Goal: Task Accomplishment & Management: Manage account settings

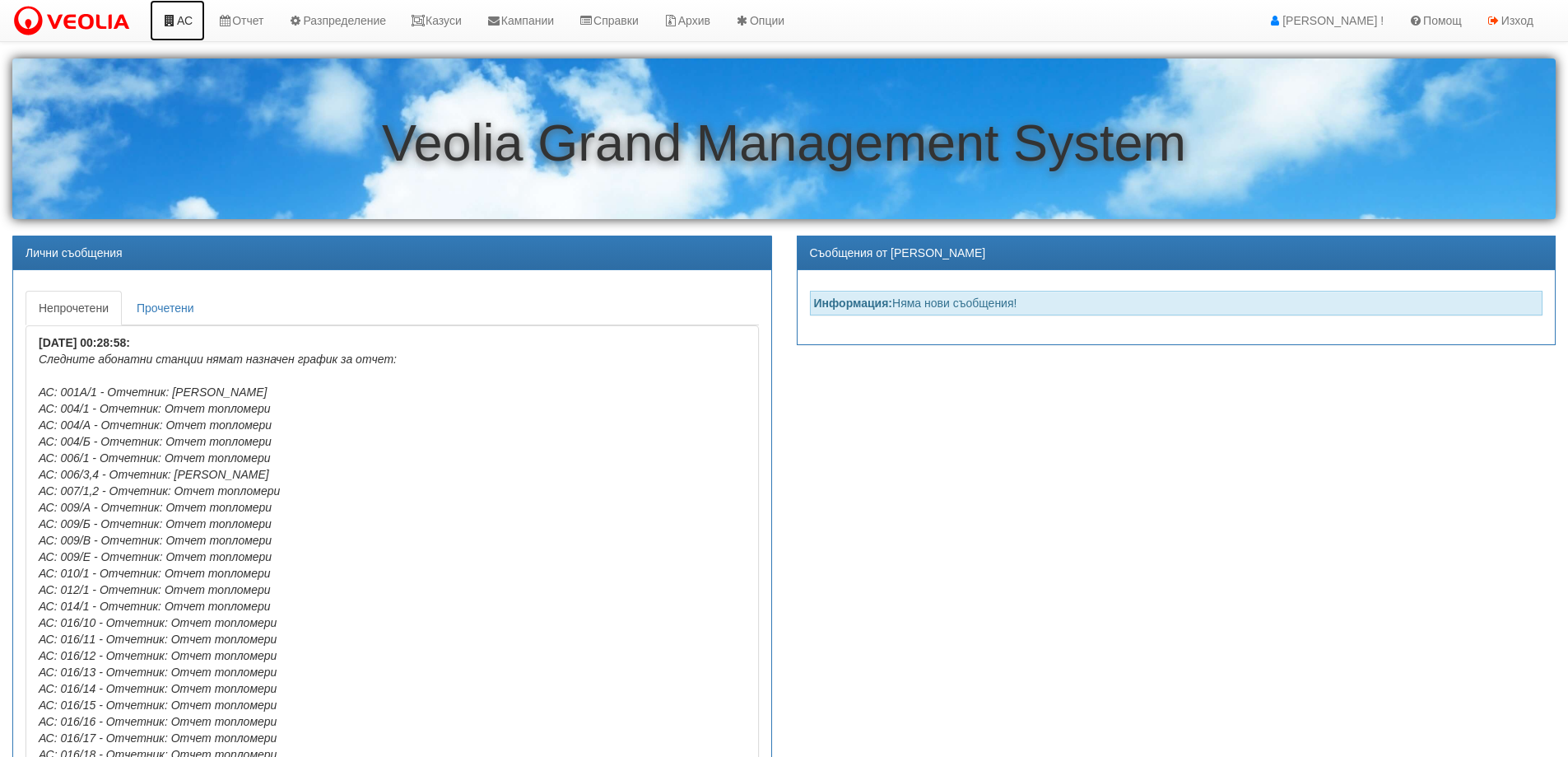
click at [183, 8] on link "АС" at bounding box center [177, 20] width 55 height 41
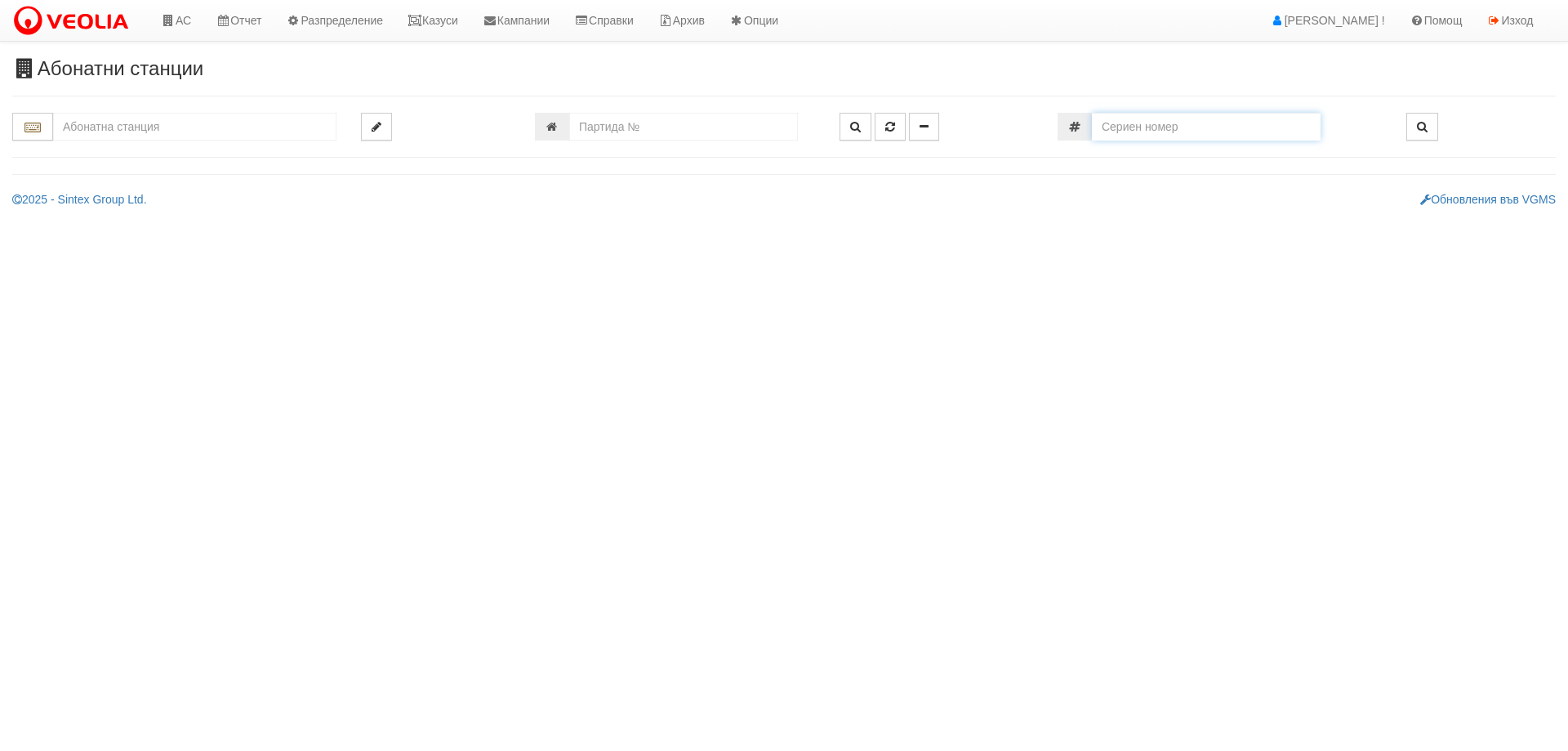
click at [1185, 121] on input "number" at bounding box center [1205, 127] width 229 height 28
paste input "15653"
type input "1"
click at [617, 123] on input "number" at bounding box center [683, 127] width 229 height 28
paste input "15653"
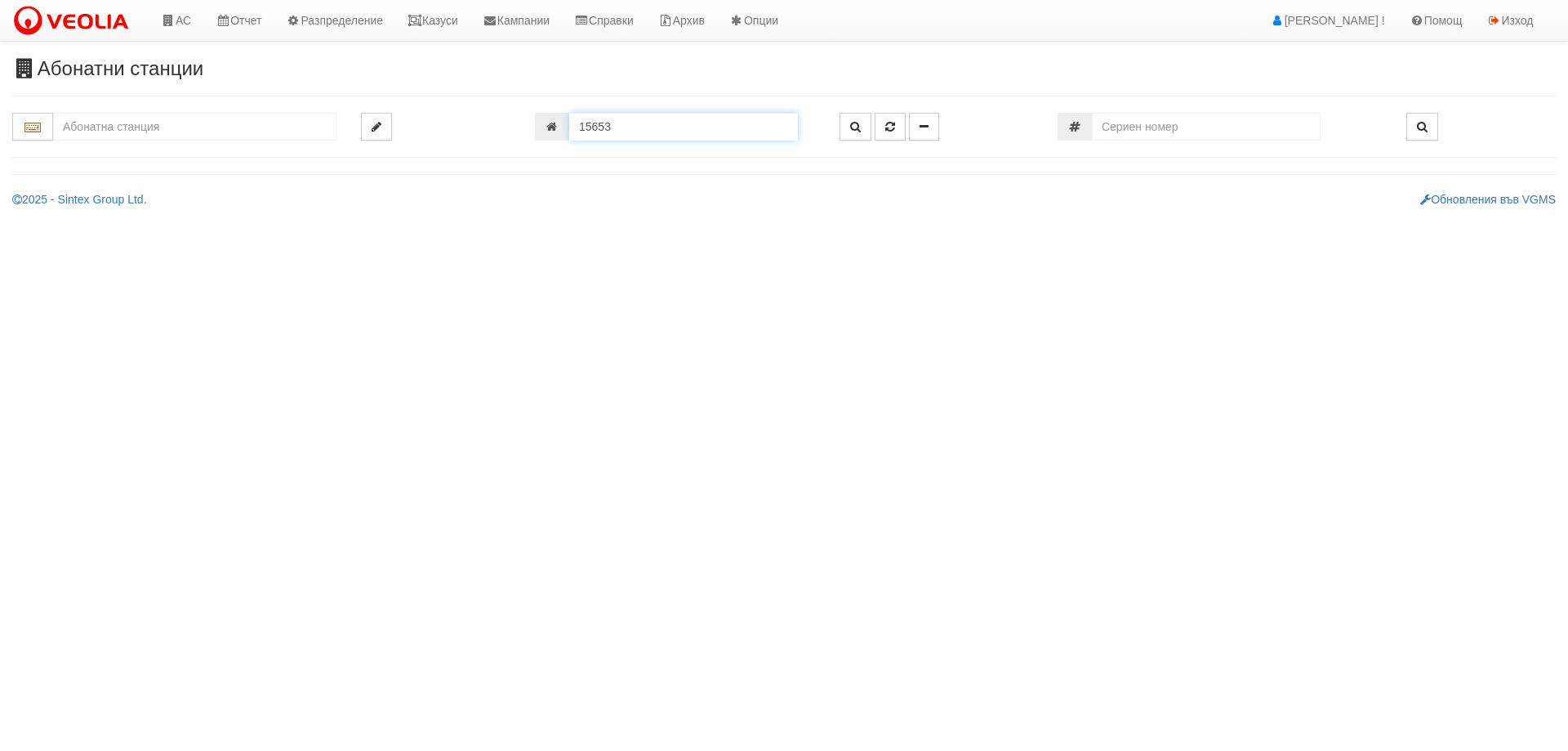
type input "15653"
type input "216/6 - "ВЕОЛИЯ ЕНЕРДЖИ ВАРНА " ЕАД"
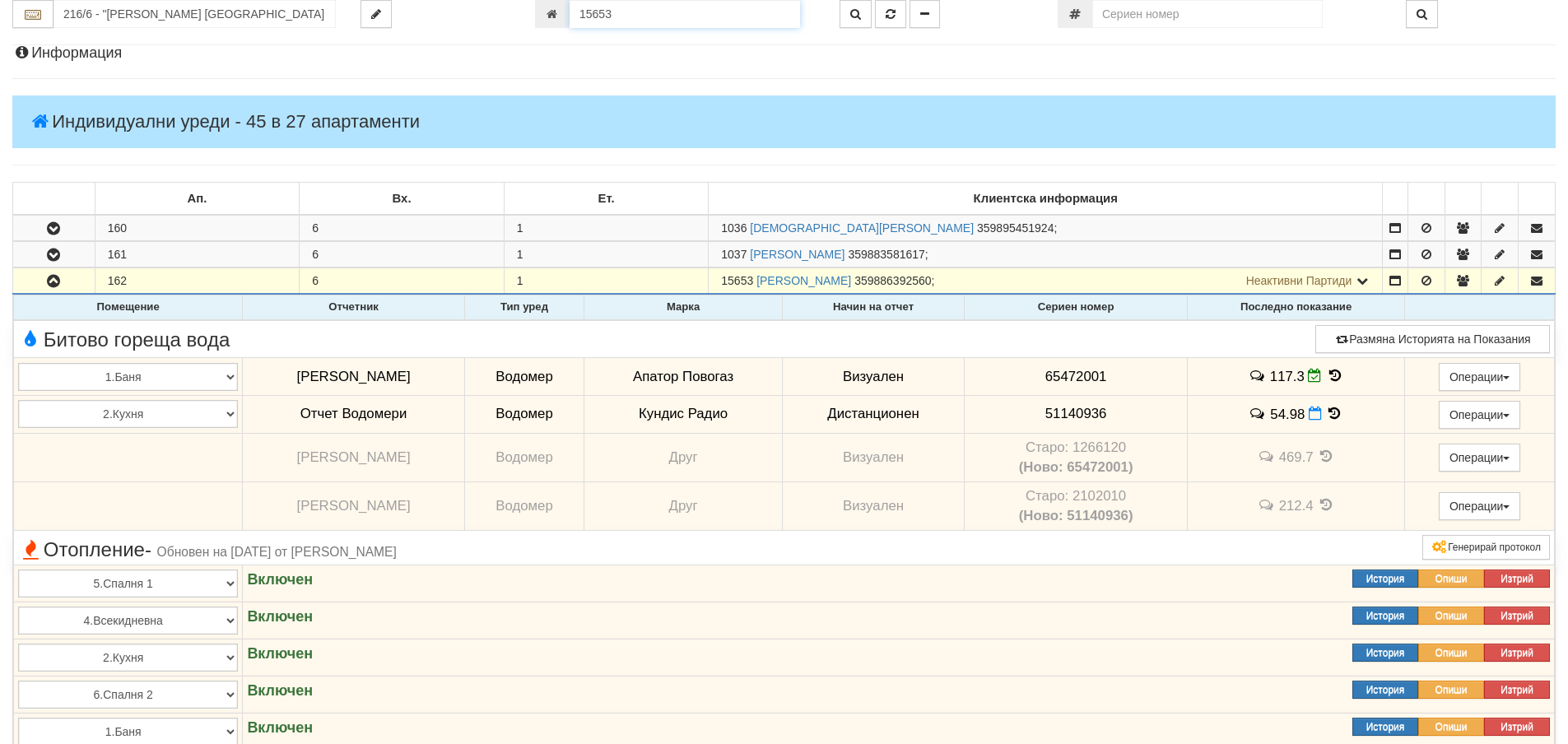
scroll to position [131, 0]
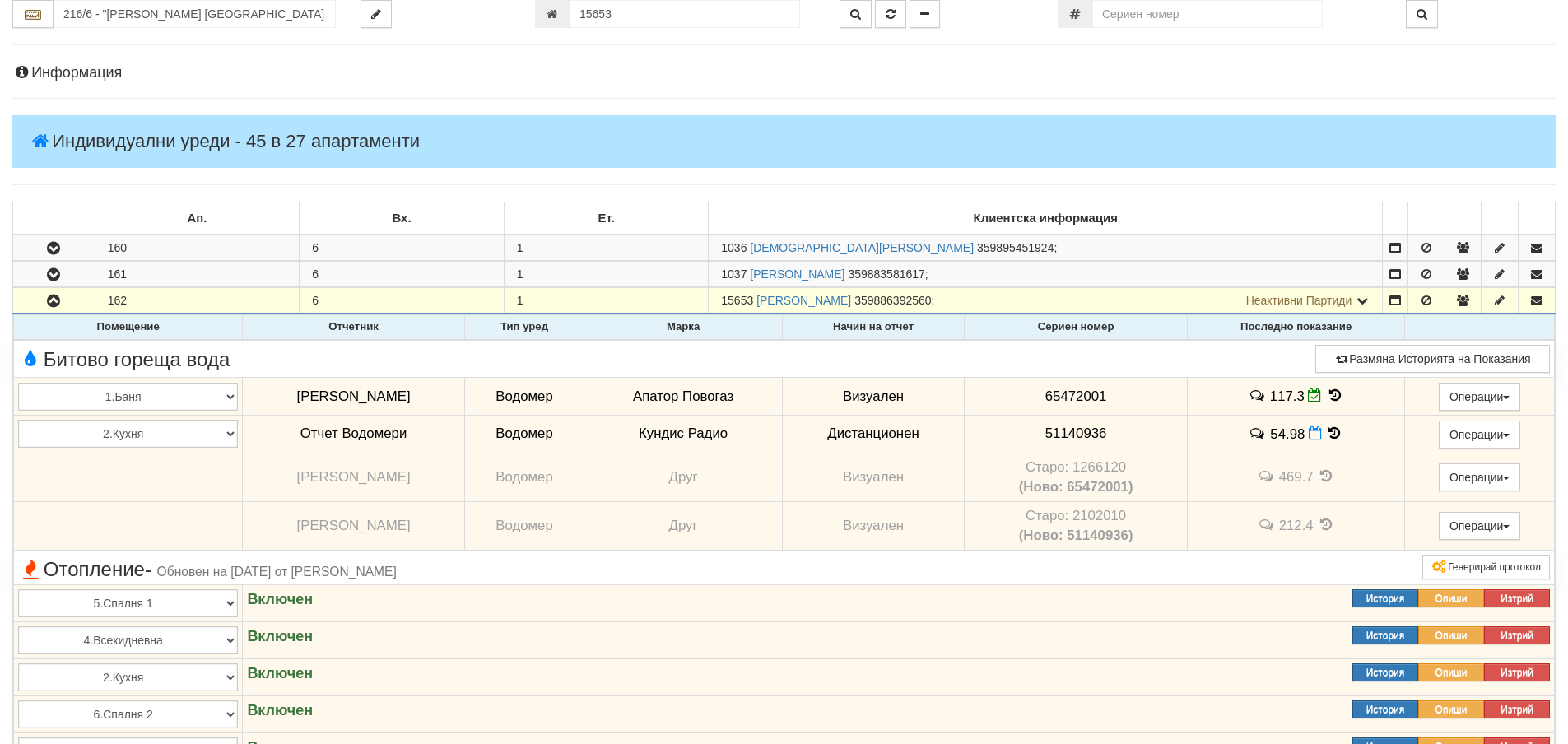
click at [1077, 436] on span "51140936" at bounding box center [1077, 433] width 62 height 16
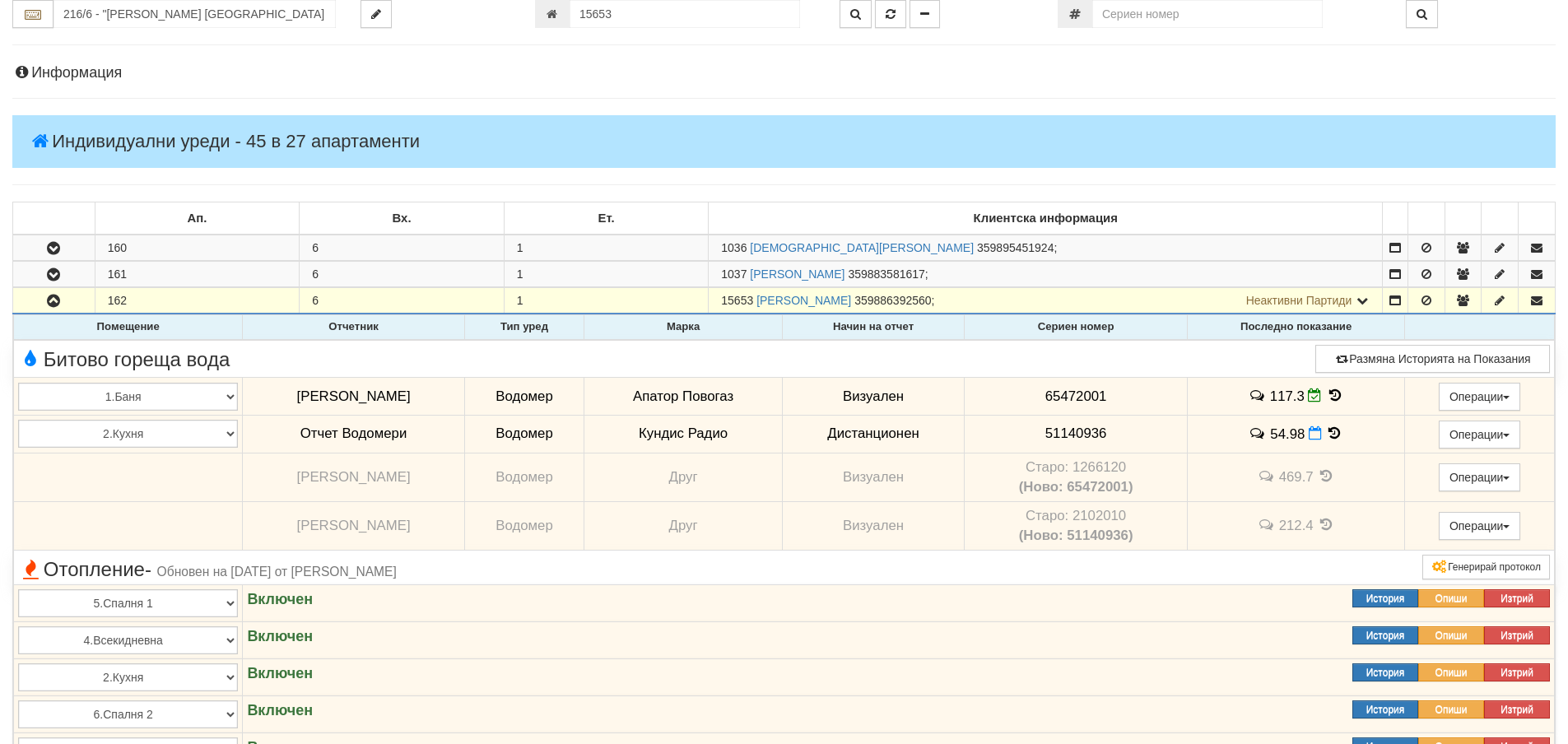
click at [1077, 436] on span "51140936" at bounding box center [1077, 433] width 62 height 16
copy tr "51140936"
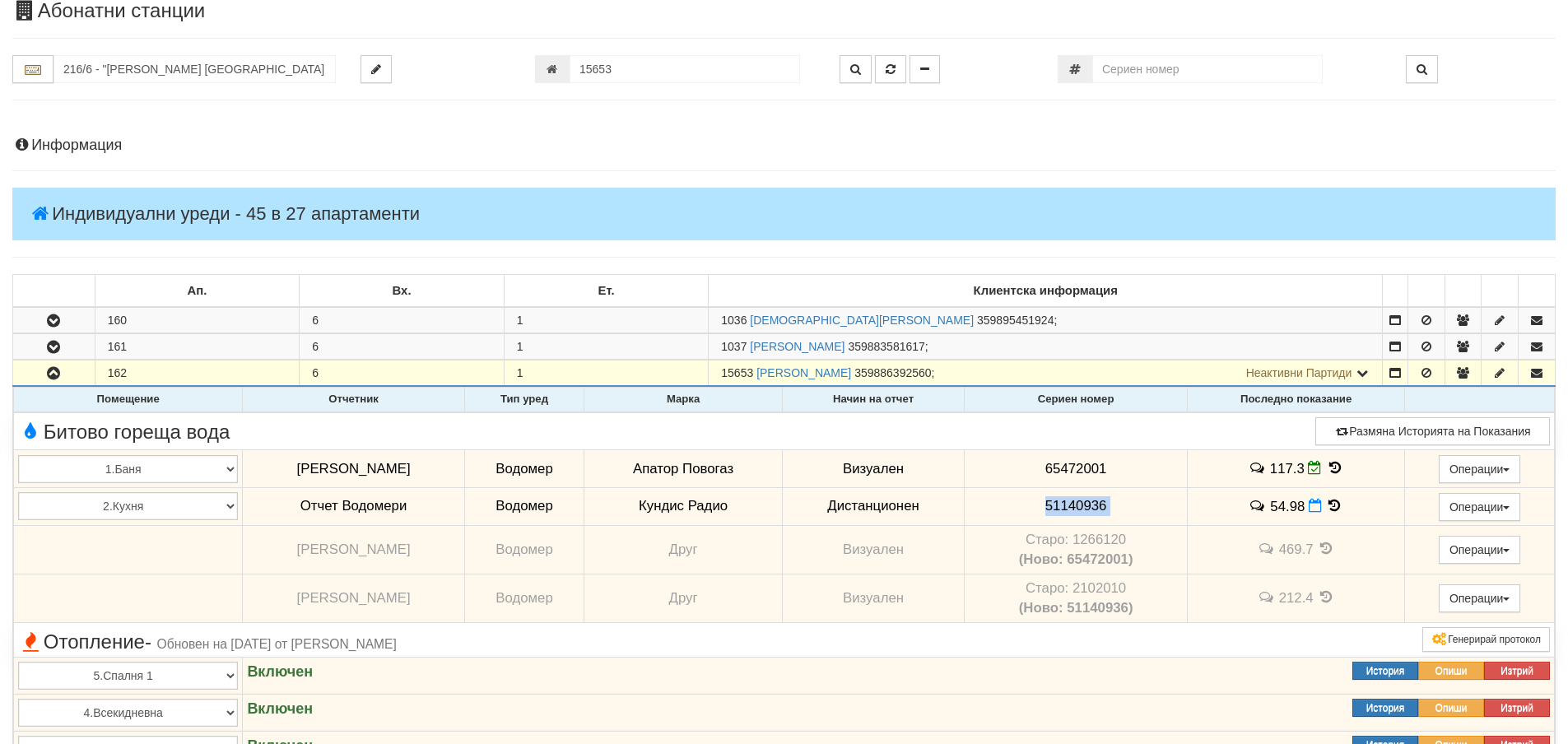
scroll to position [0, 0]
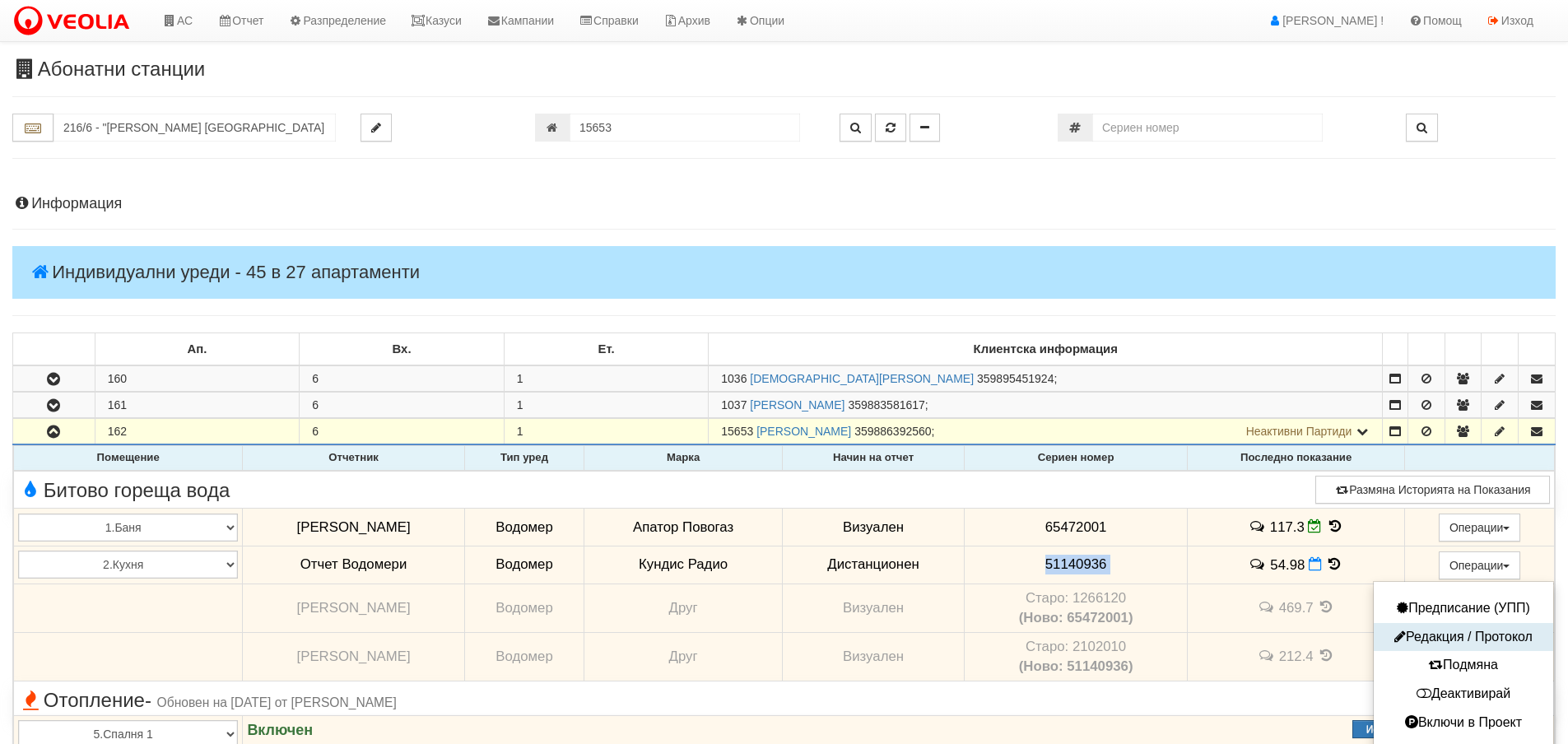
click at [1474, 636] on button "Редакция / Протокол" at bounding box center [1463, 637] width 171 height 21
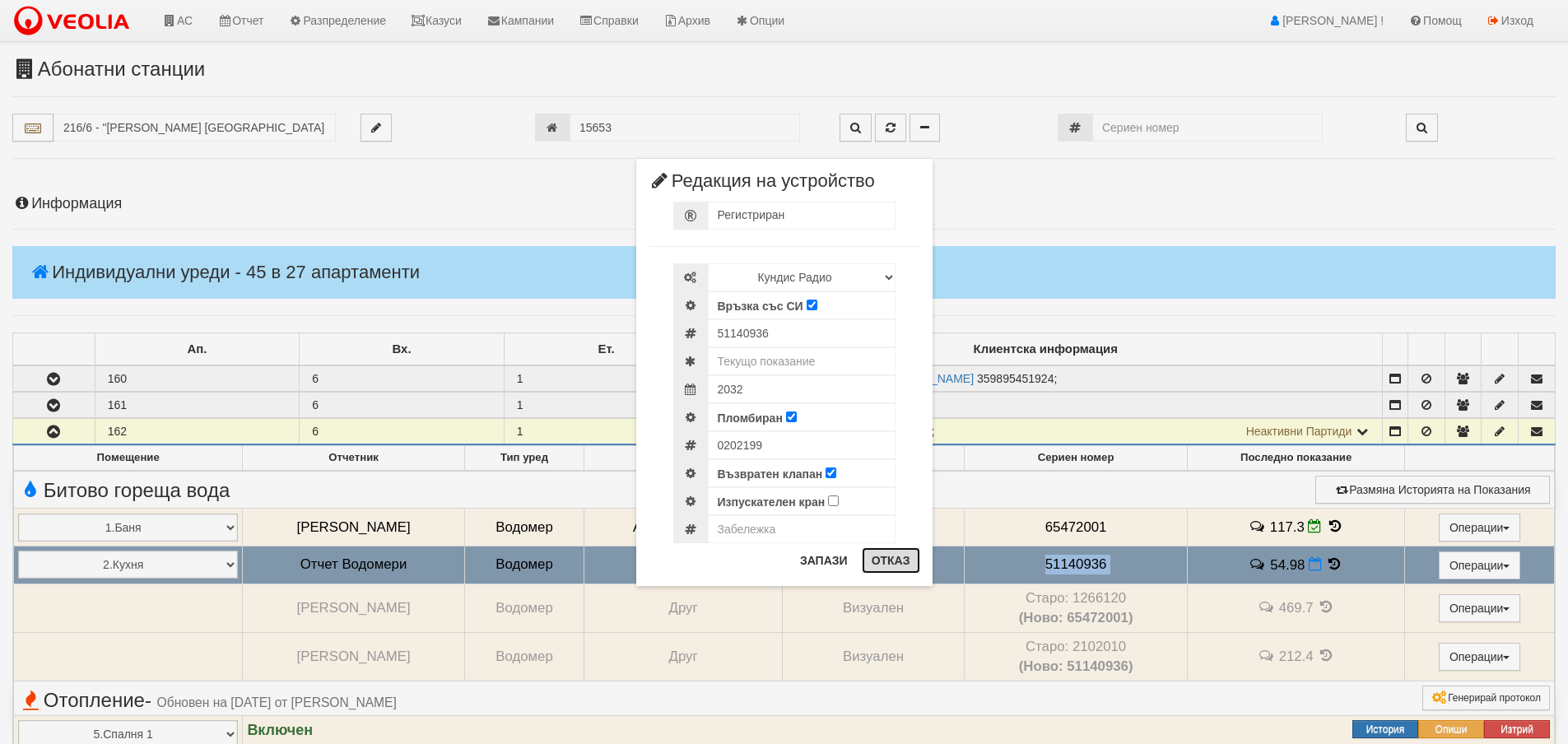
click at [883, 559] on button "Отказ" at bounding box center [891, 560] width 59 height 26
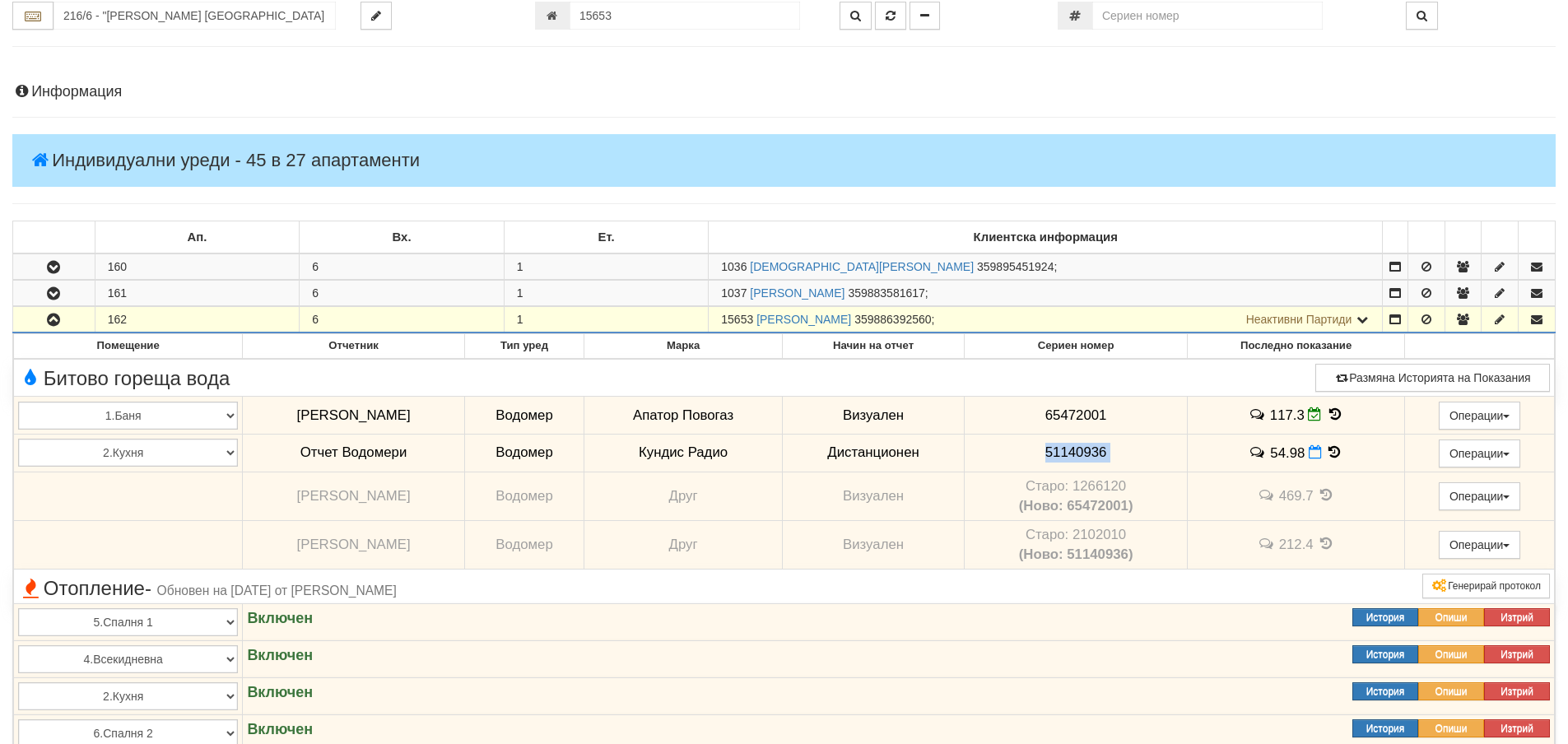
scroll to position [132, 0]
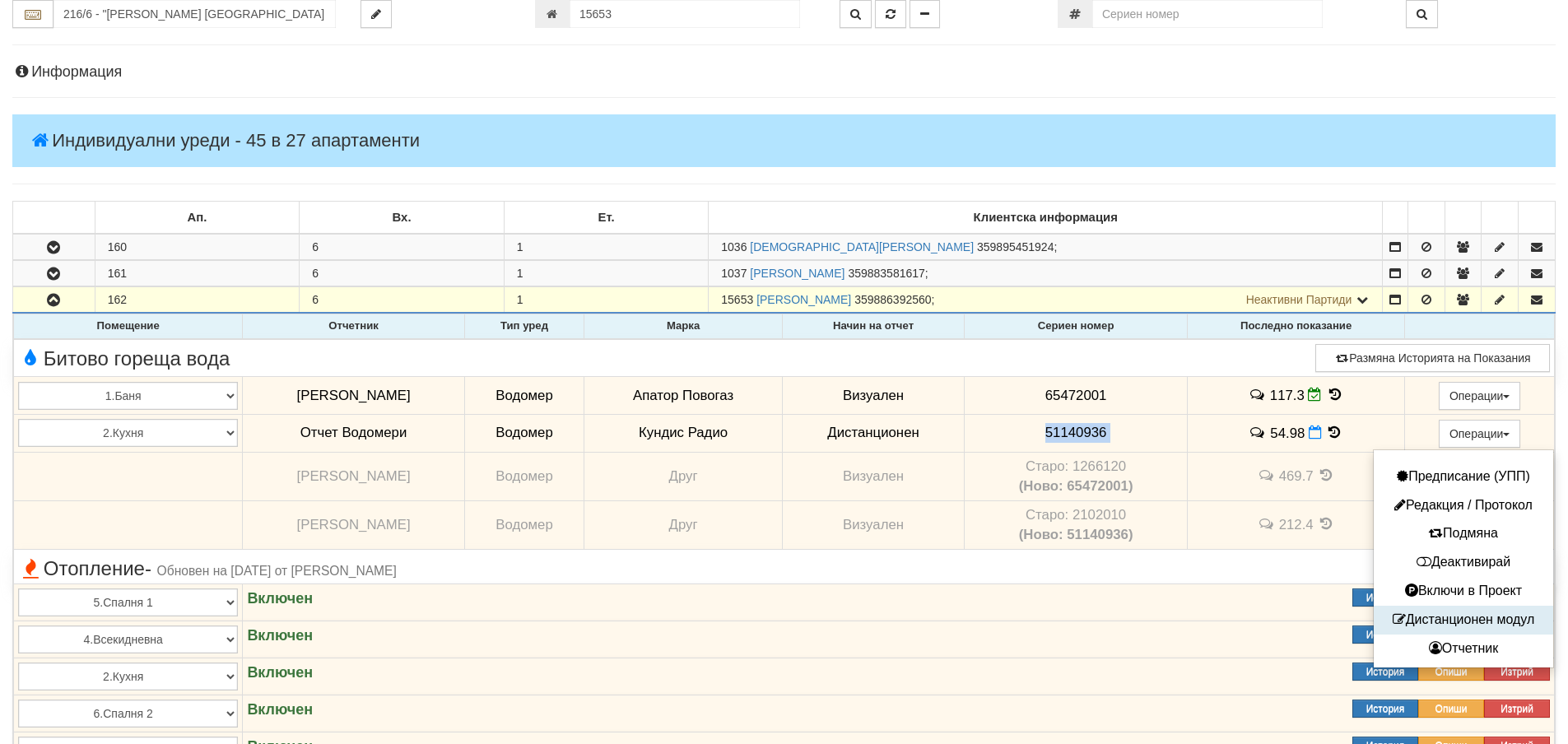
click at [1471, 618] on button "Дистанционен модул" at bounding box center [1463, 620] width 171 height 21
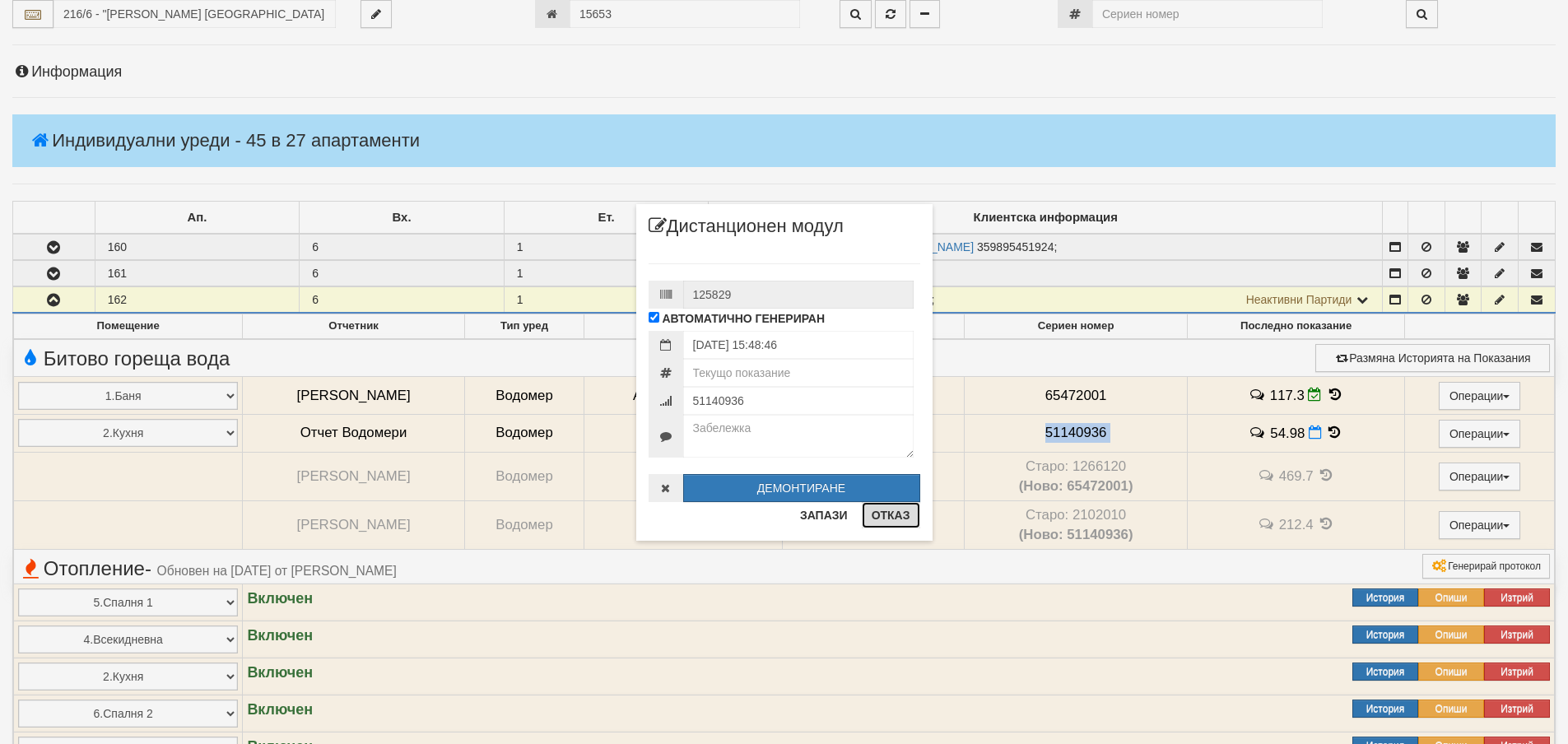
click at [907, 513] on button "Отказ" at bounding box center [891, 515] width 59 height 26
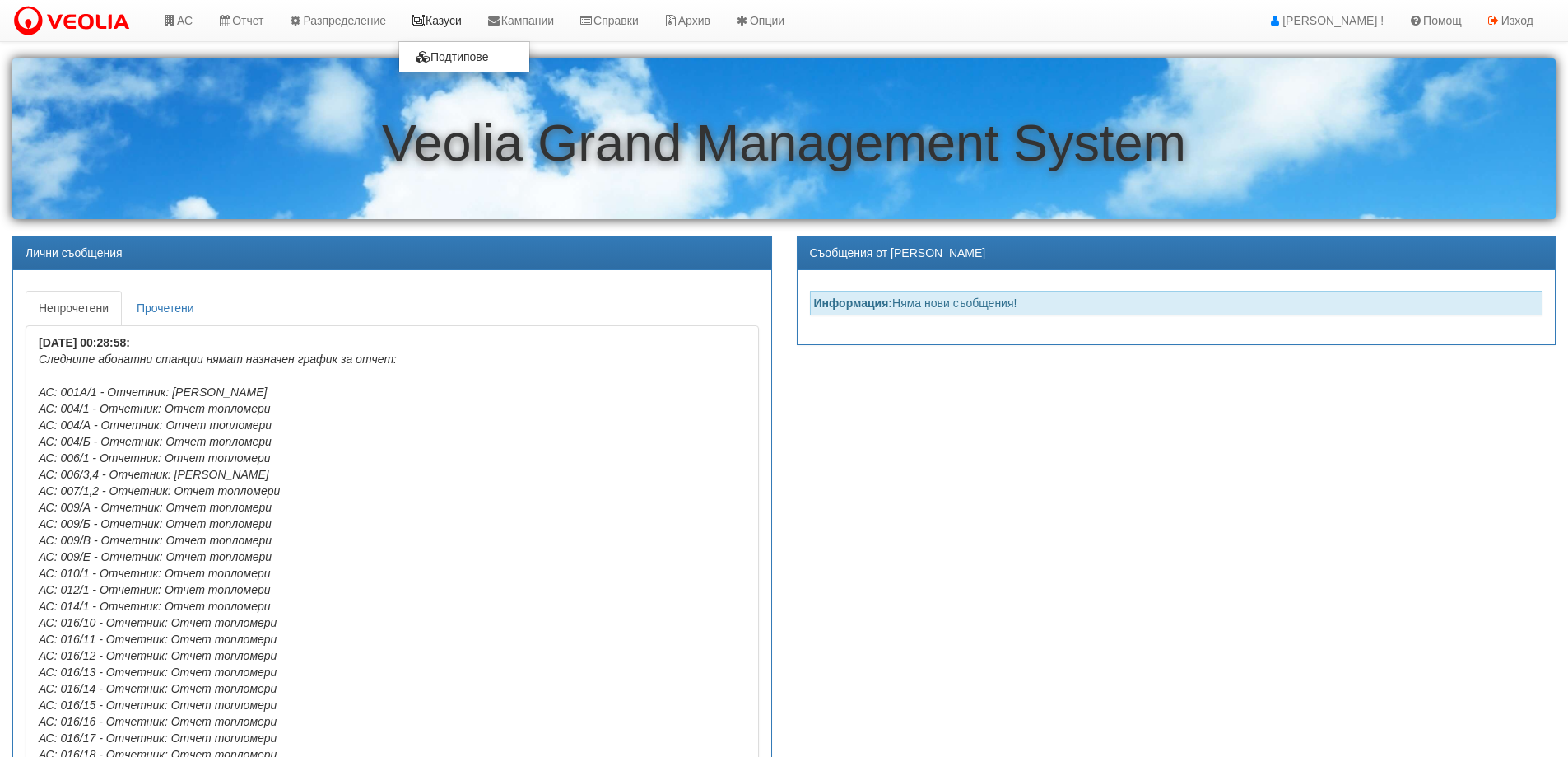
click at [456, 14] on link "Казуси" at bounding box center [436, 20] width 76 height 41
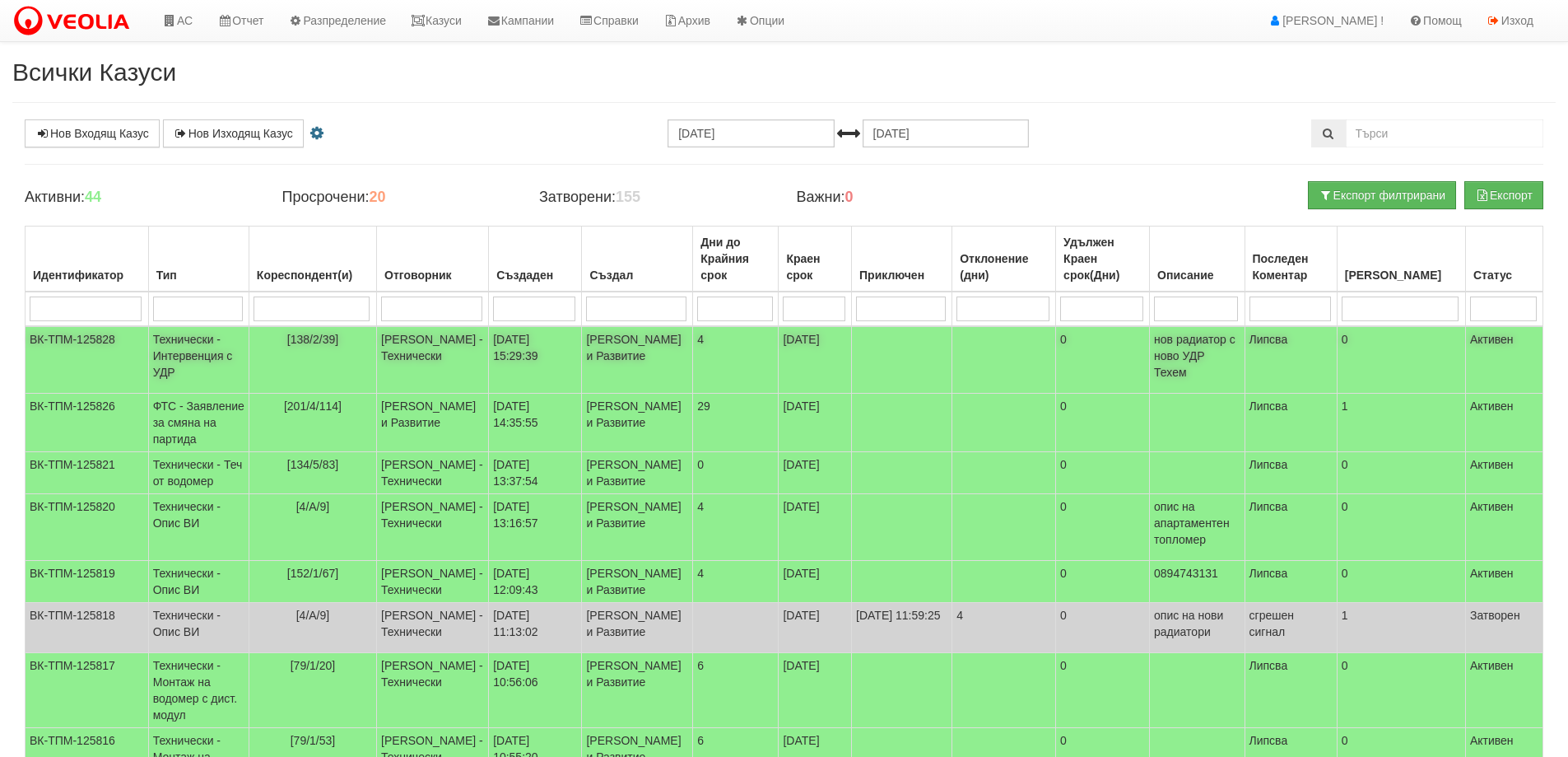
click at [312, 336] on span "[138/2/39]" at bounding box center [313, 339] width 51 height 13
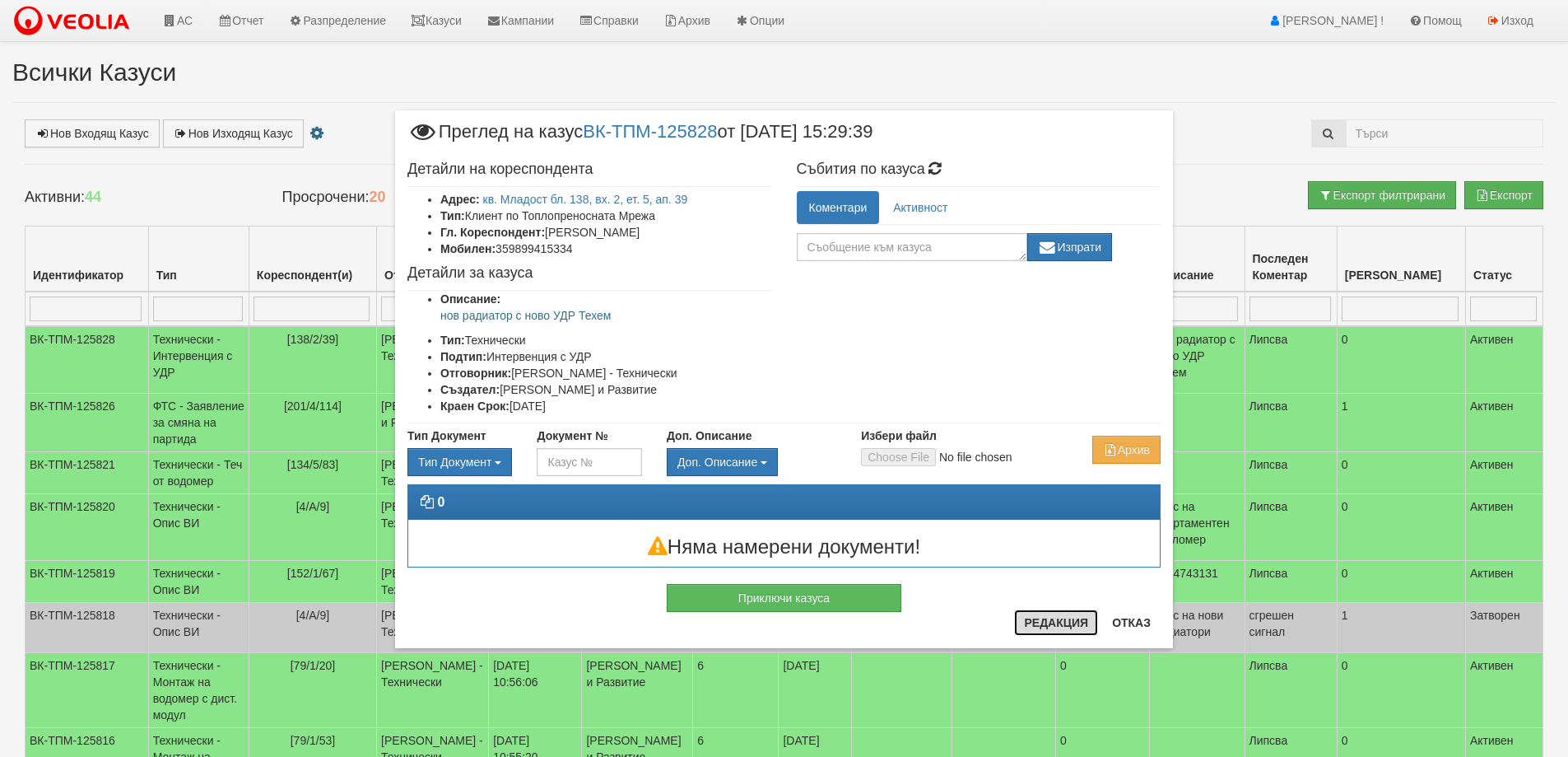
click at [1052, 616] on button "Редакция" at bounding box center [1057, 622] width 84 height 26
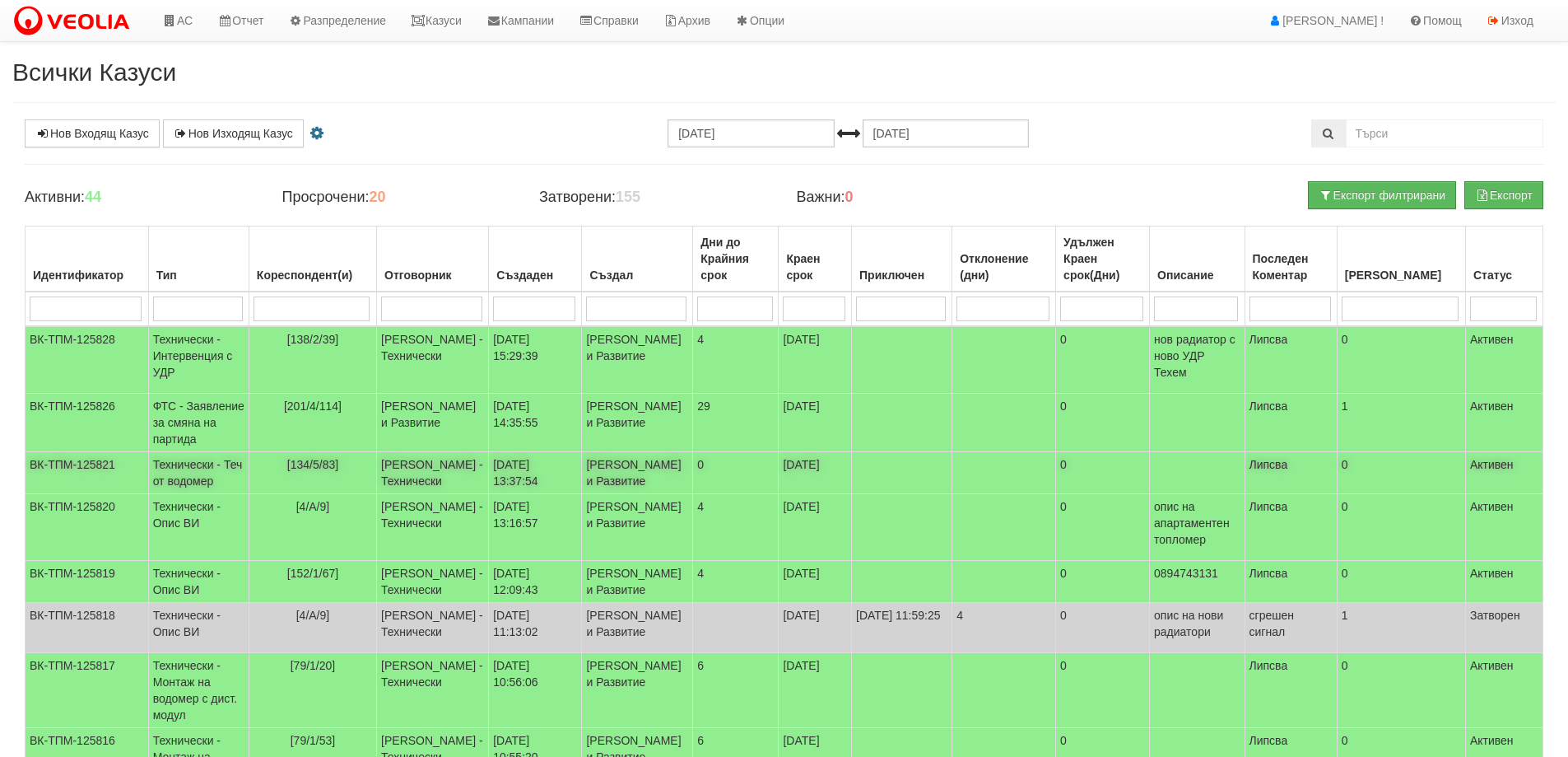
click at [317, 457] on span "[134/5/83]" at bounding box center [313, 463] width 51 height 13
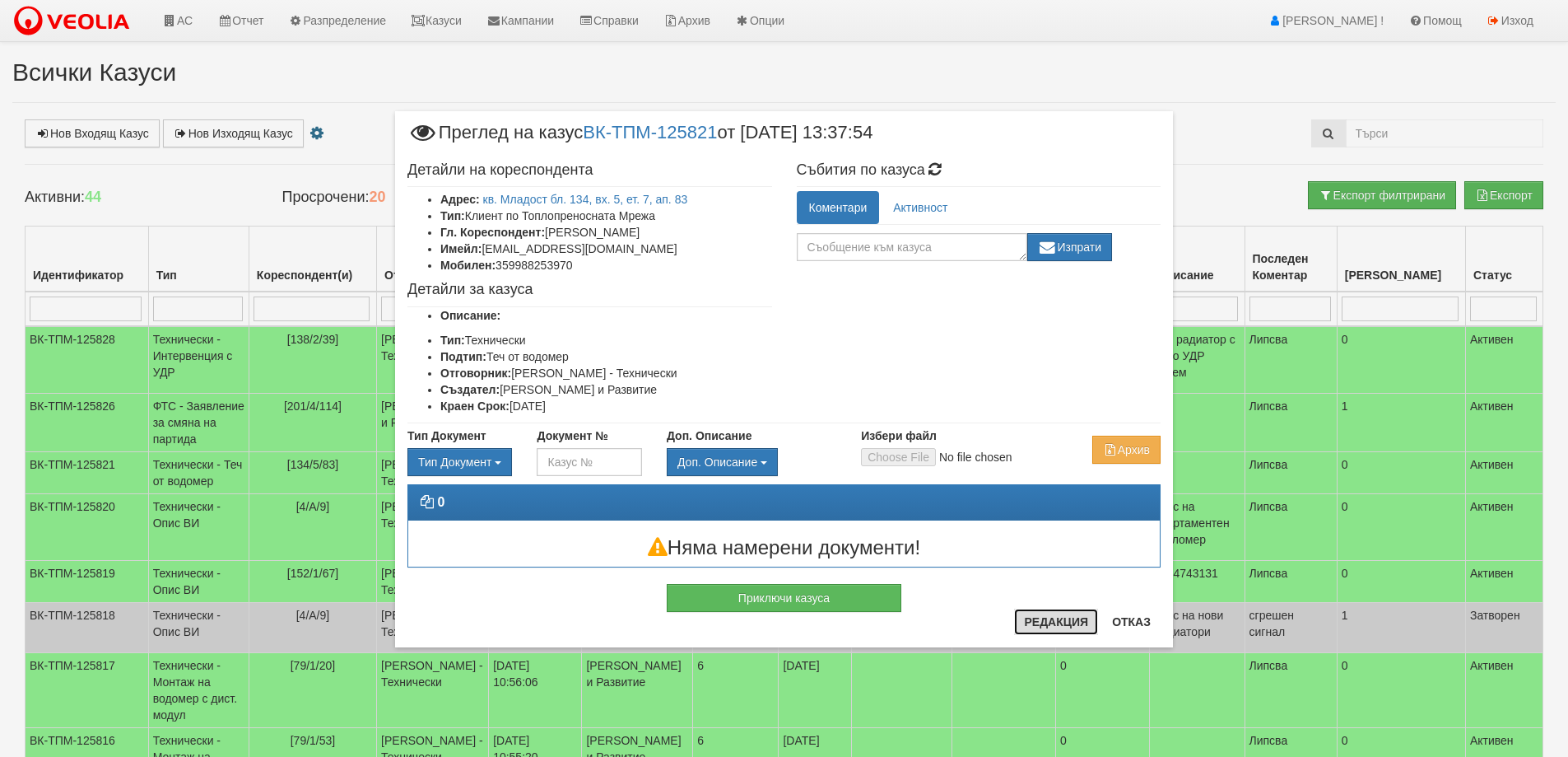
click at [1018, 625] on button "Редакция" at bounding box center [1057, 621] width 84 height 26
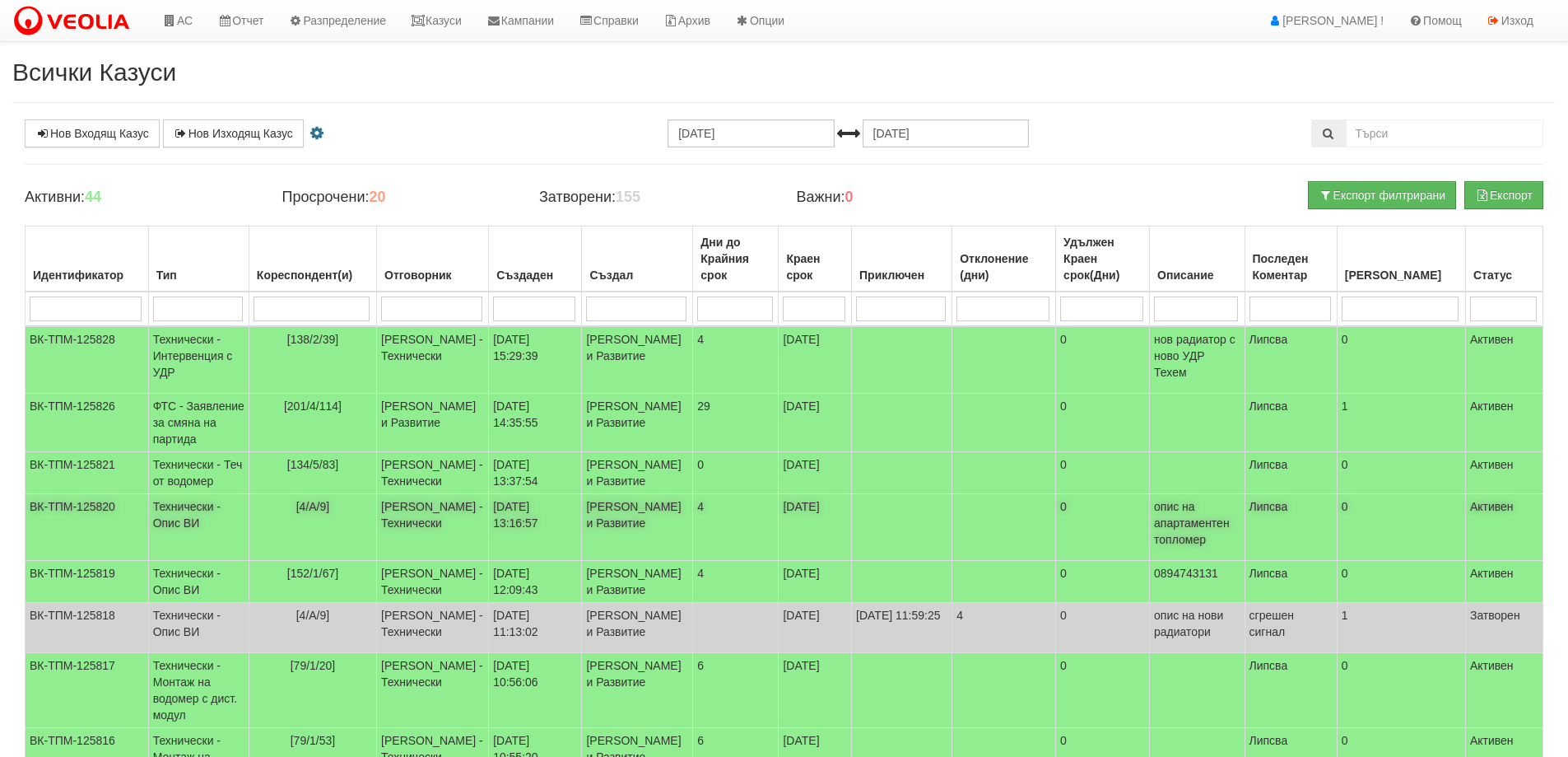
click at [330, 513] on span "[4/А/9]" at bounding box center [313, 505] width 33 height 13
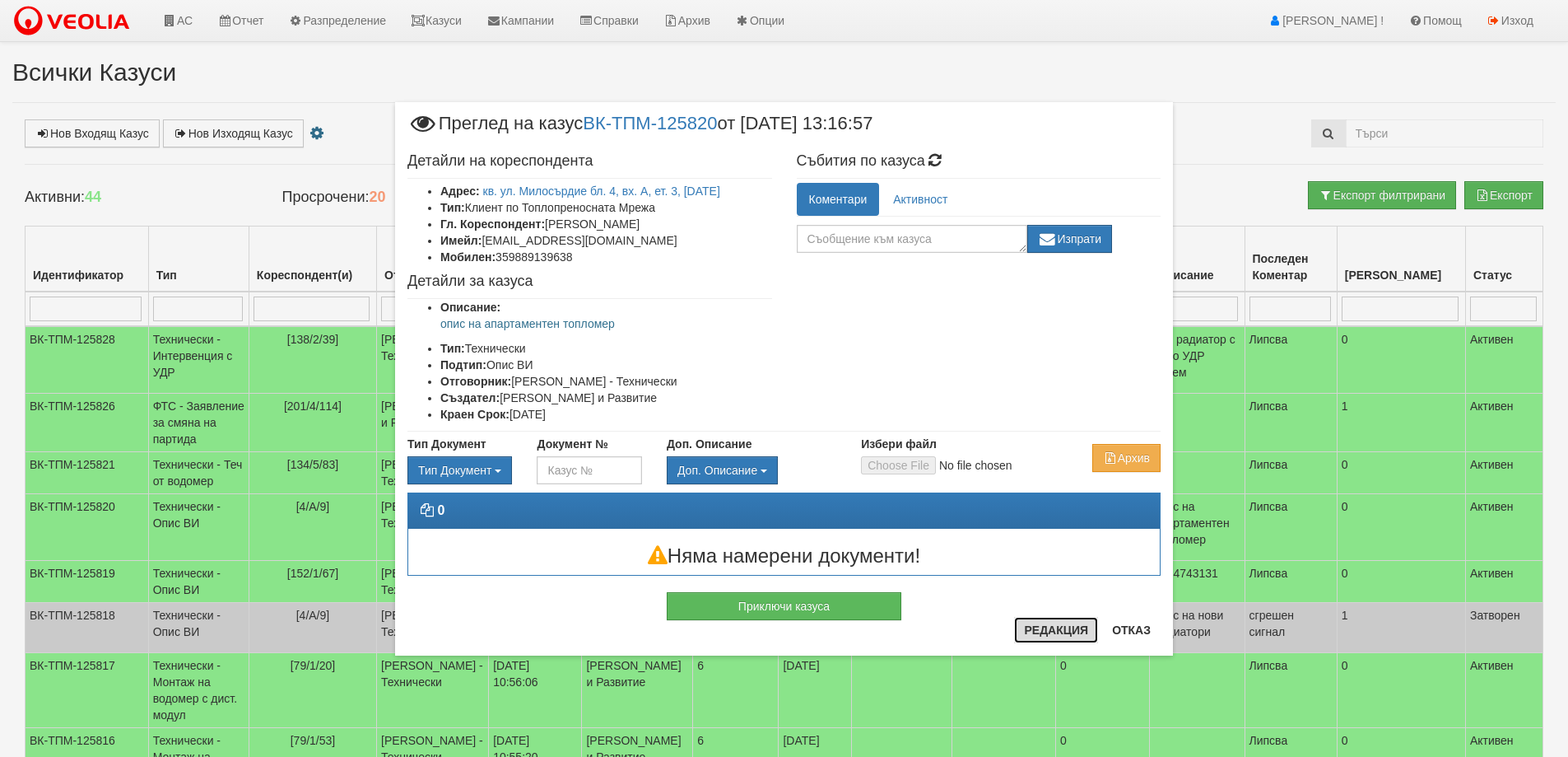
click at [1065, 626] on button "Редакция" at bounding box center [1057, 629] width 84 height 26
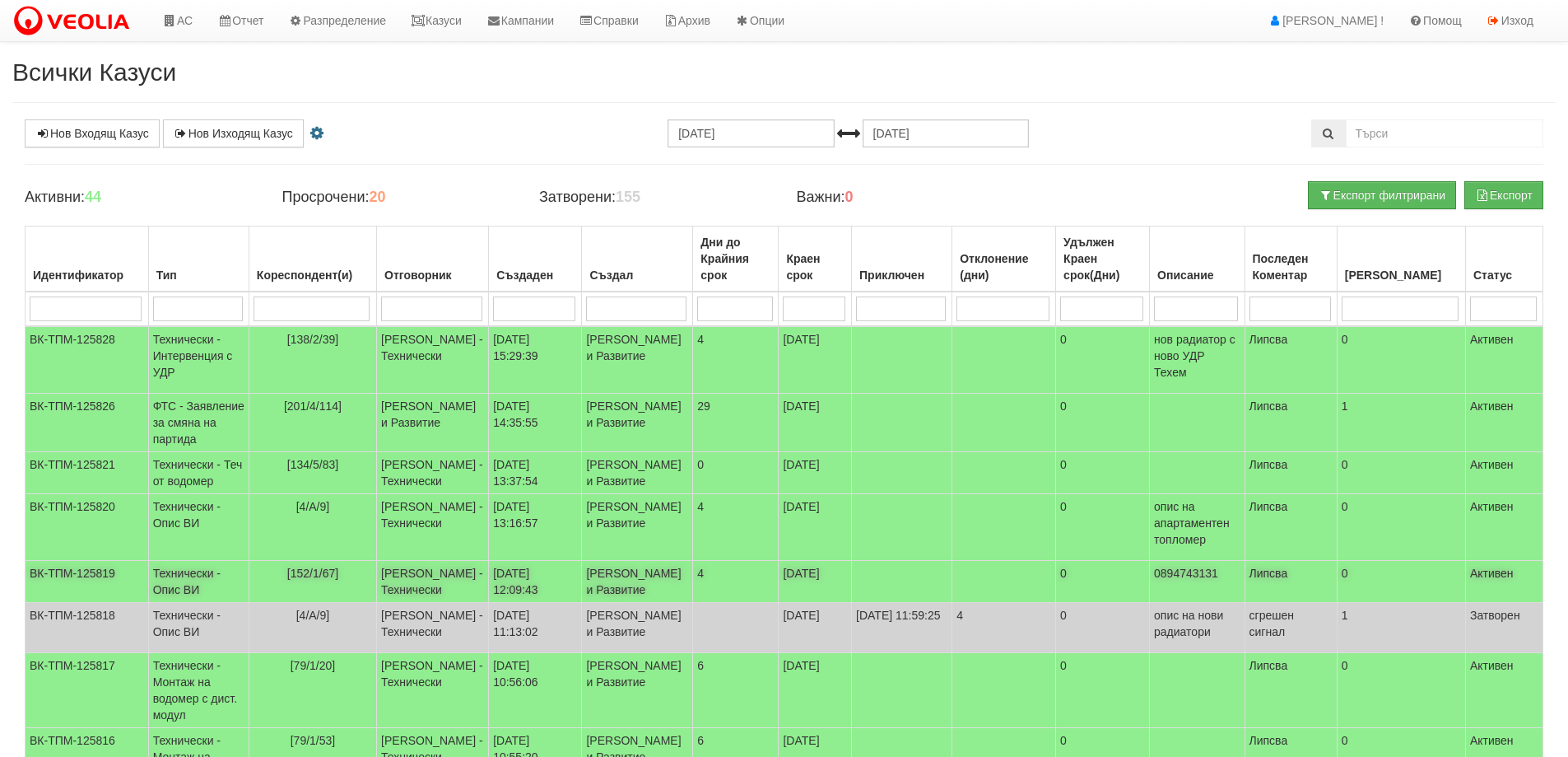
click at [242, 577] on td "Технически - Опис ВИ" at bounding box center [198, 581] width 101 height 42
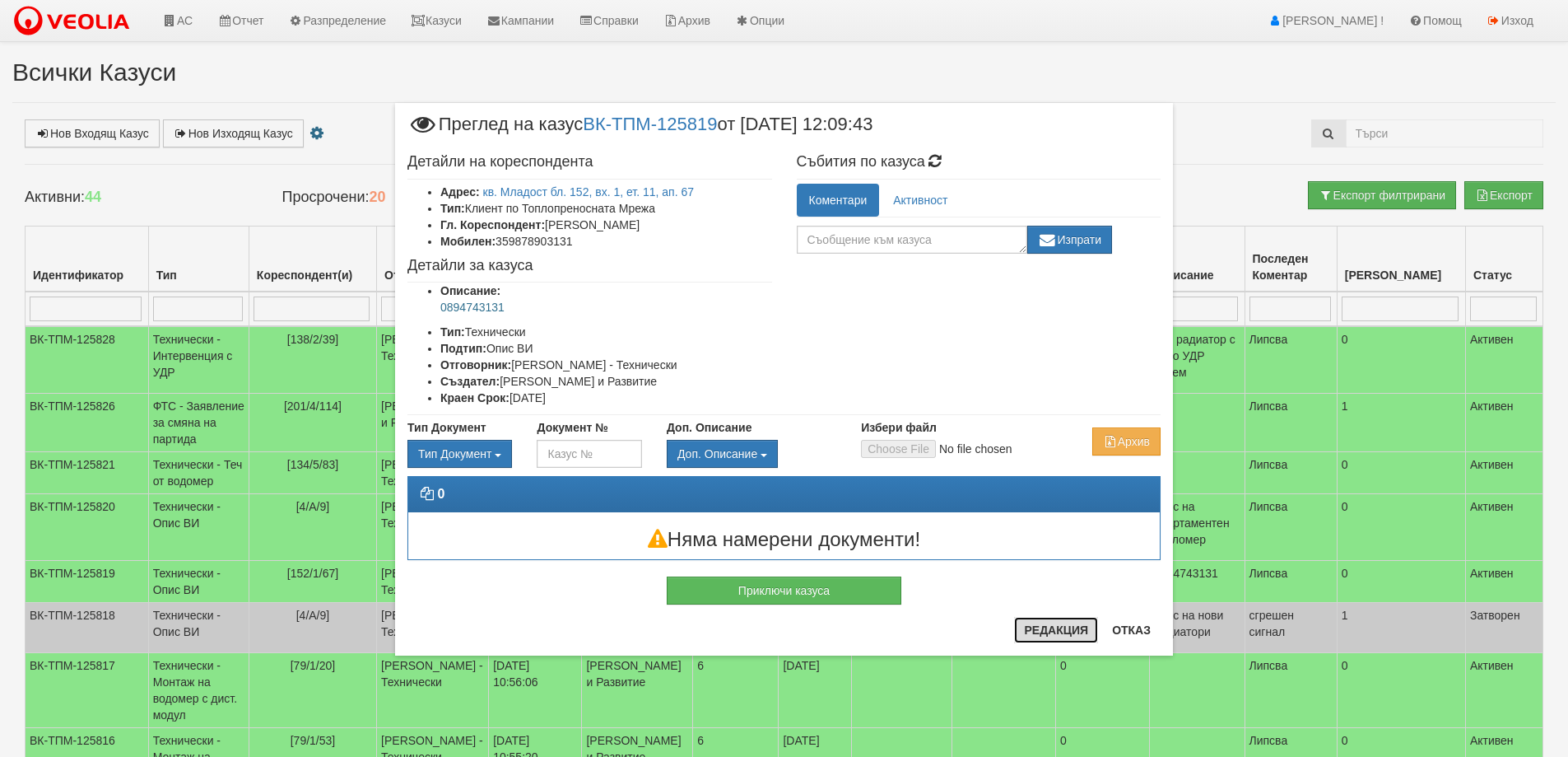
click at [1058, 636] on button "Редакция" at bounding box center [1057, 629] width 84 height 26
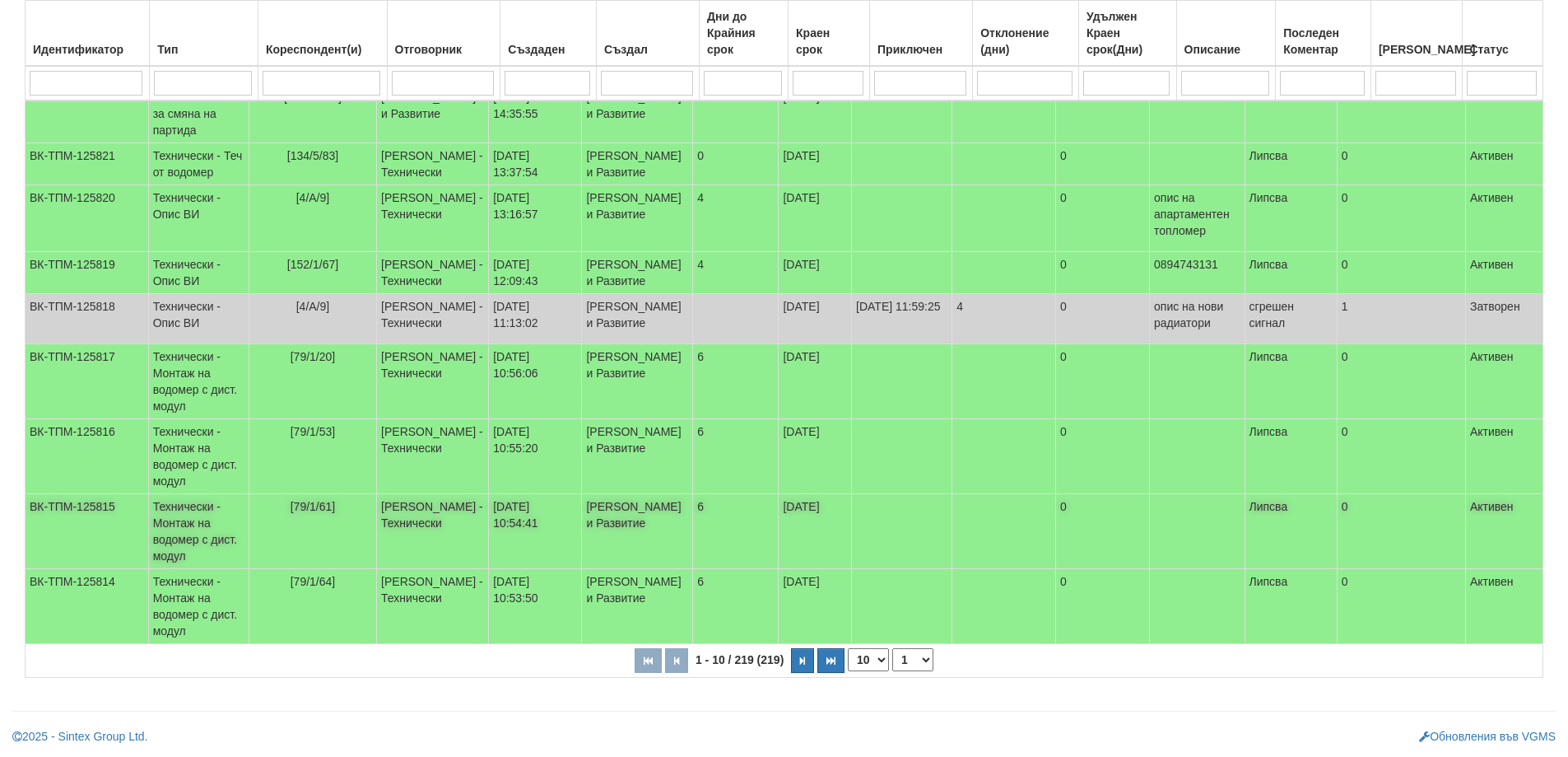
scroll to position [330, 0]
click at [799, 672] on button "button" at bounding box center [802, 660] width 23 height 25
select select "2"
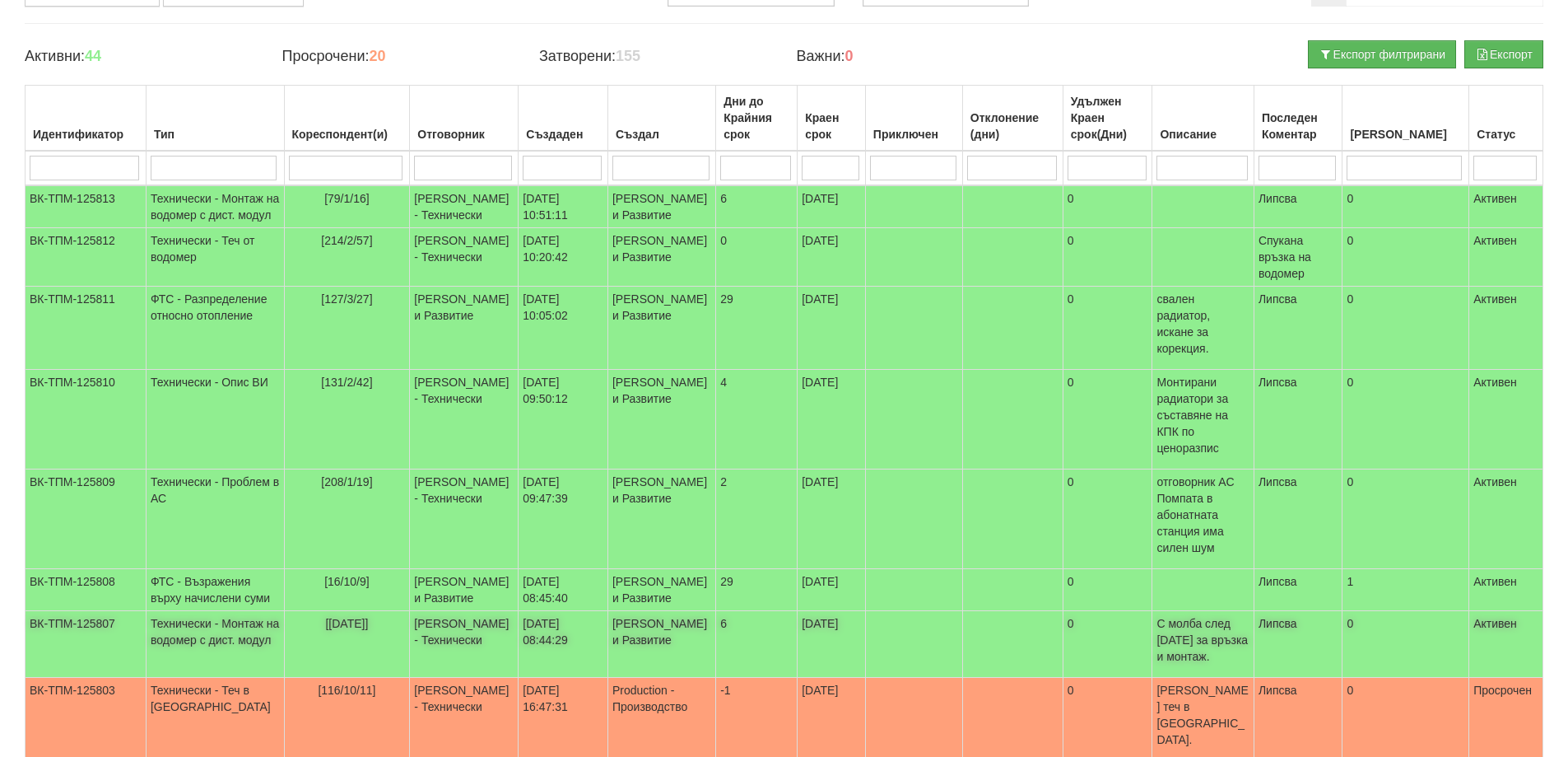
scroll to position [165, 0]
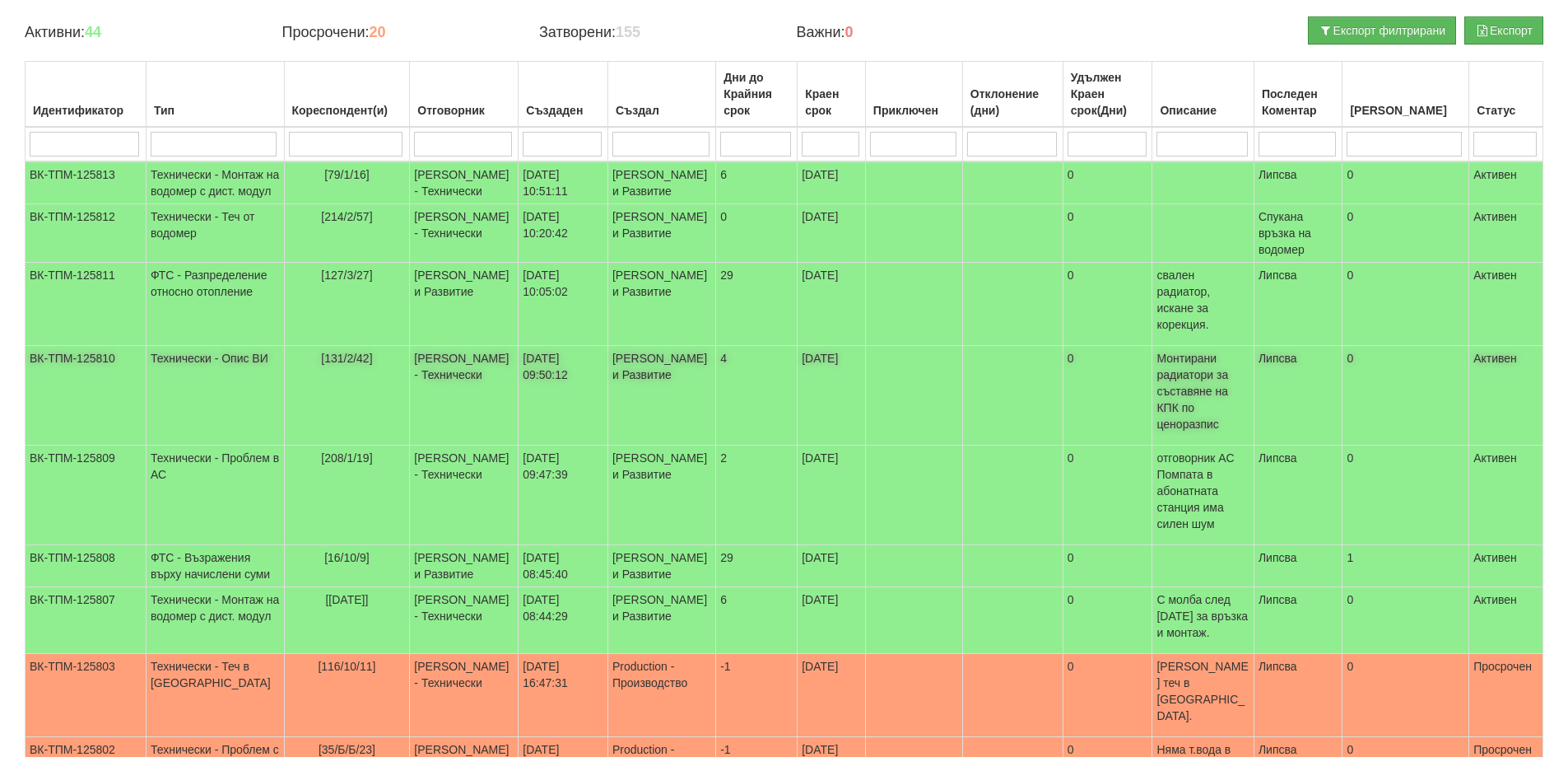
click at [328, 365] on span "[131/2/42]" at bounding box center [346, 358] width 51 height 13
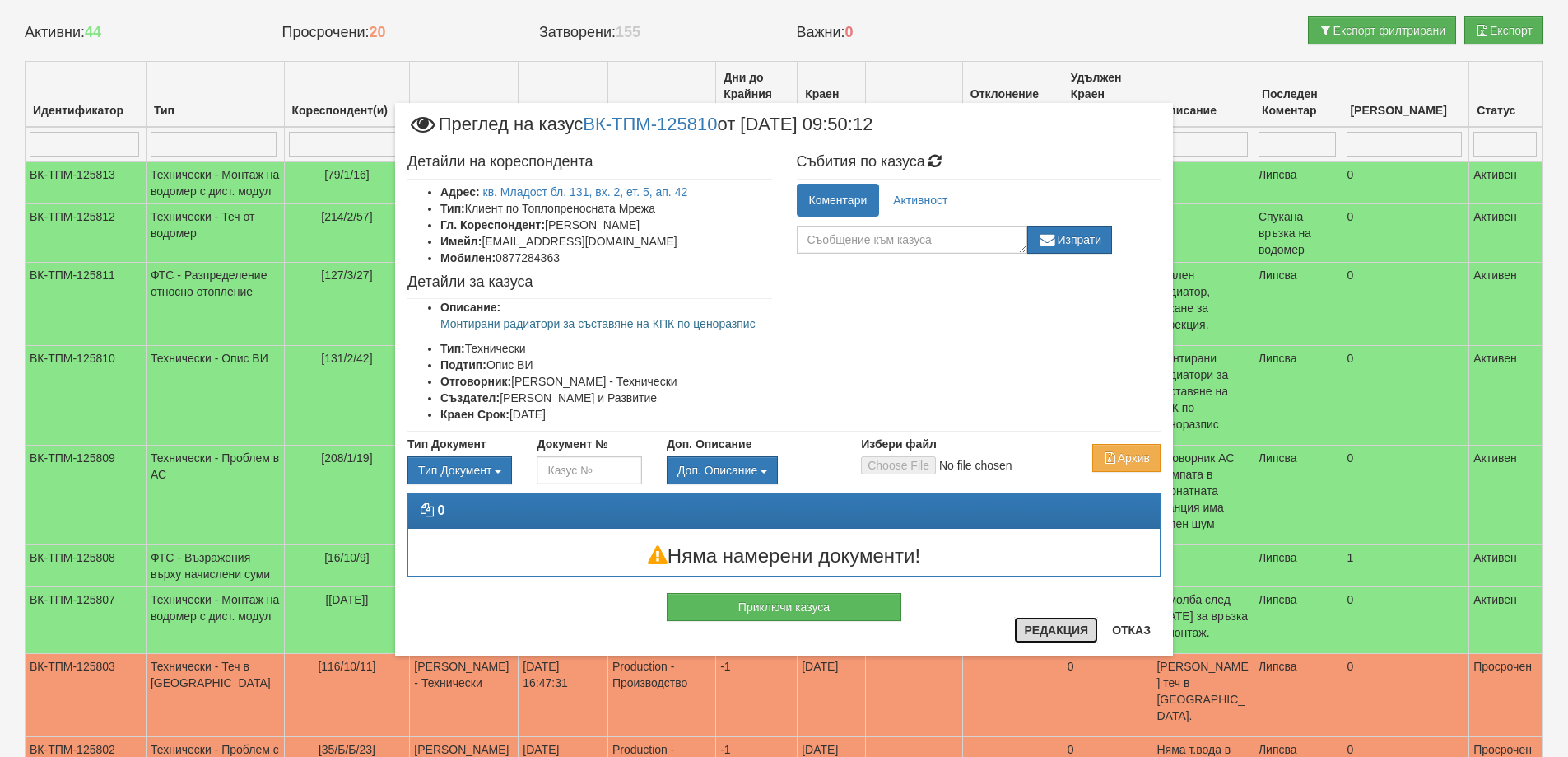
click at [1056, 633] on button "Редакция" at bounding box center [1057, 629] width 84 height 26
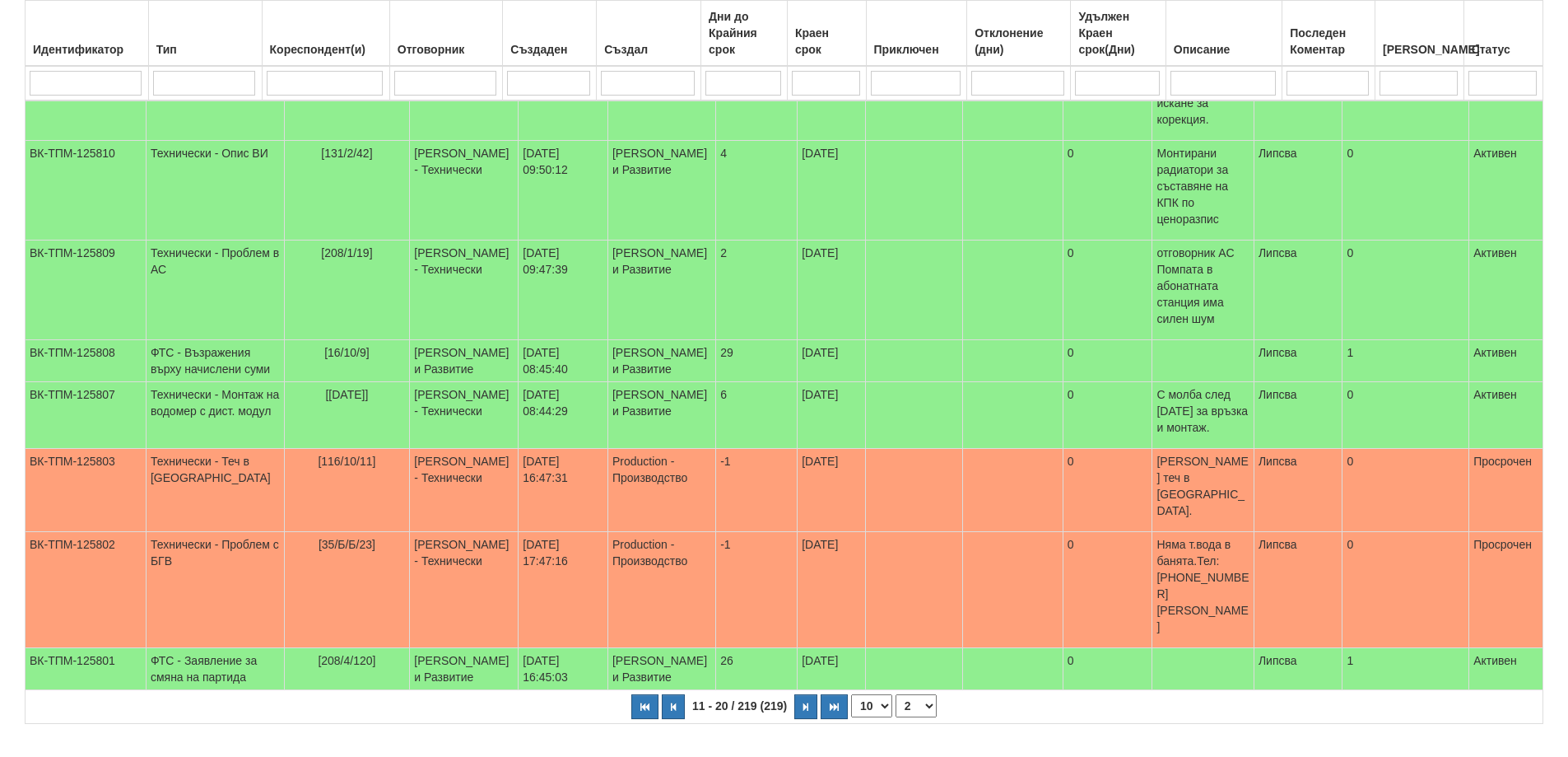
scroll to position [375, 0]
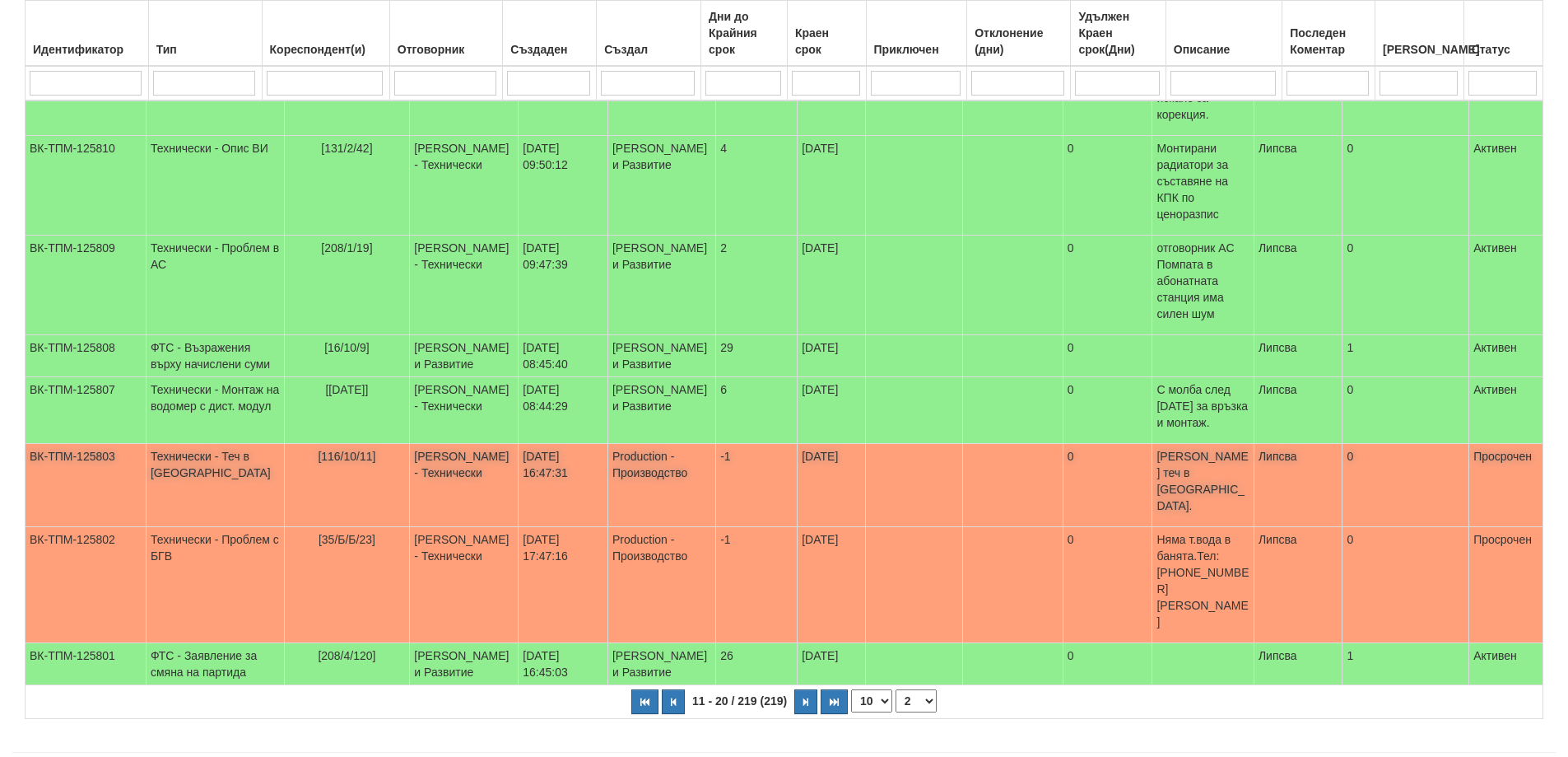
click at [330, 462] on span "[116/10/11]" at bounding box center [347, 455] width 58 height 13
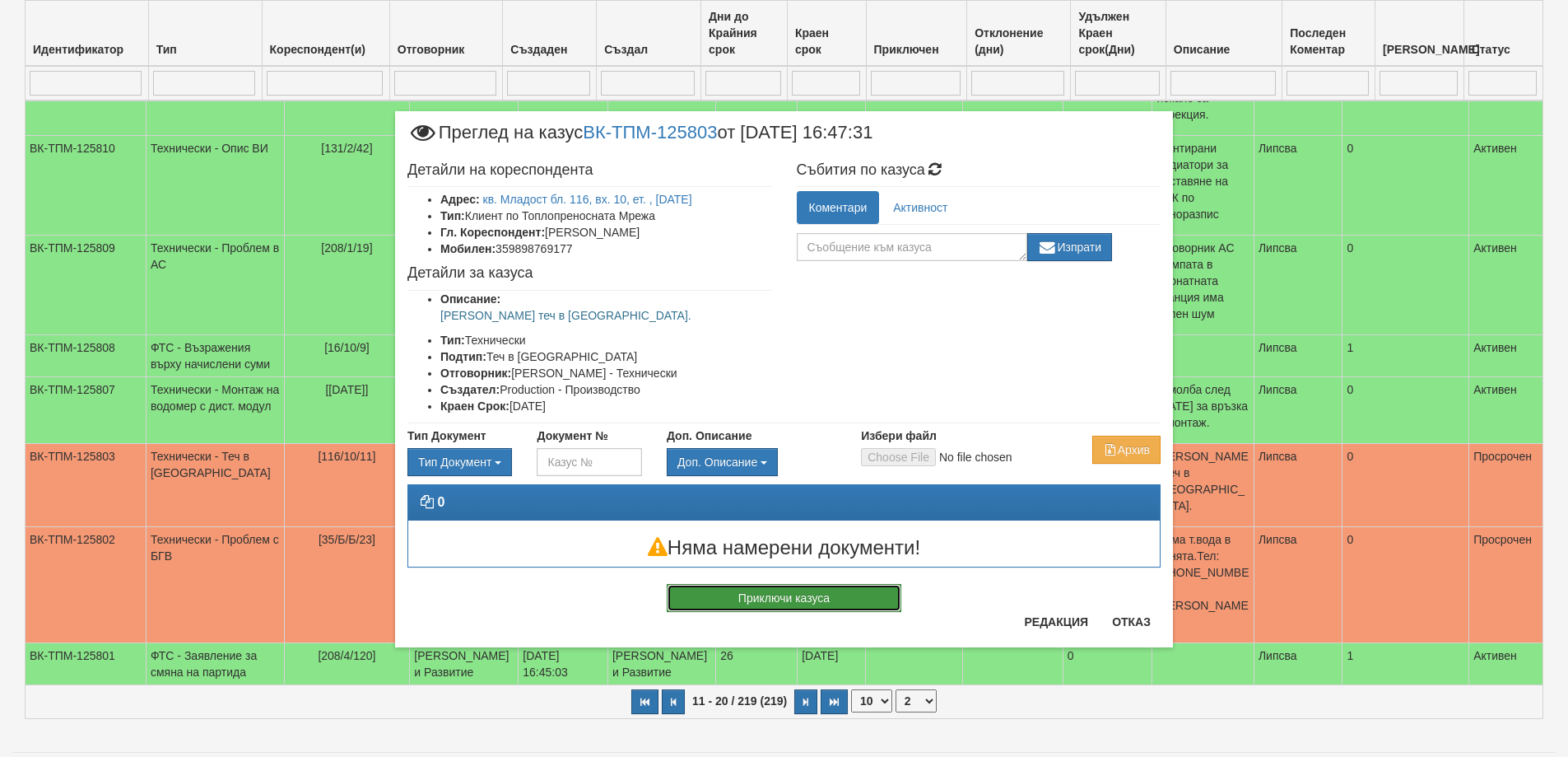
click at [764, 602] on button "Приключи казуса" at bounding box center [784, 597] width 235 height 28
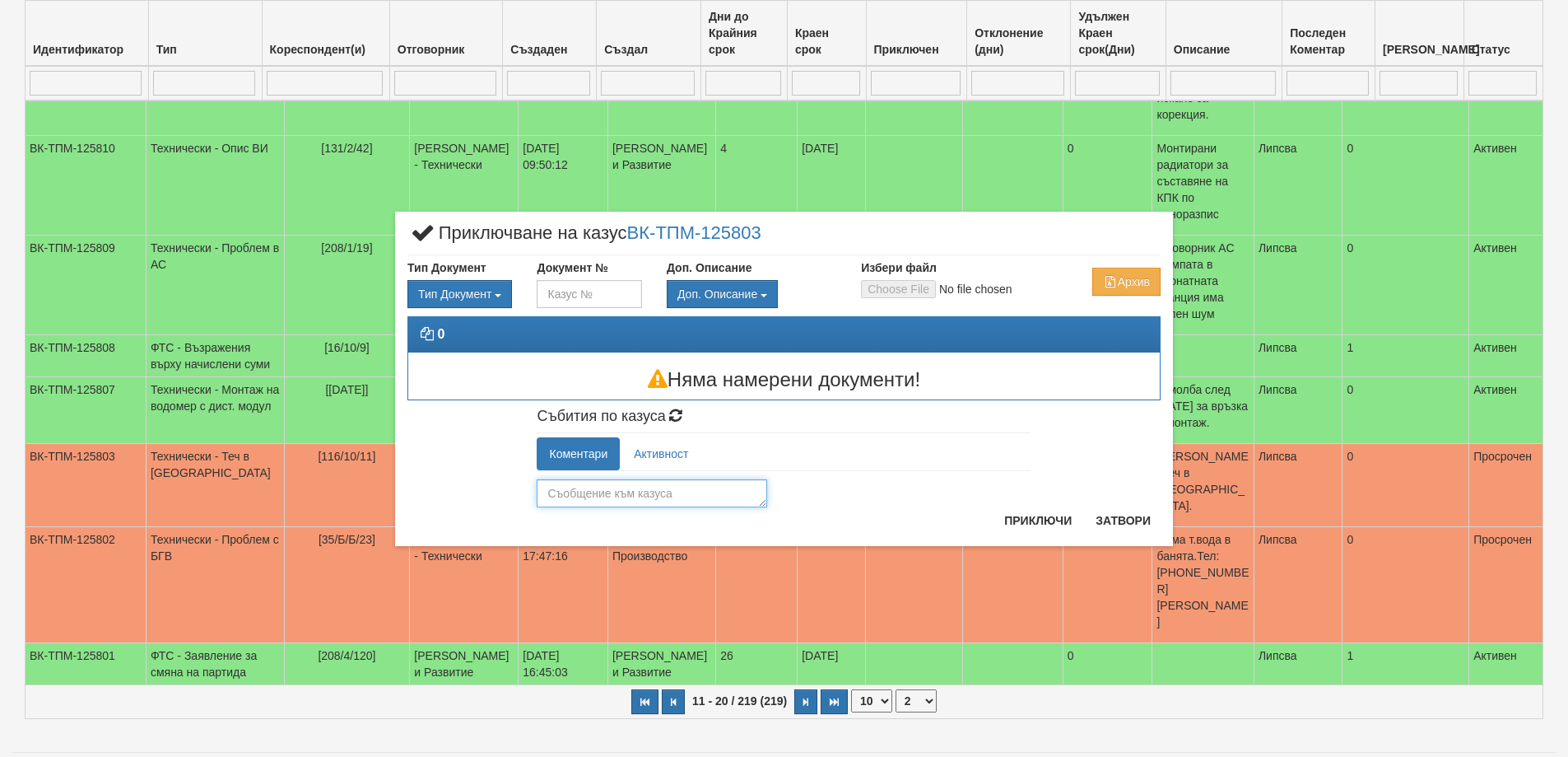
click at [652, 485] on textarea at bounding box center [651, 493] width 231 height 28
type textarea "Отстранен"
click at [1031, 506] on div "Коментари Активност Отстранен Изпрати Production (04/10/2025г. 16:48:39ч): Създ…" at bounding box center [783, 472] width 518 height 70
click at [1030, 513] on button "Приключи" at bounding box center [1038, 520] width 87 height 26
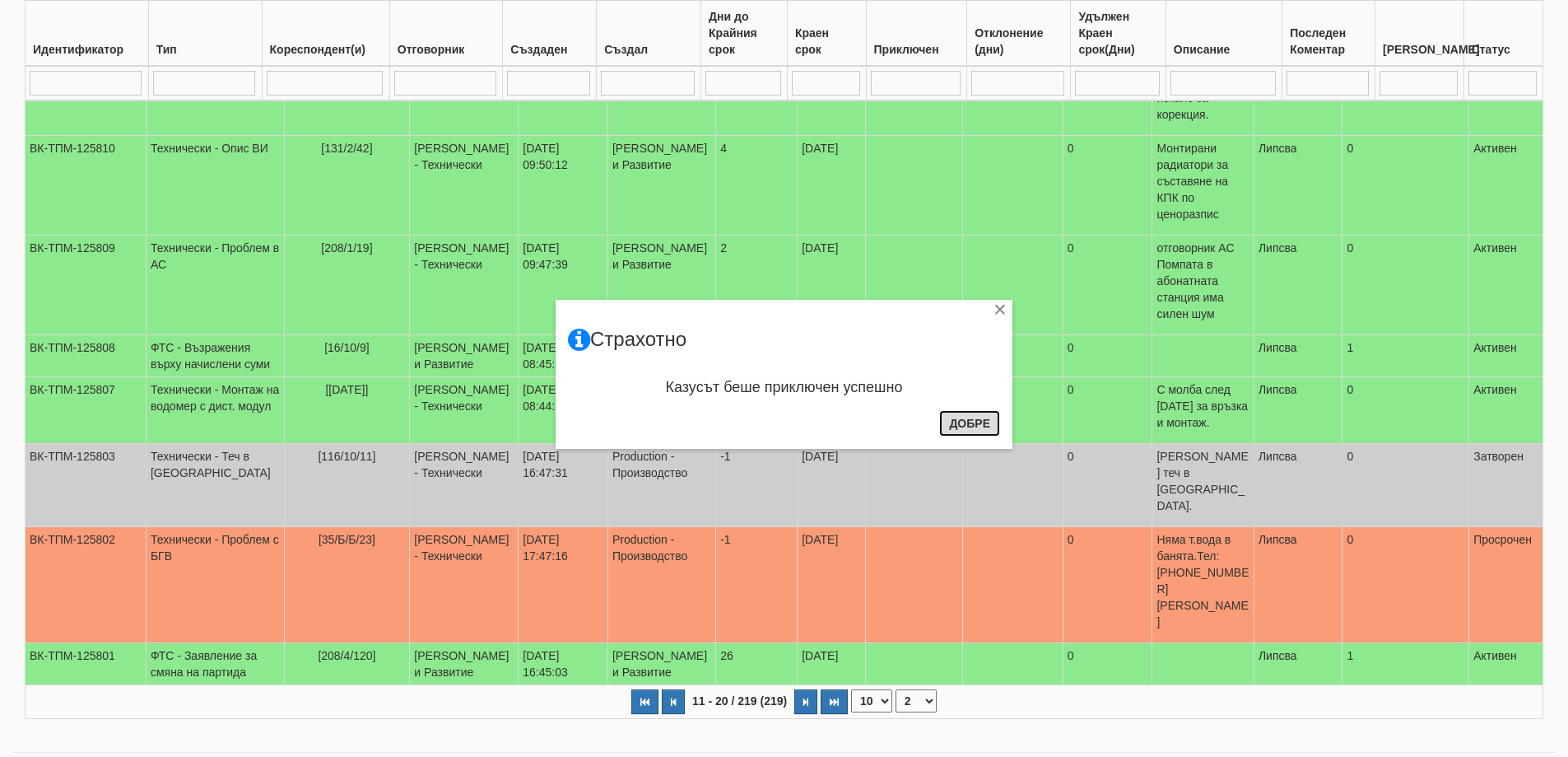
click at [971, 424] on button "Добре" at bounding box center [970, 422] width 61 height 26
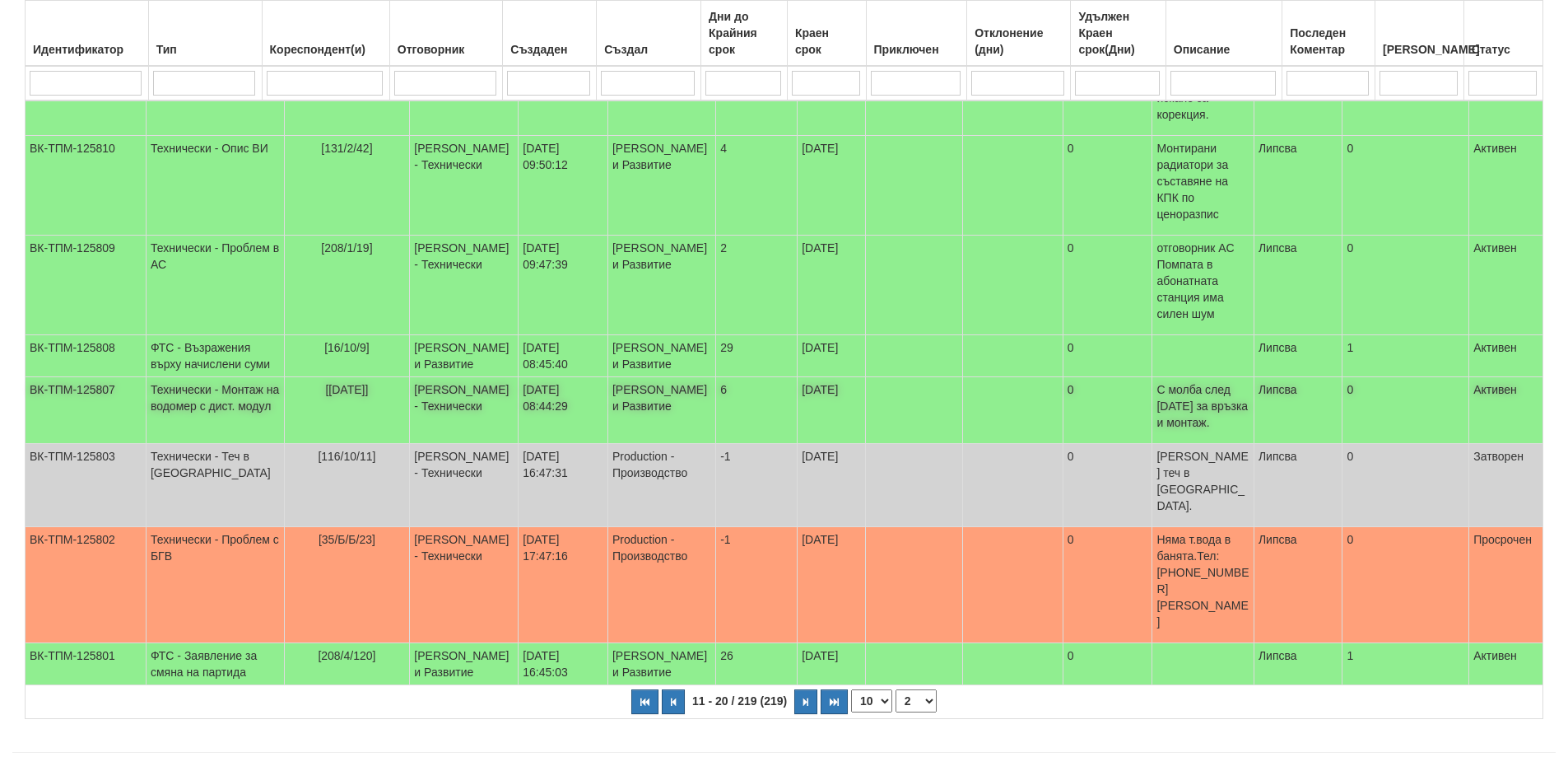
click at [320, 405] on td "[3/1/61]" at bounding box center [347, 410] width 126 height 67
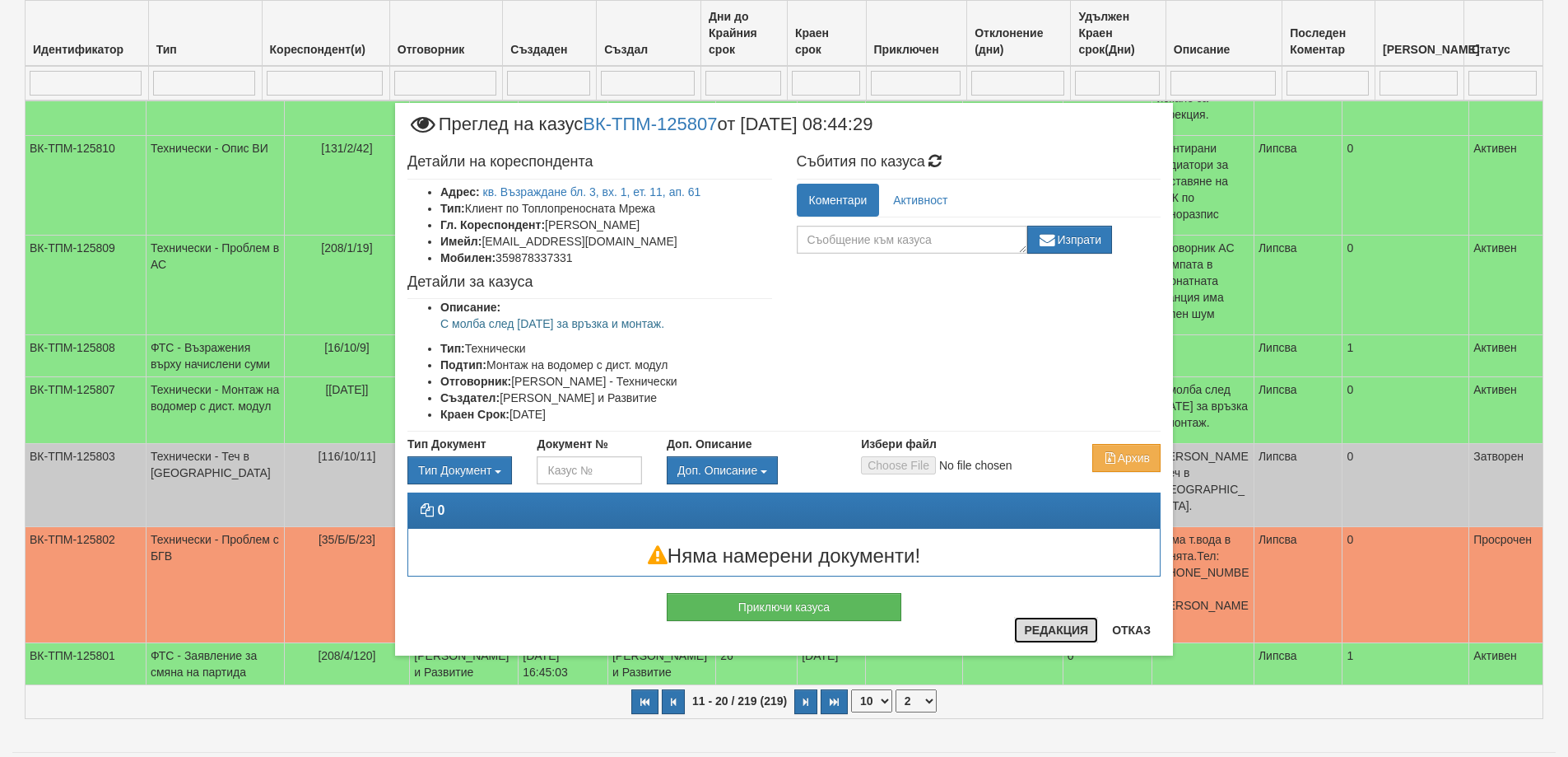
click at [1044, 625] on button "Редакция" at bounding box center [1057, 629] width 84 height 26
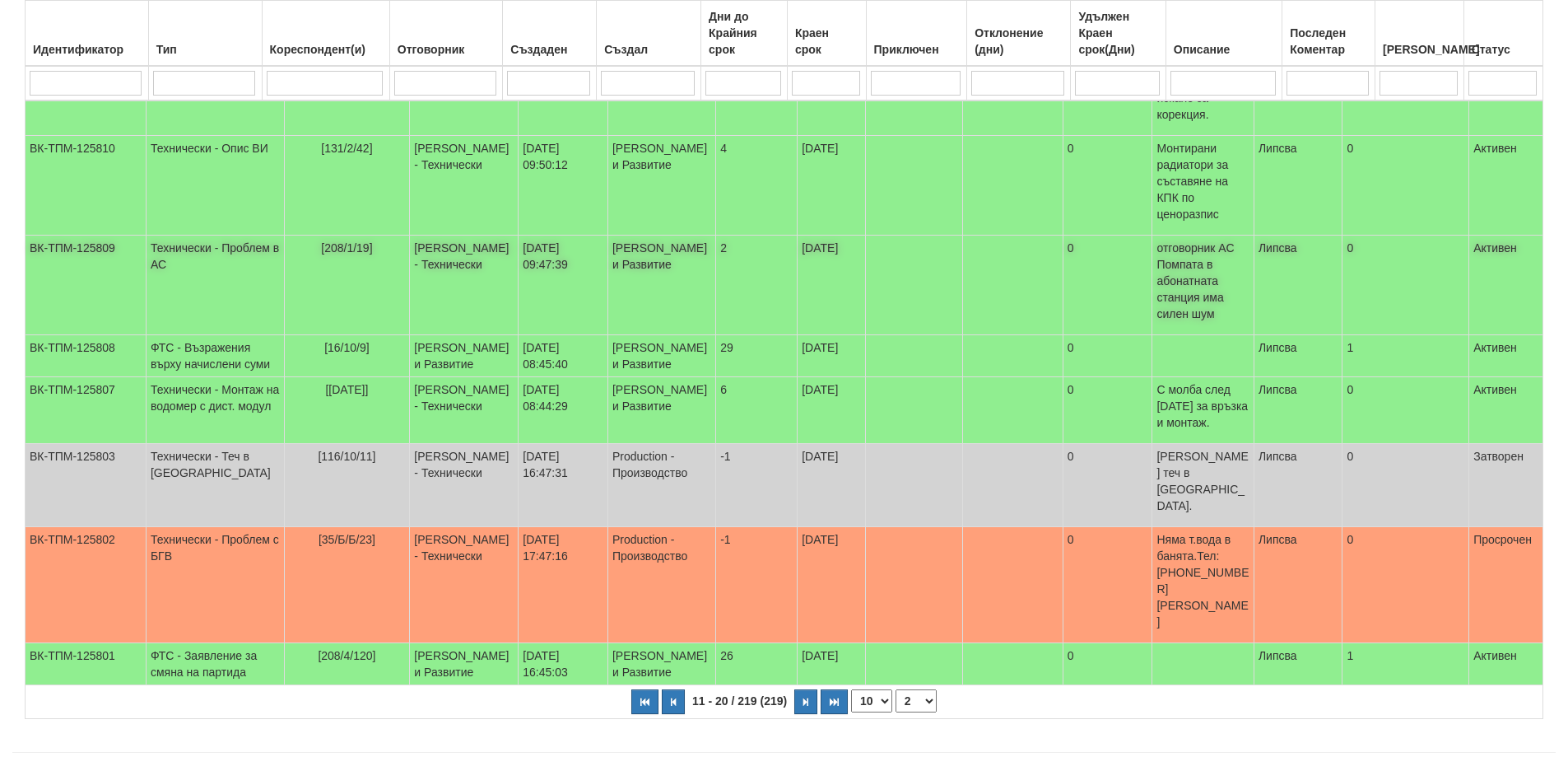
click at [321, 255] on span "[208/1/19]" at bounding box center [346, 248] width 51 height 13
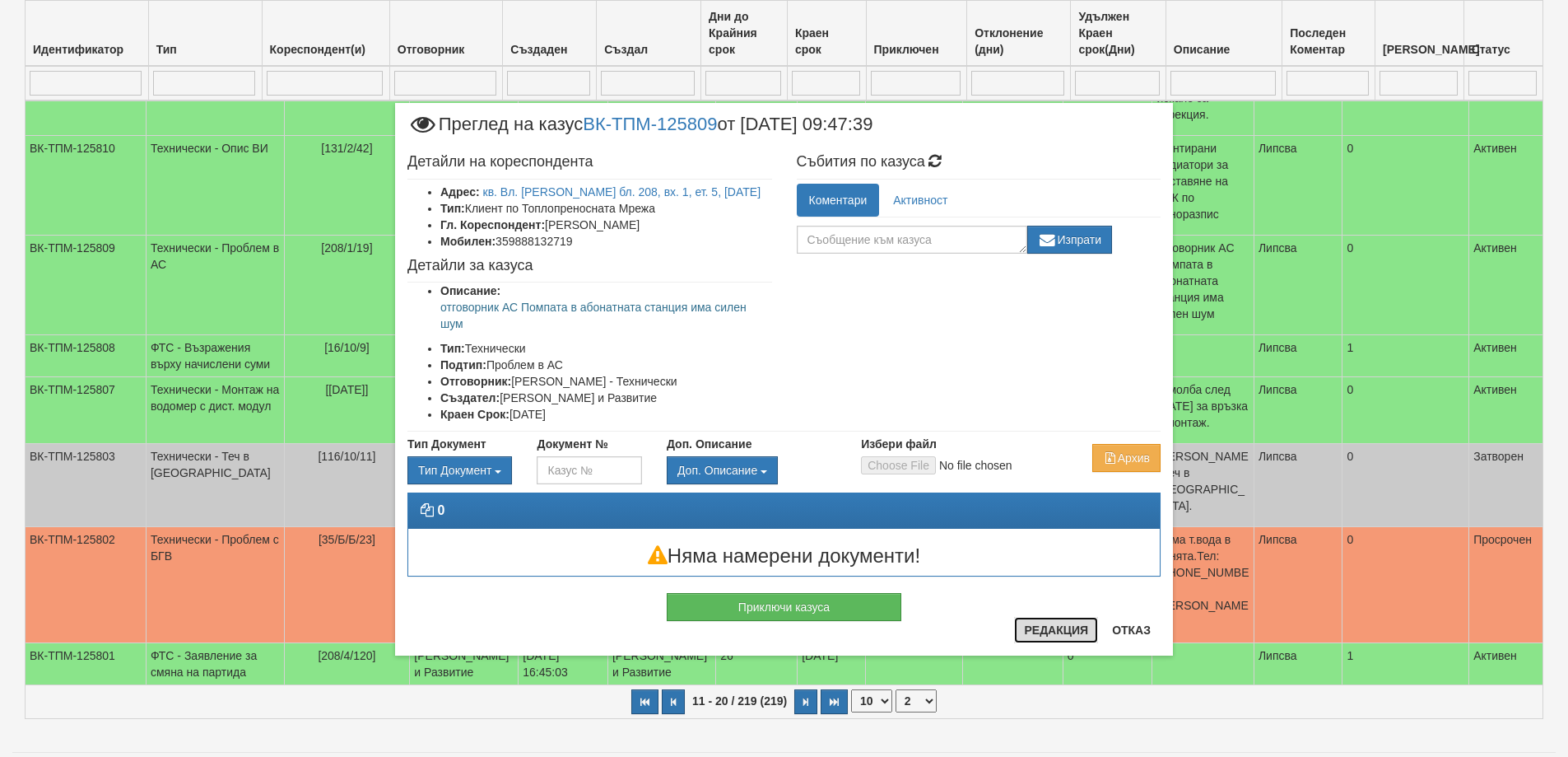
click at [1048, 636] on button "Редакция" at bounding box center [1057, 629] width 84 height 26
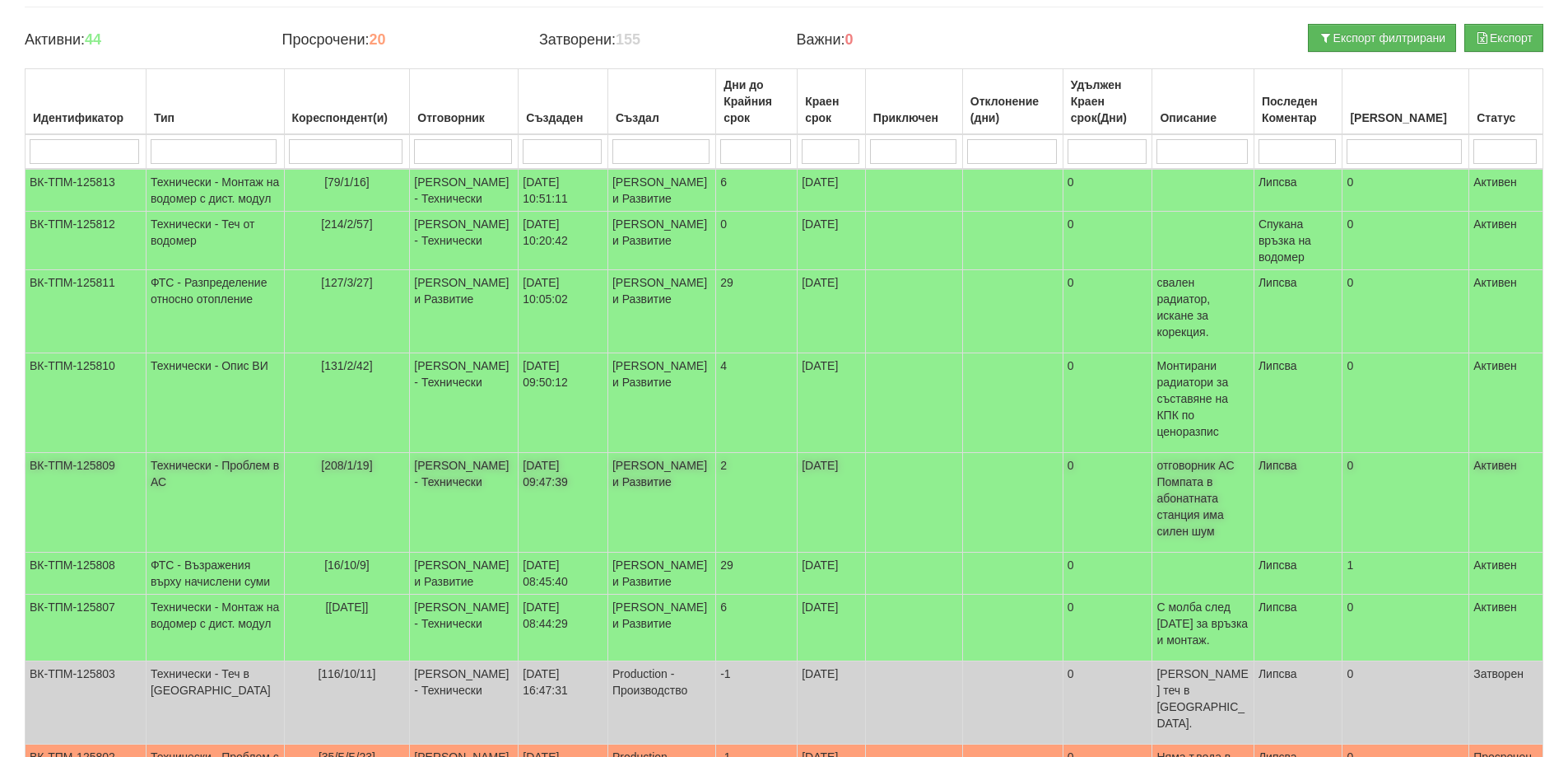
scroll to position [128, 0]
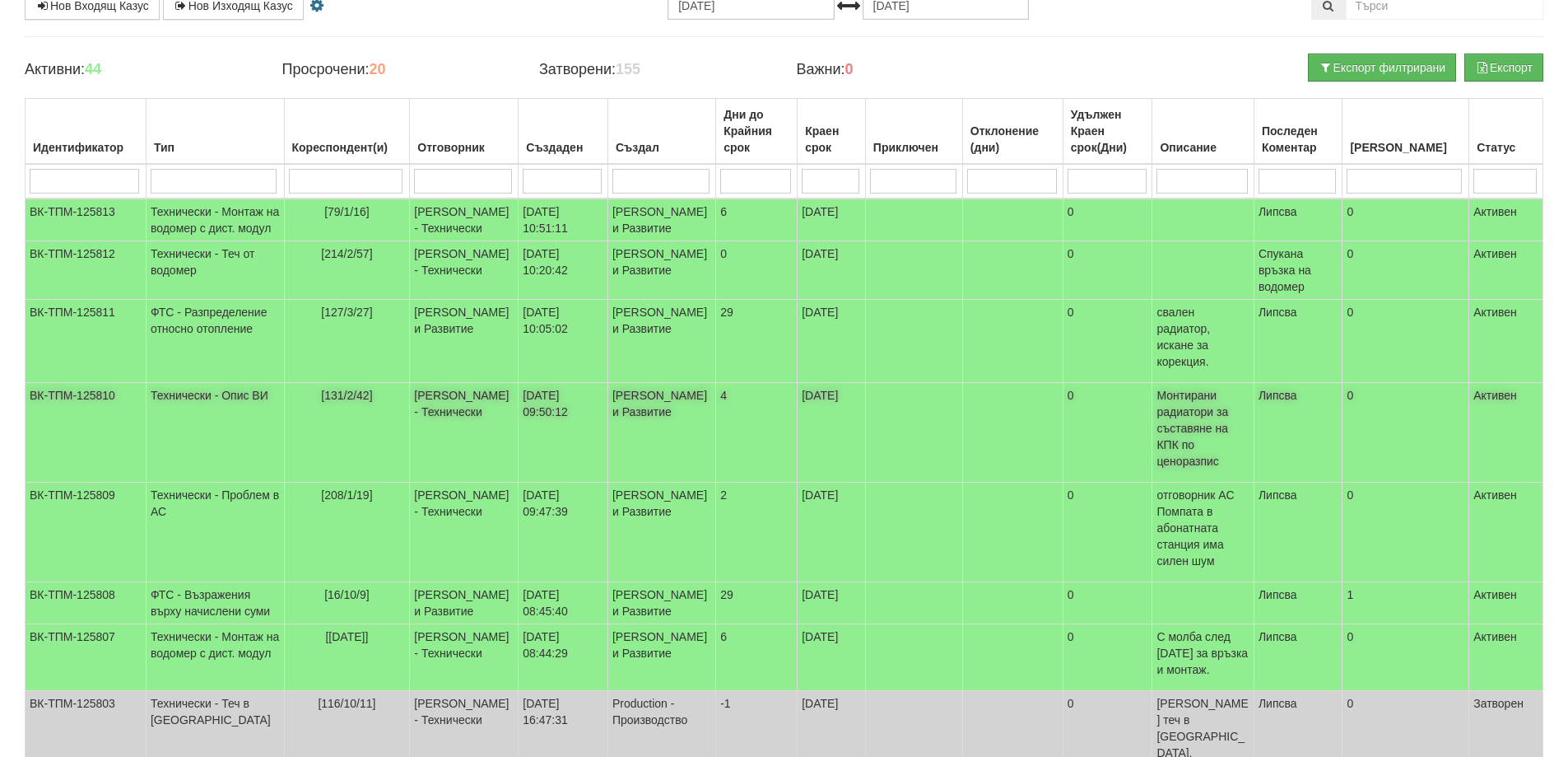
click at [321, 401] on span "[131/2/42]" at bounding box center [346, 394] width 51 height 13
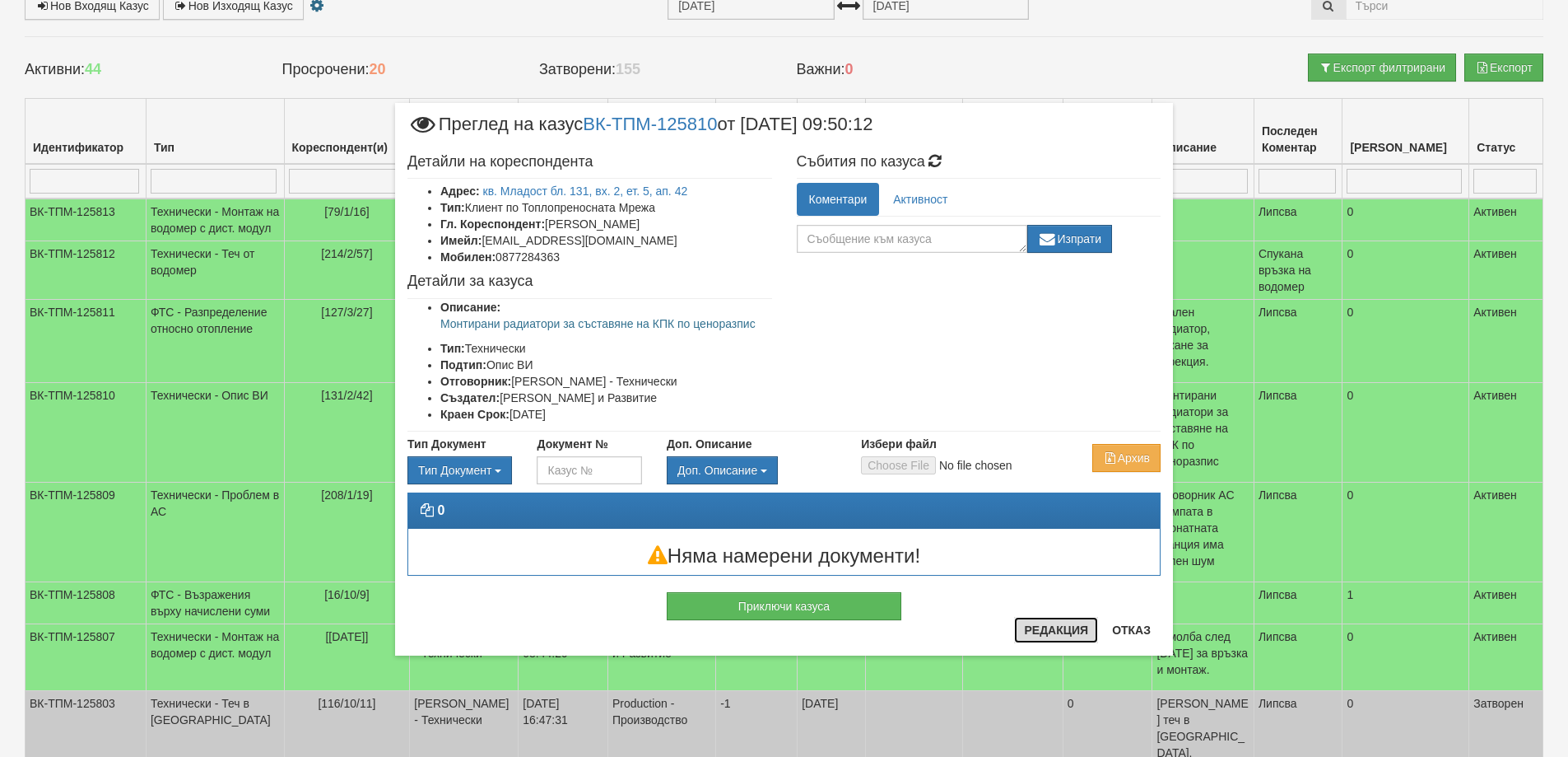
click at [1035, 631] on button "Редакция" at bounding box center [1057, 629] width 84 height 26
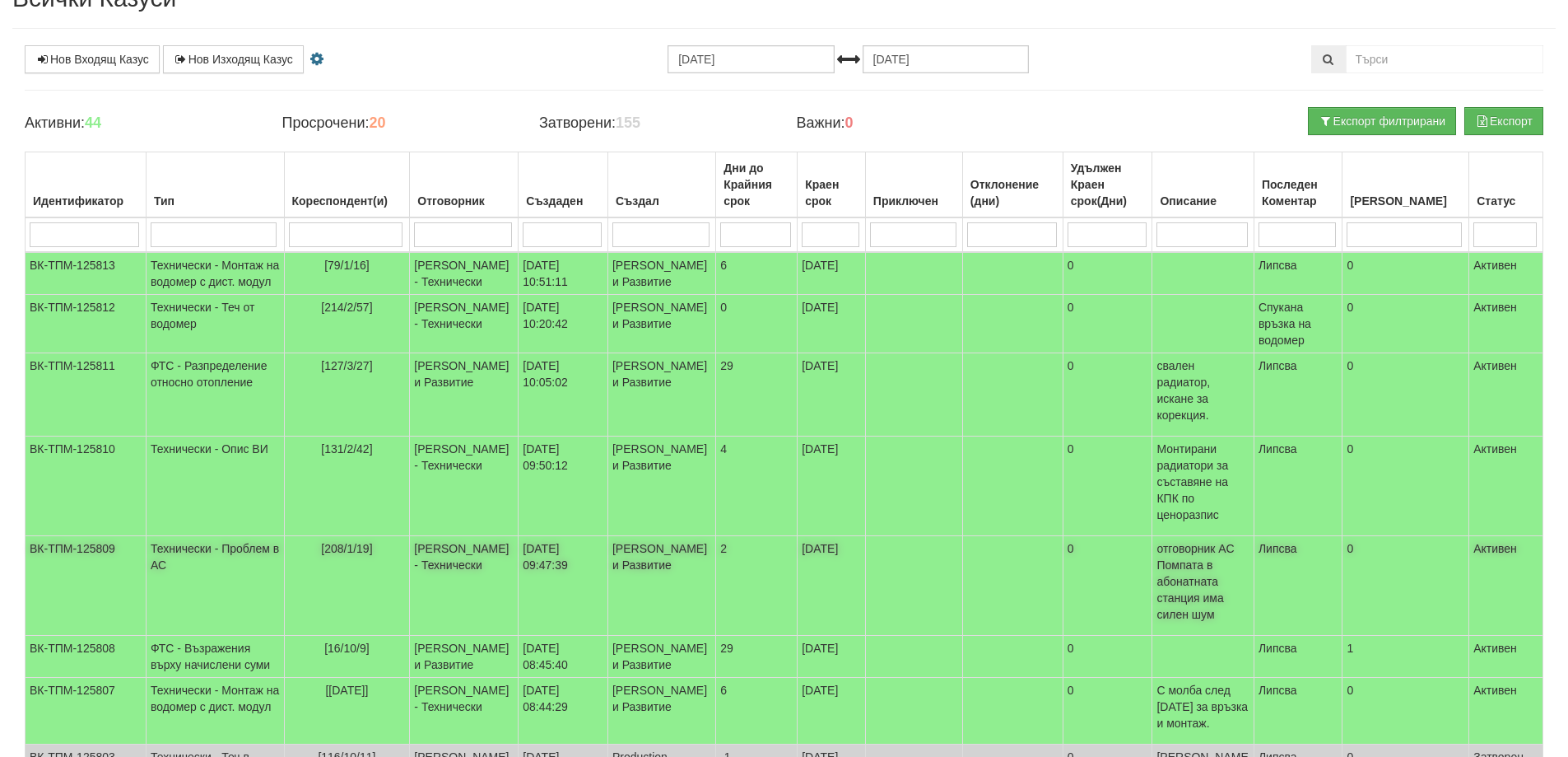
scroll to position [45, 0]
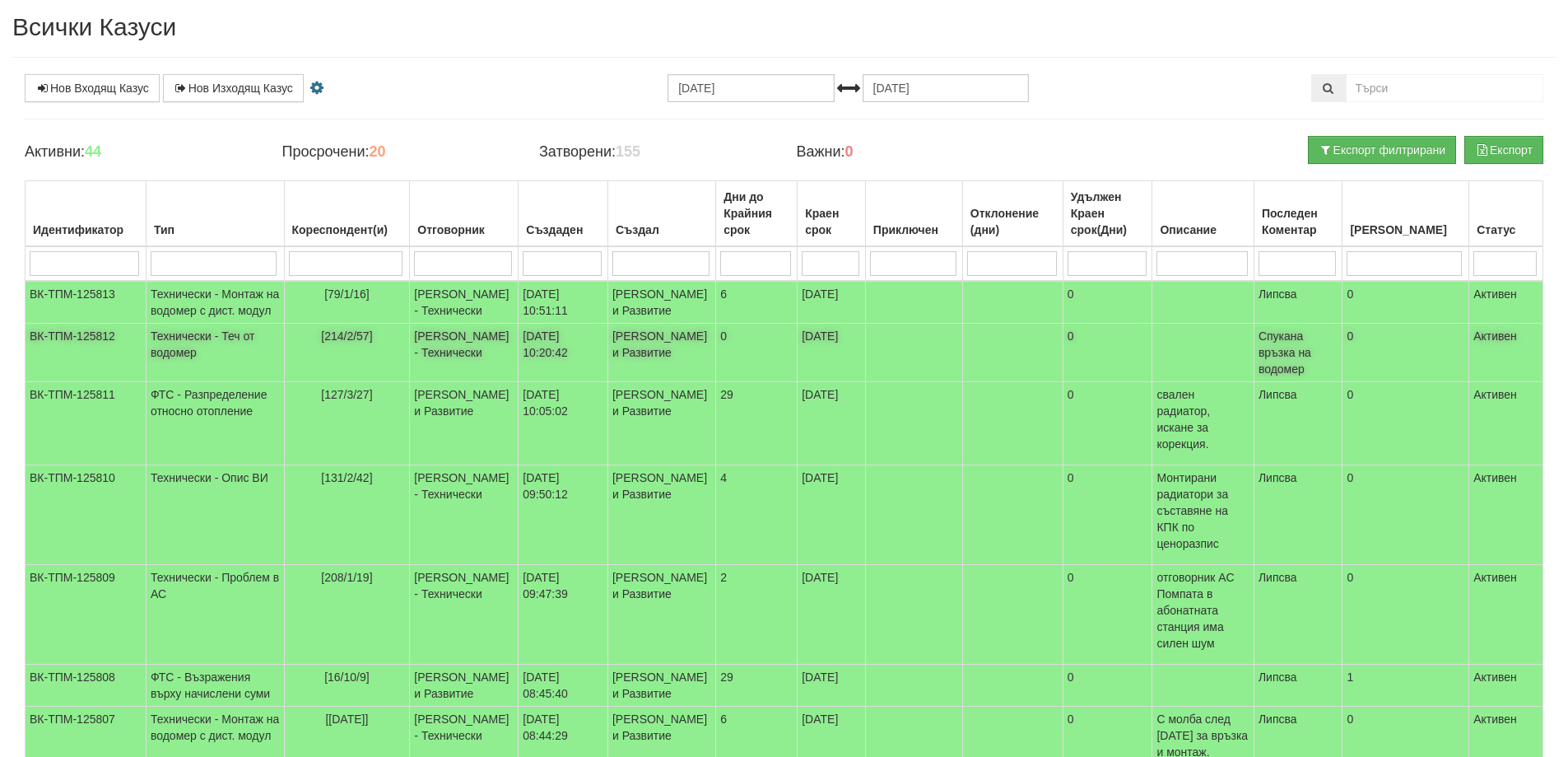
click at [322, 343] on span "[214/2/57]" at bounding box center [346, 336] width 51 height 13
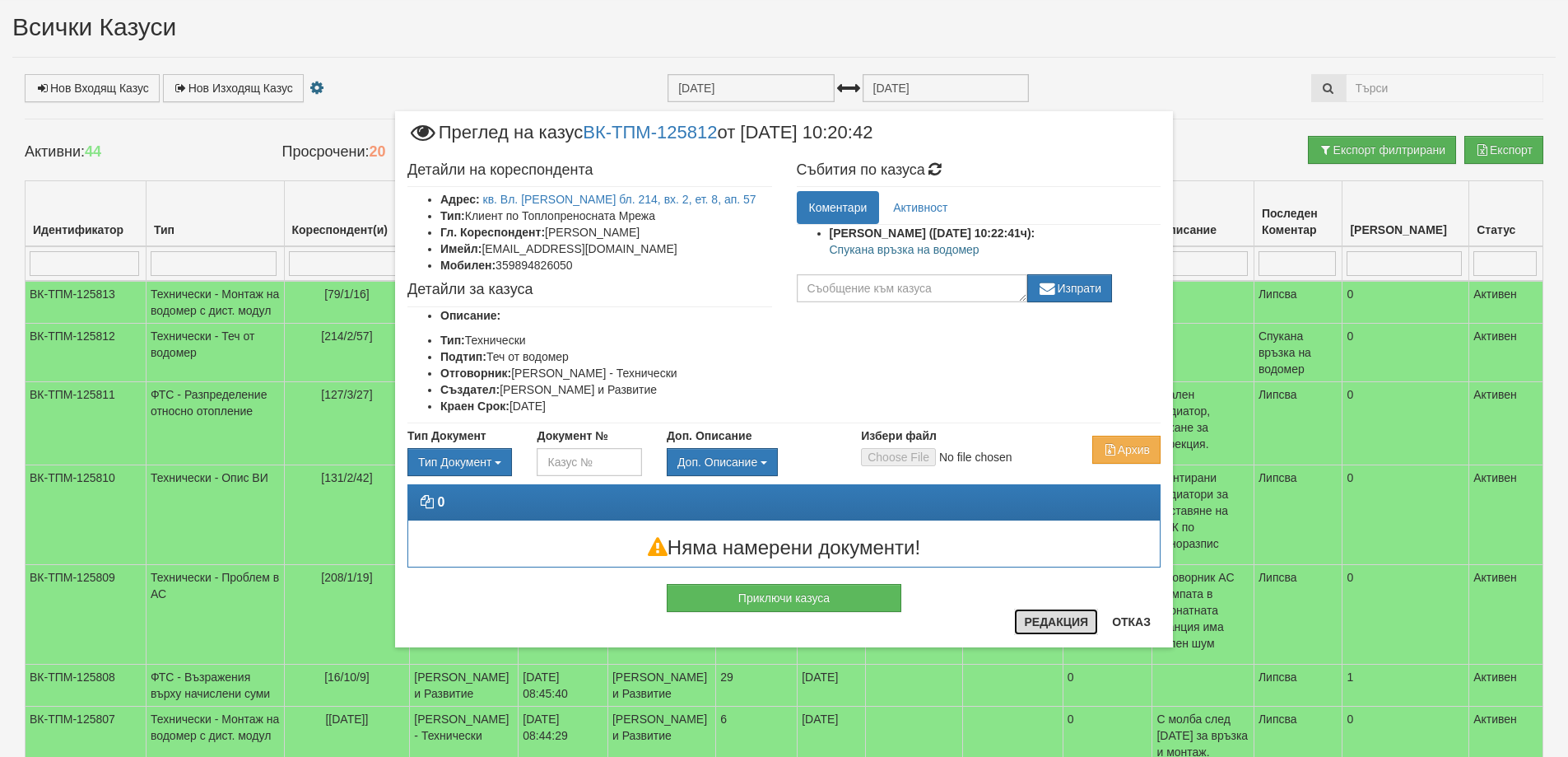
click at [1067, 624] on button "Редакция" at bounding box center [1057, 621] width 84 height 26
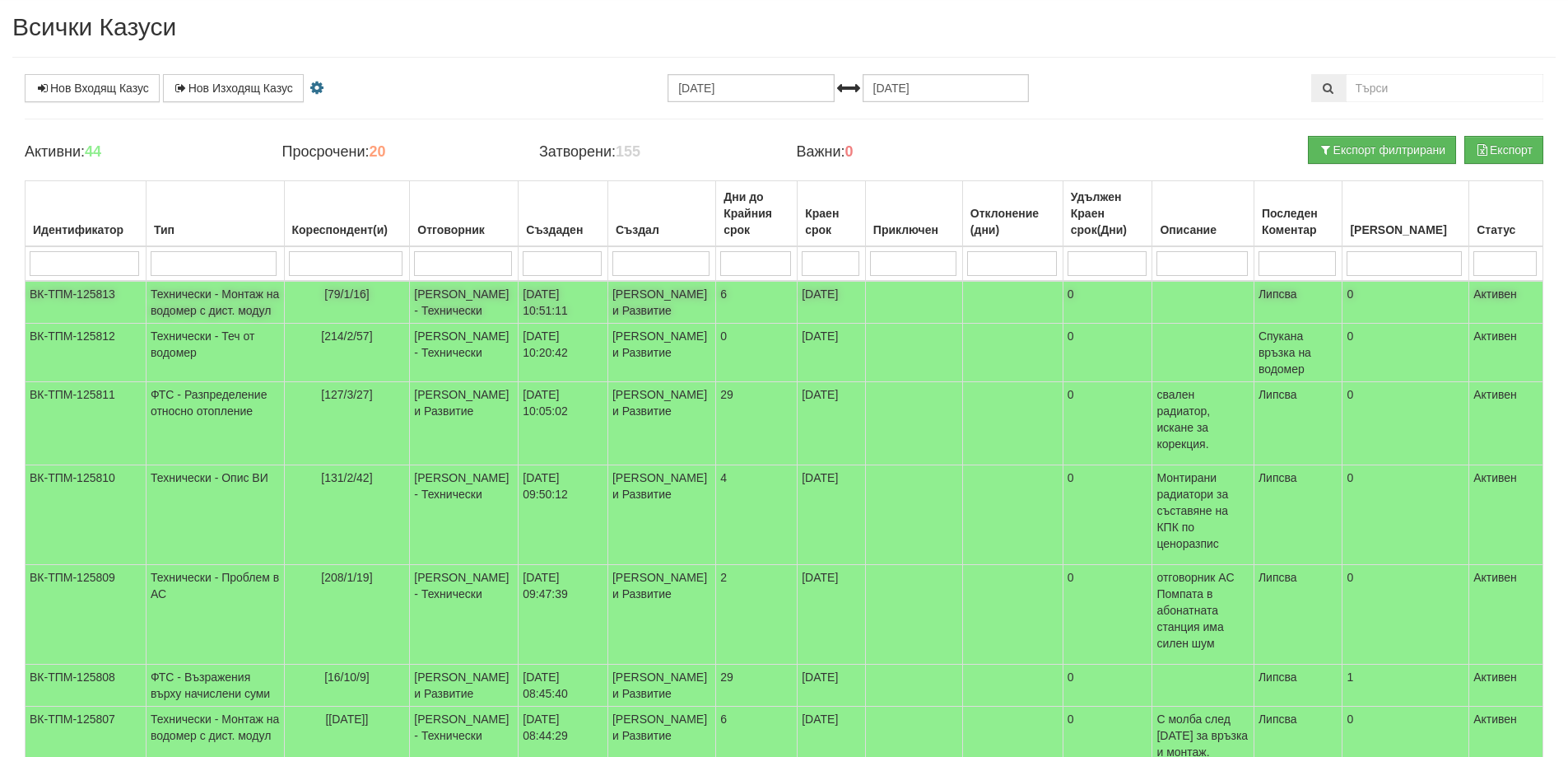
click at [325, 300] on span "[79/1/16]" at bounding box center [347, 294] width 45 height 13
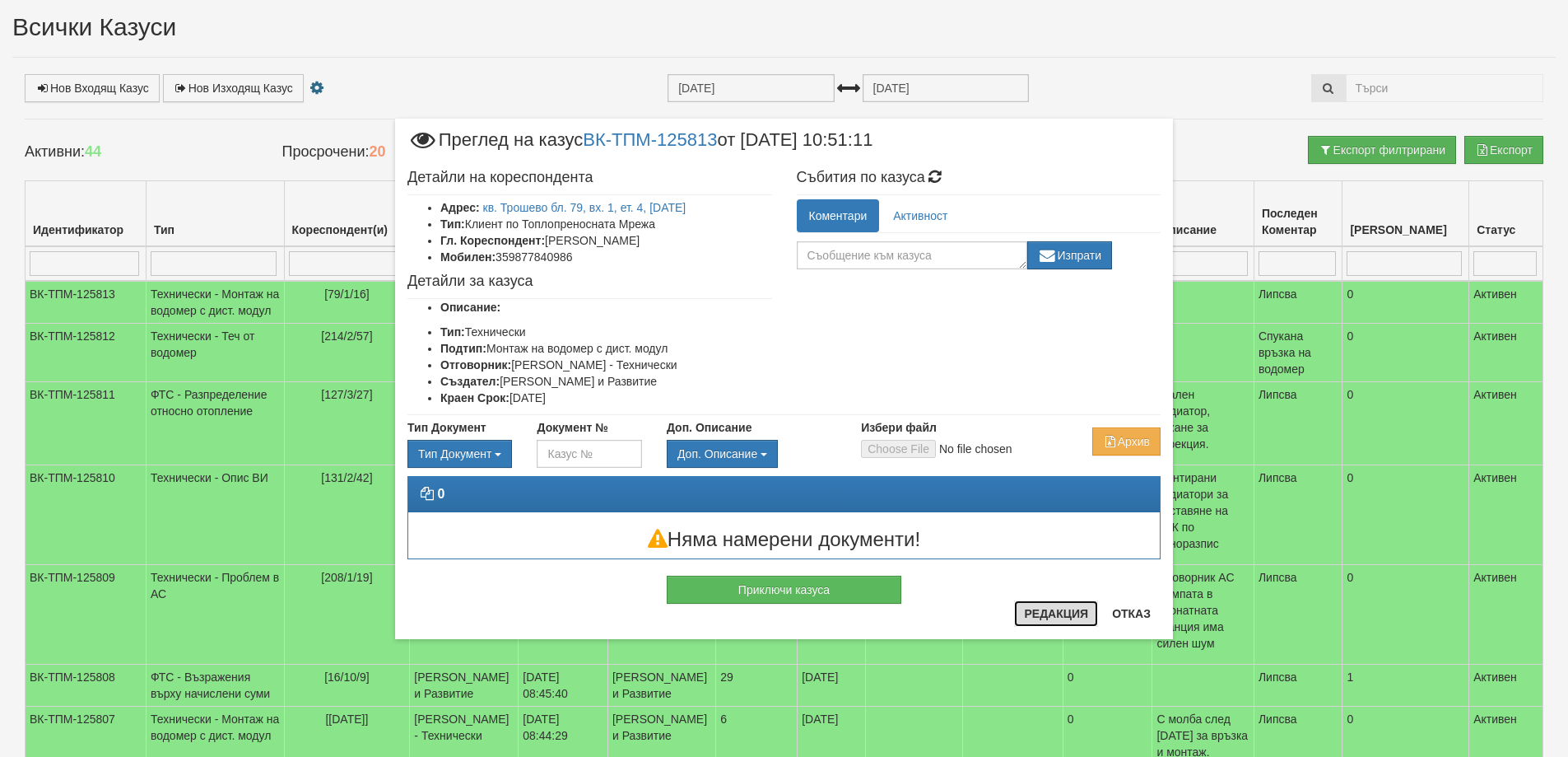
click at [1040, 618] on button "Редакция" at bounding box center [1057, 613] width 84 height 26
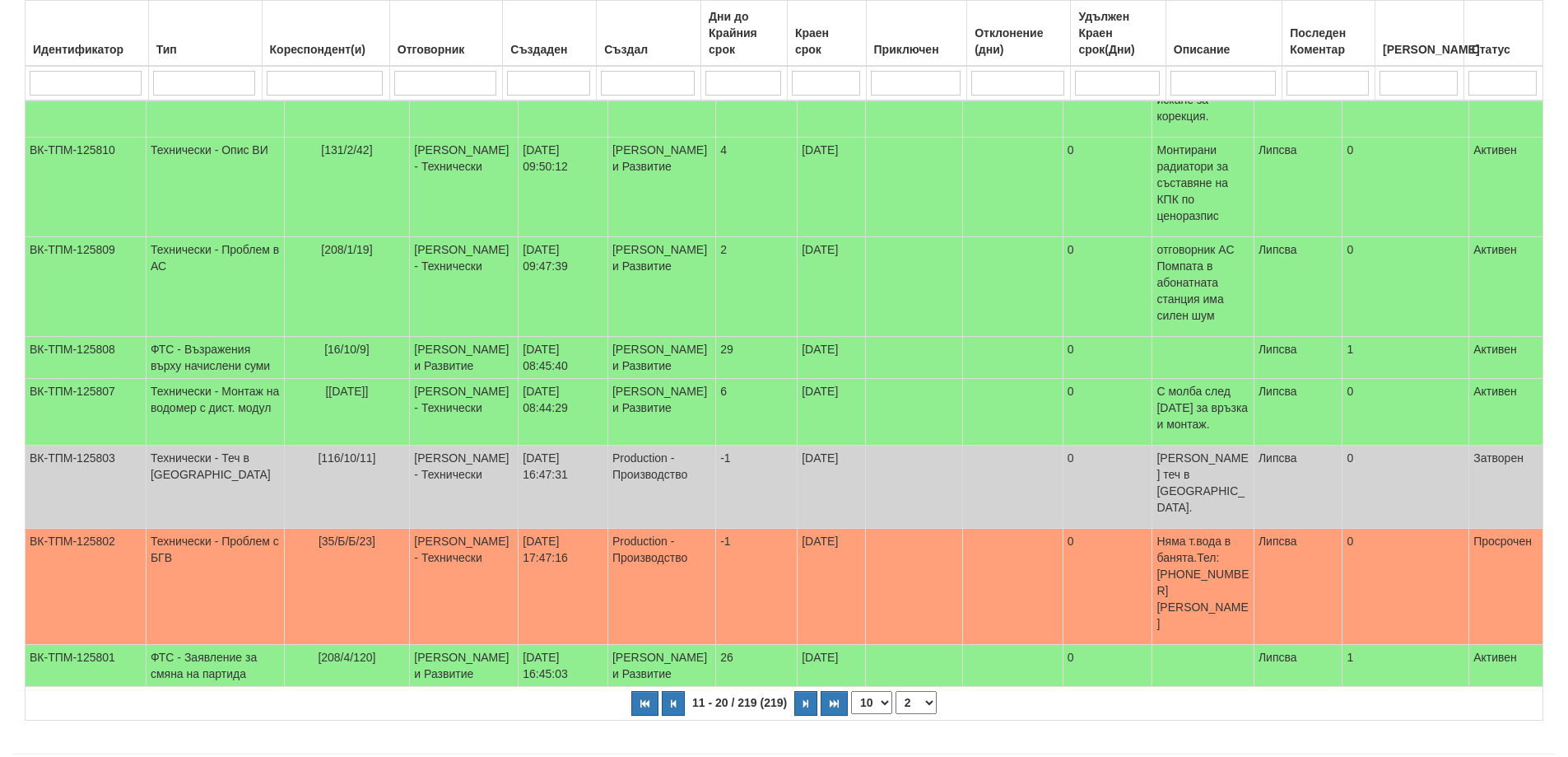
scroll to position [375, 0]
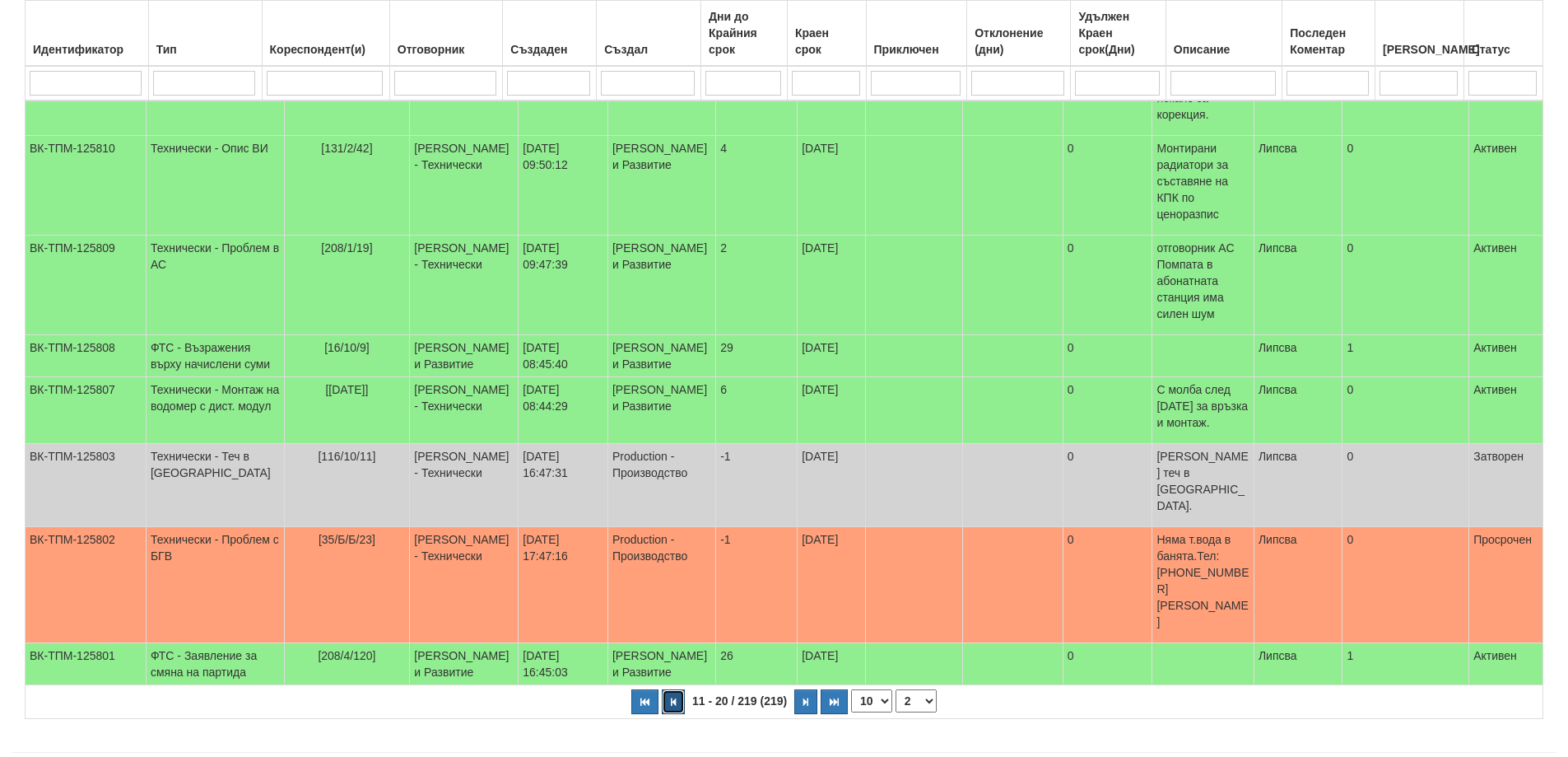
click at [671, 697] on icon "button" at bounding box center [673, 701] width 5 height 9
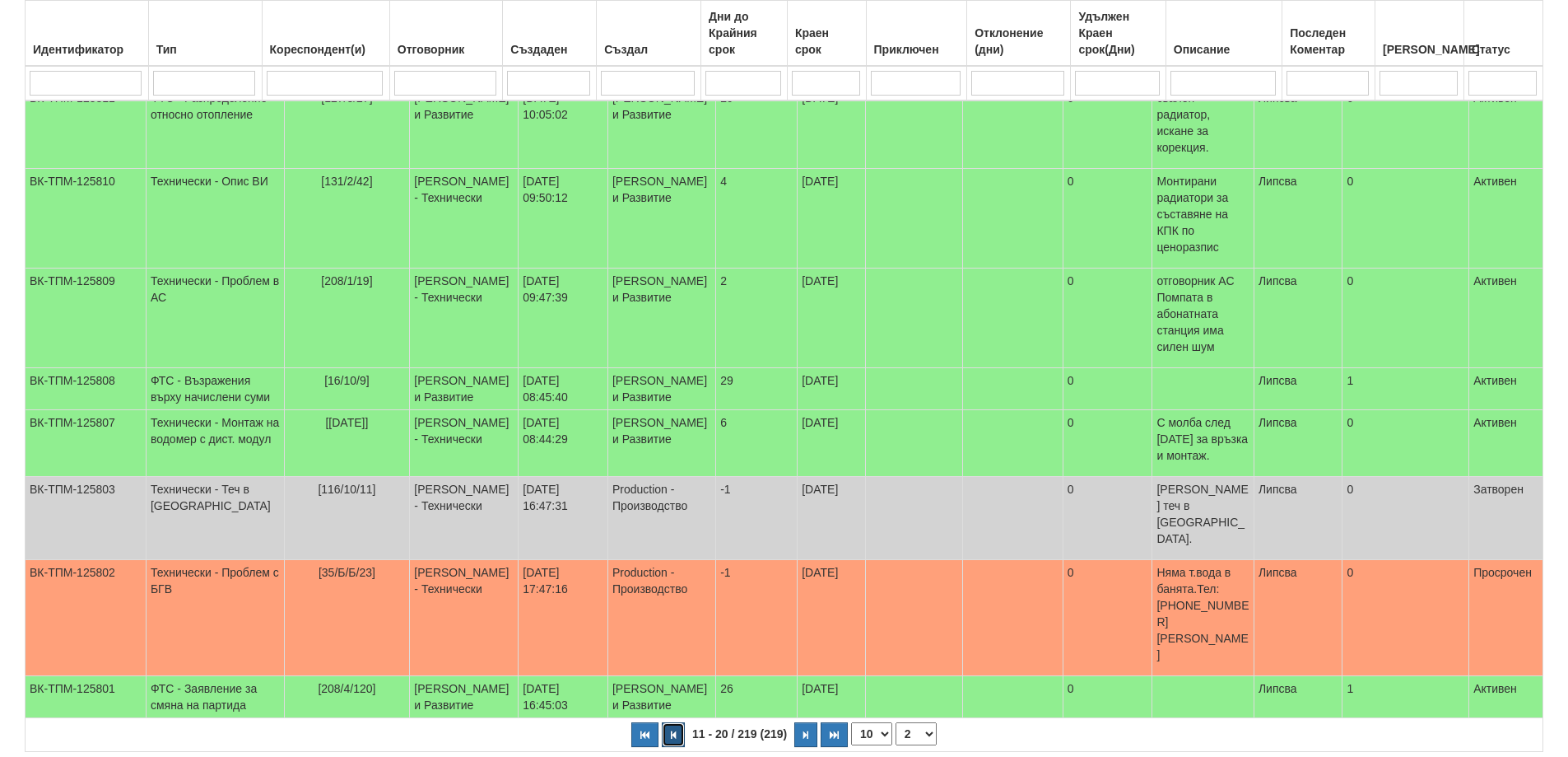
select select "1"
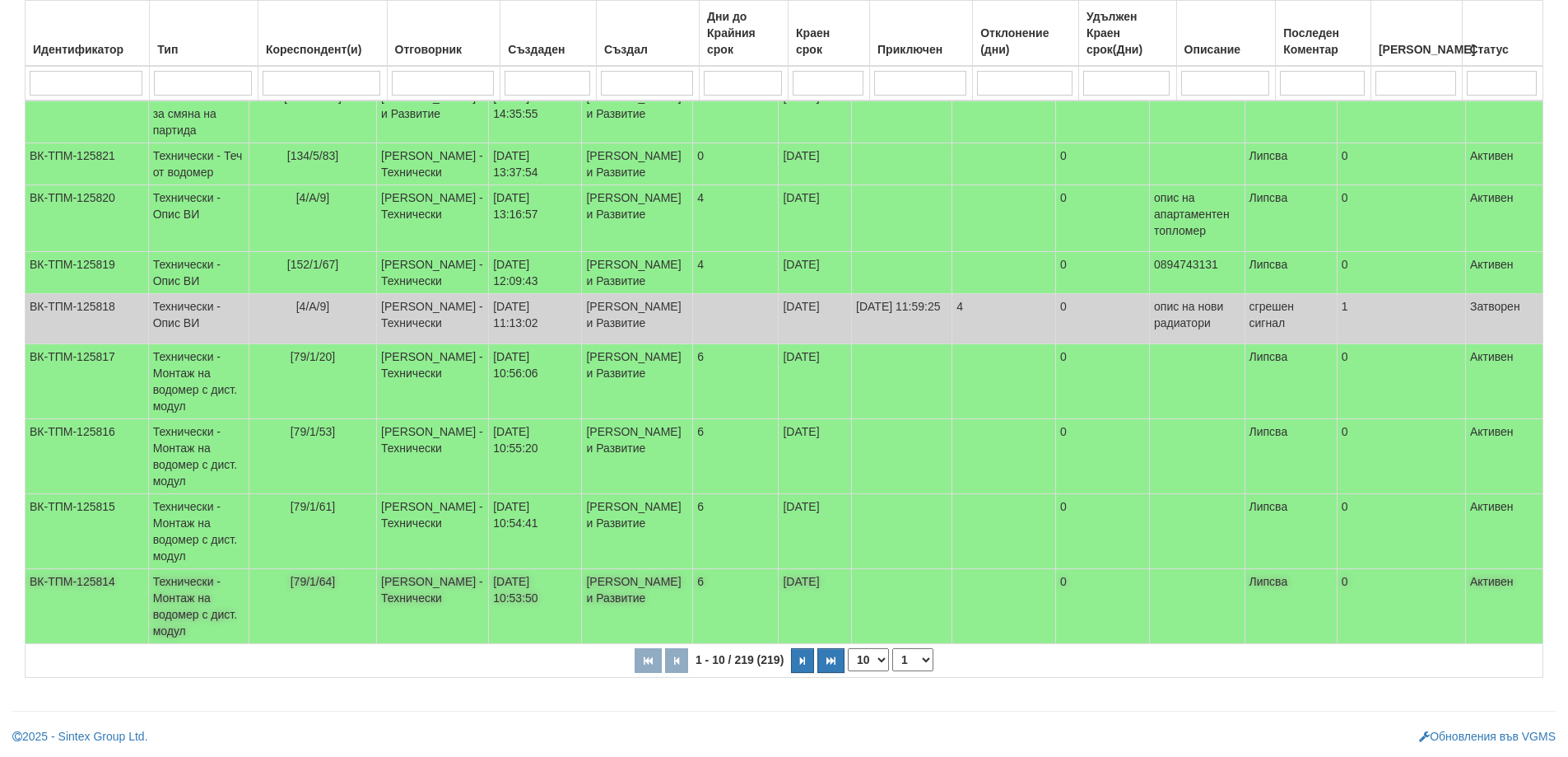
click at [317, 582] on span "[79/1/64]" at bounding box center [313, 580] width 45 height 13
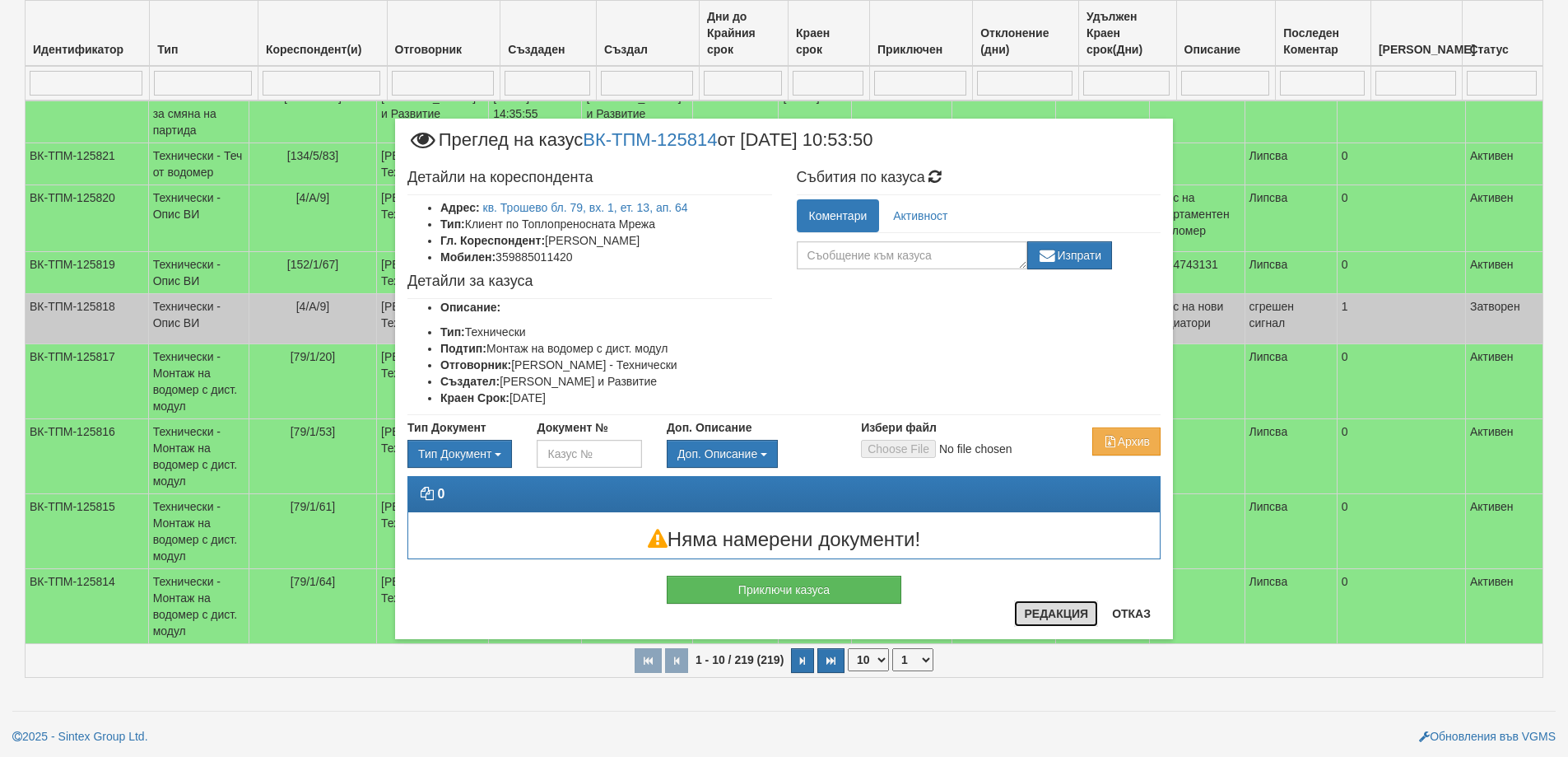
click at [1053, 608] on button "Редакция" at bounding box center [1057, 613] width 84 height 26
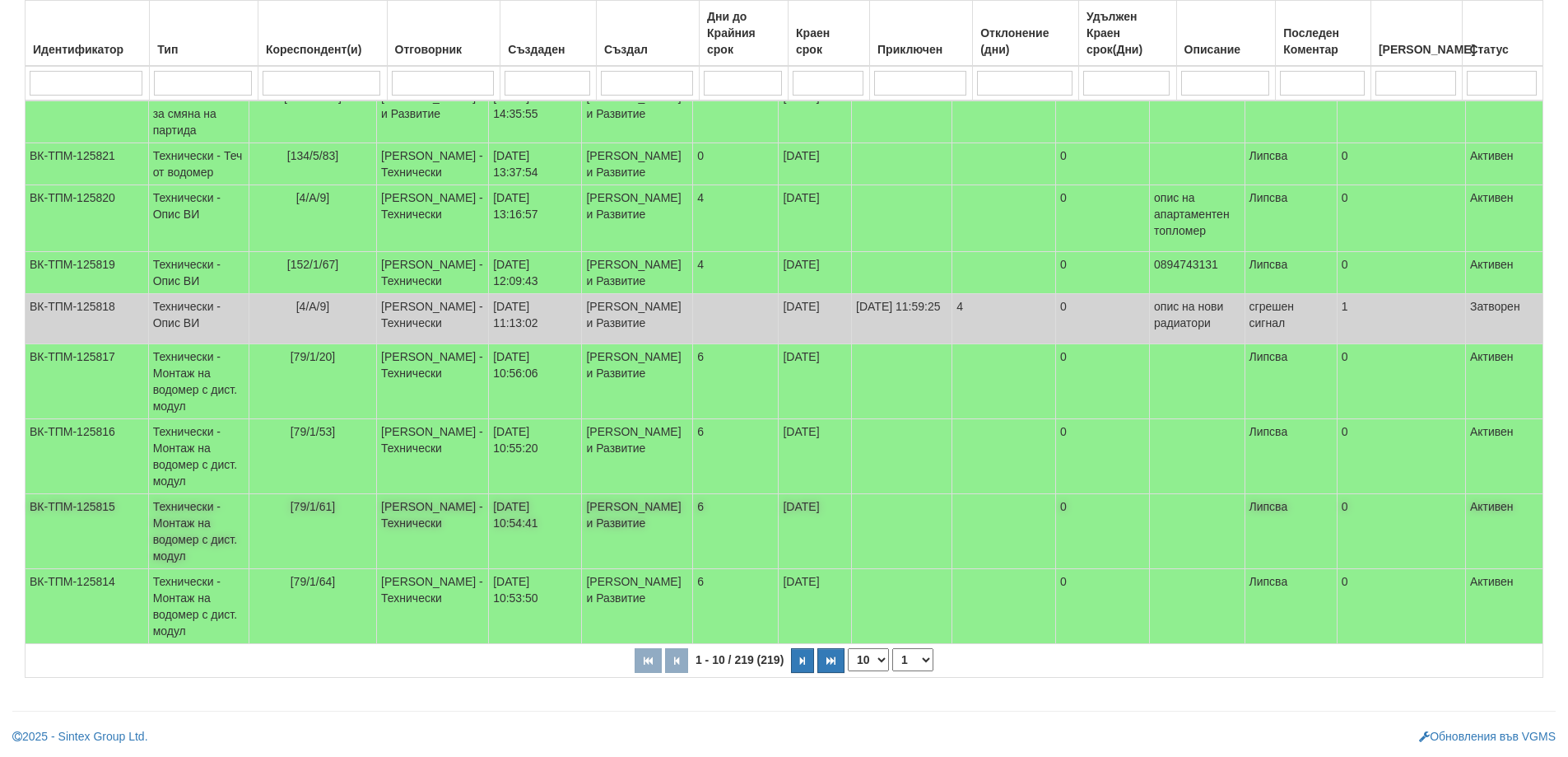
click at [320, 504] on span "[79/1/61]" at bounding box center [313, 505] width 45 height 13
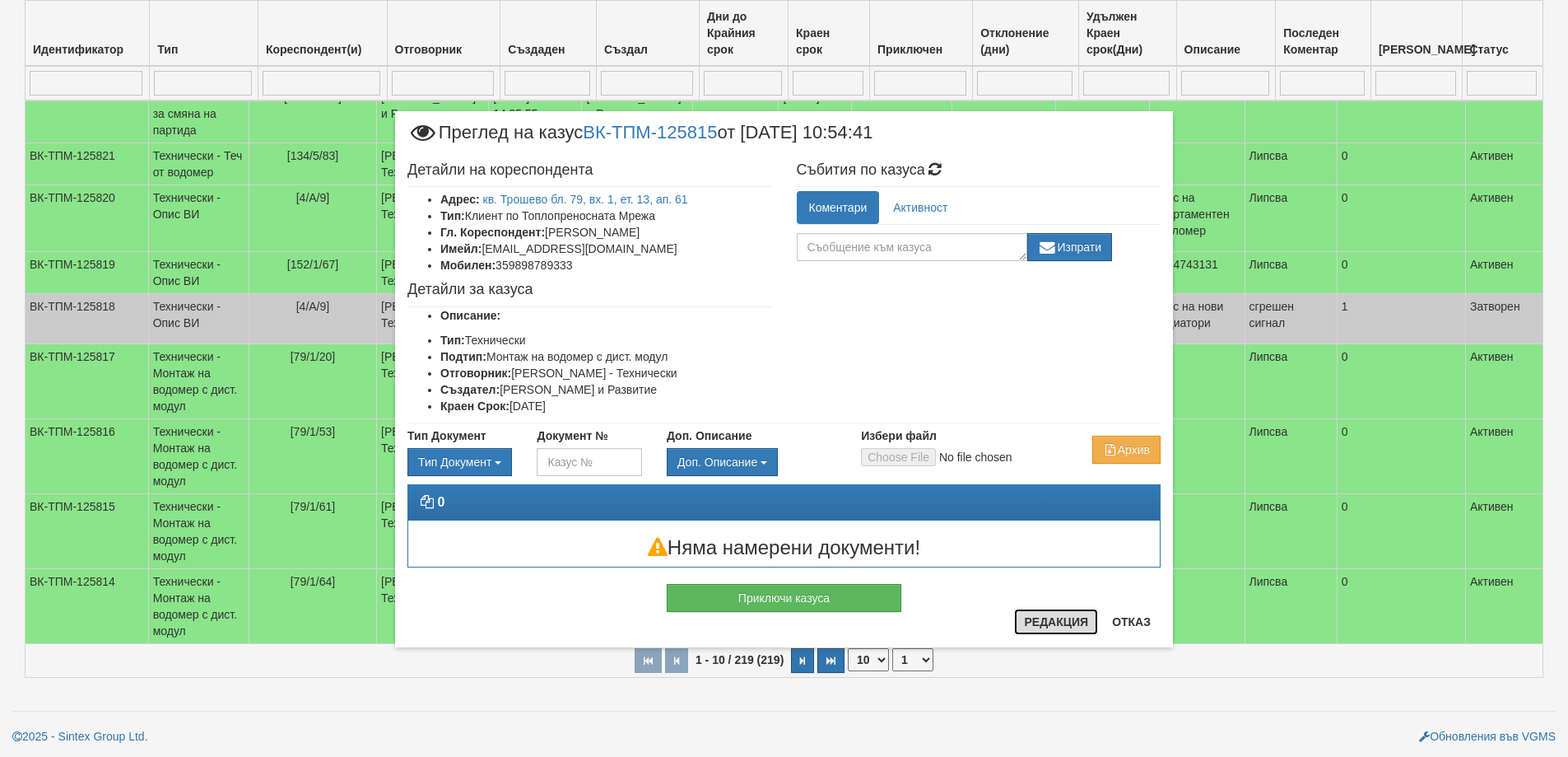
click at [1042, 617] on button "Редакция" at bounding box center [1057, 621] width 84 height 26
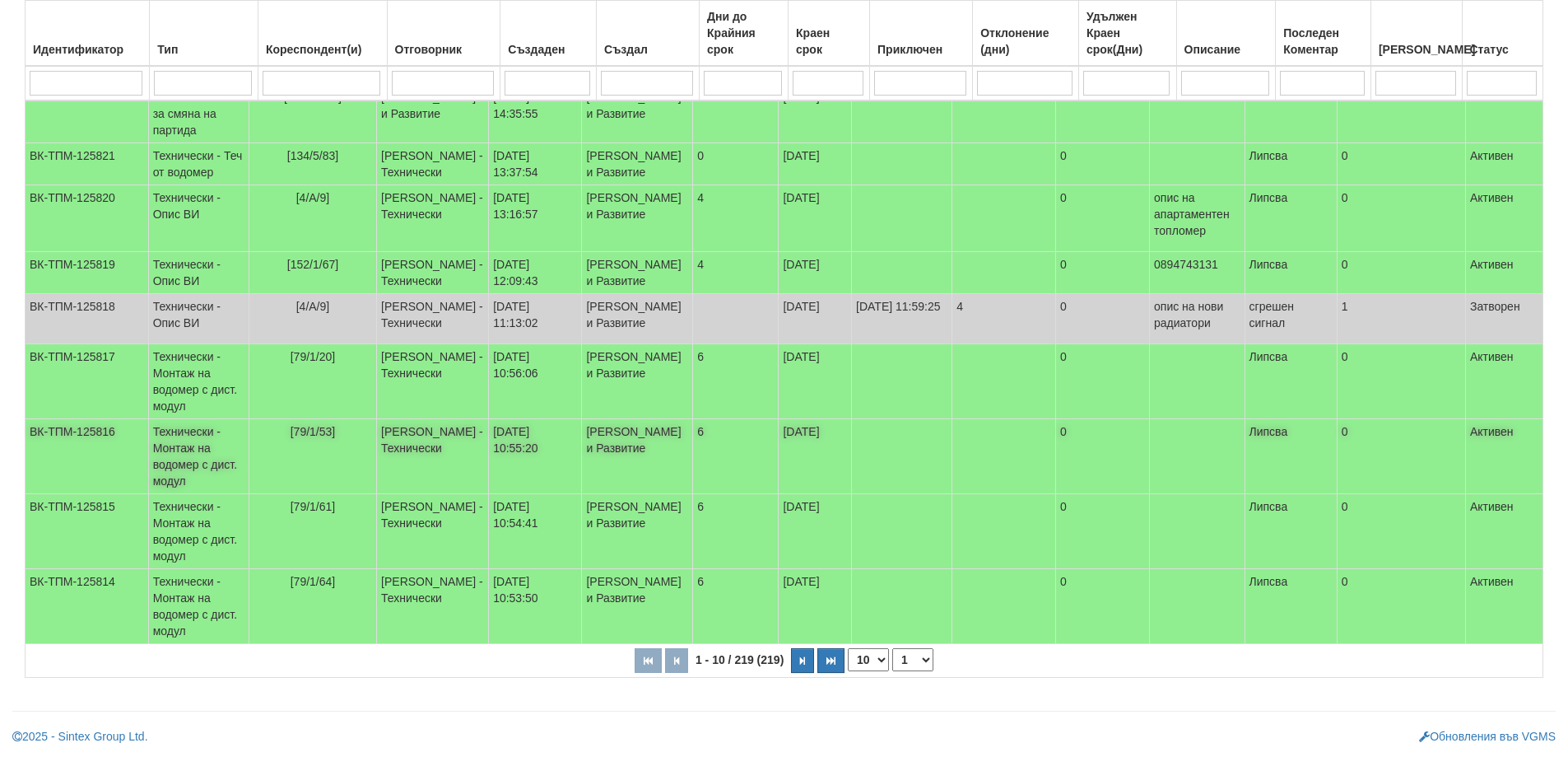
click at [322, 428] on span "[79/1/53]" at bounding box center [313, 430] width 45 height 13
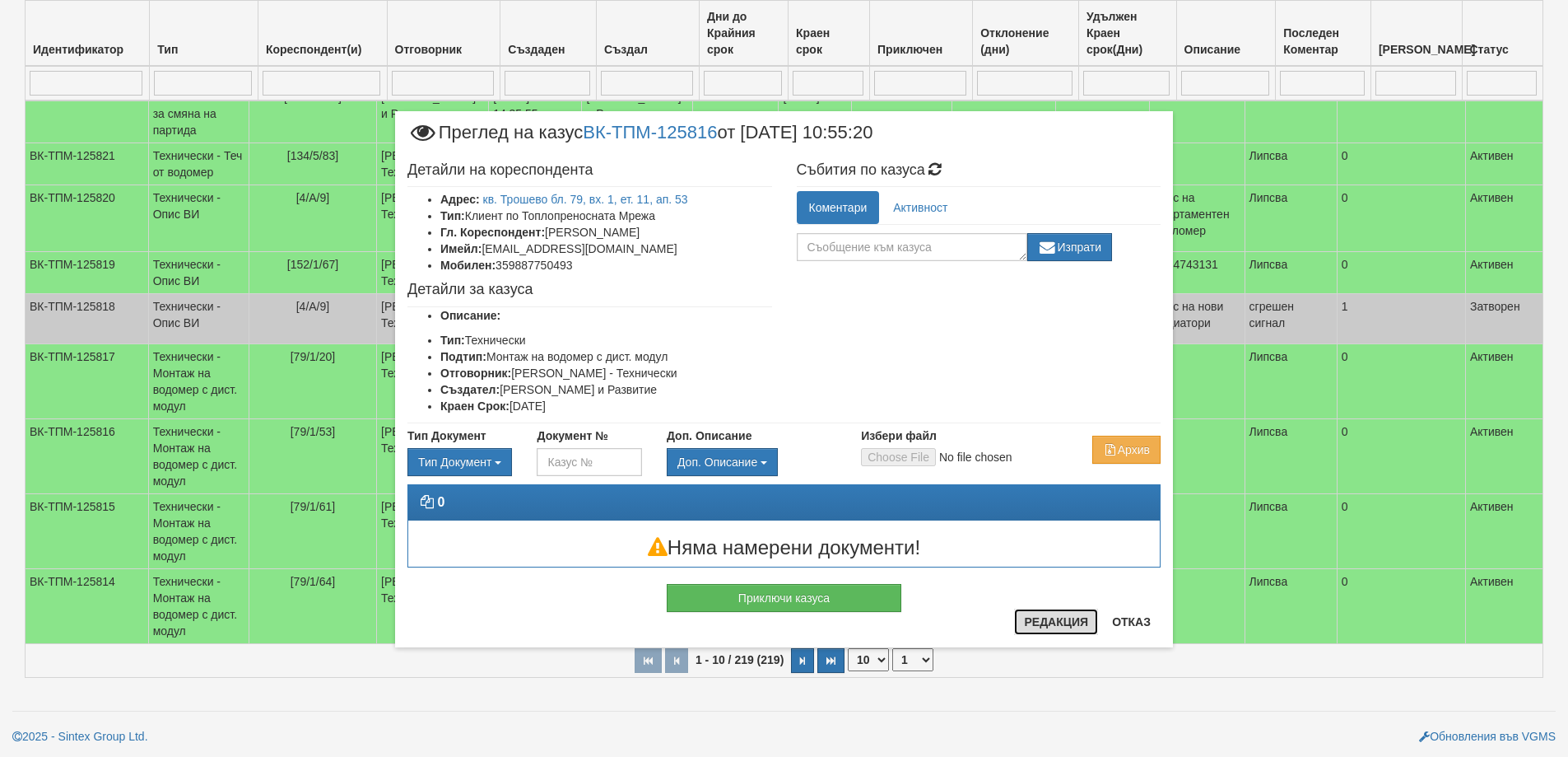
click at [1019, 612] on button "Редакция" at bounding box center [1057, 621] width 84 height 26
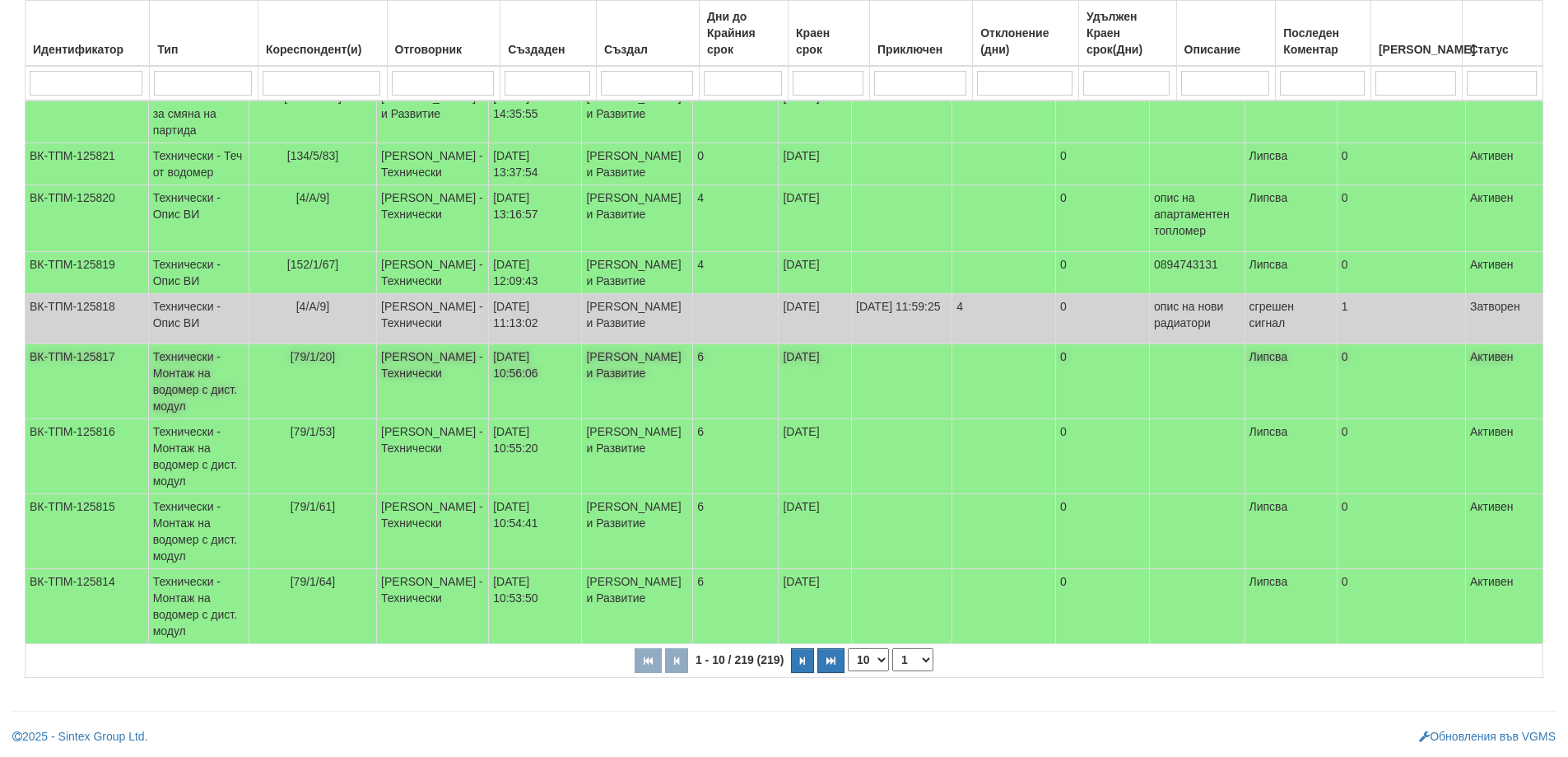
click at [317, 359] on span "[79/1/20]" at bounding box center [313, 356] width 45 height 13
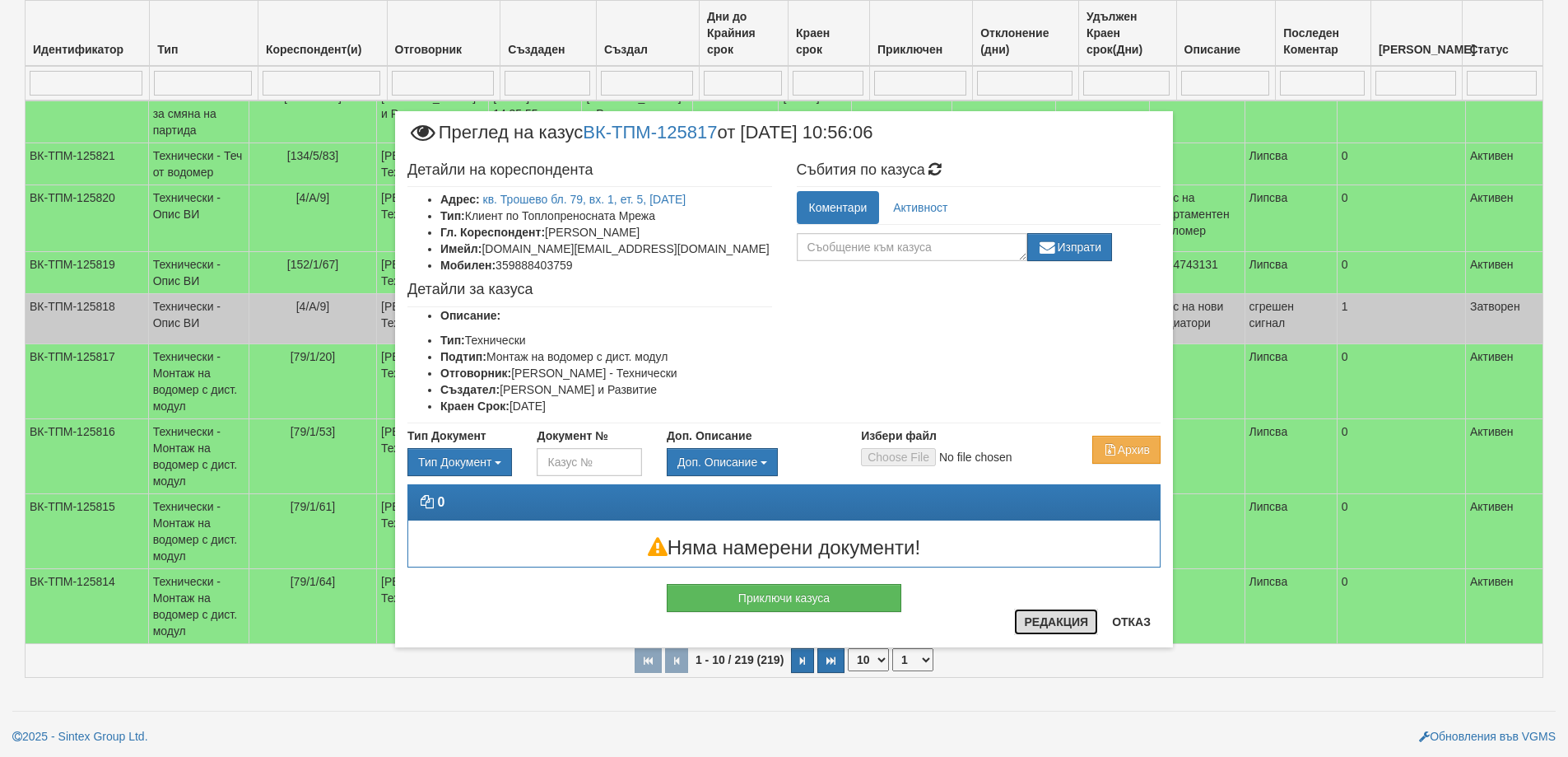
click at [1052, 625] on button "Редакция" at bounding box center [1057, 621] width 84 height 26
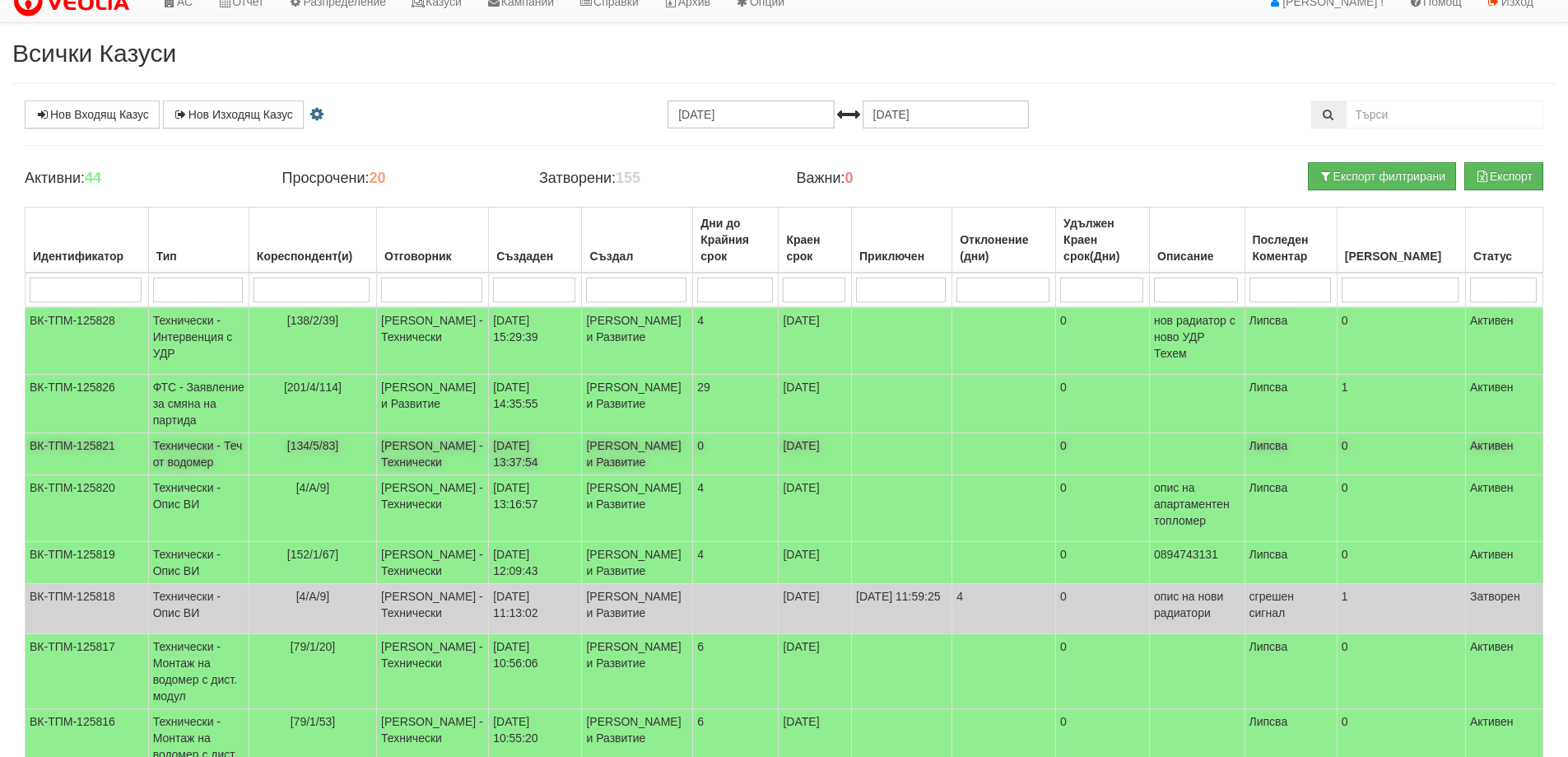
scroll to position [0, 0]
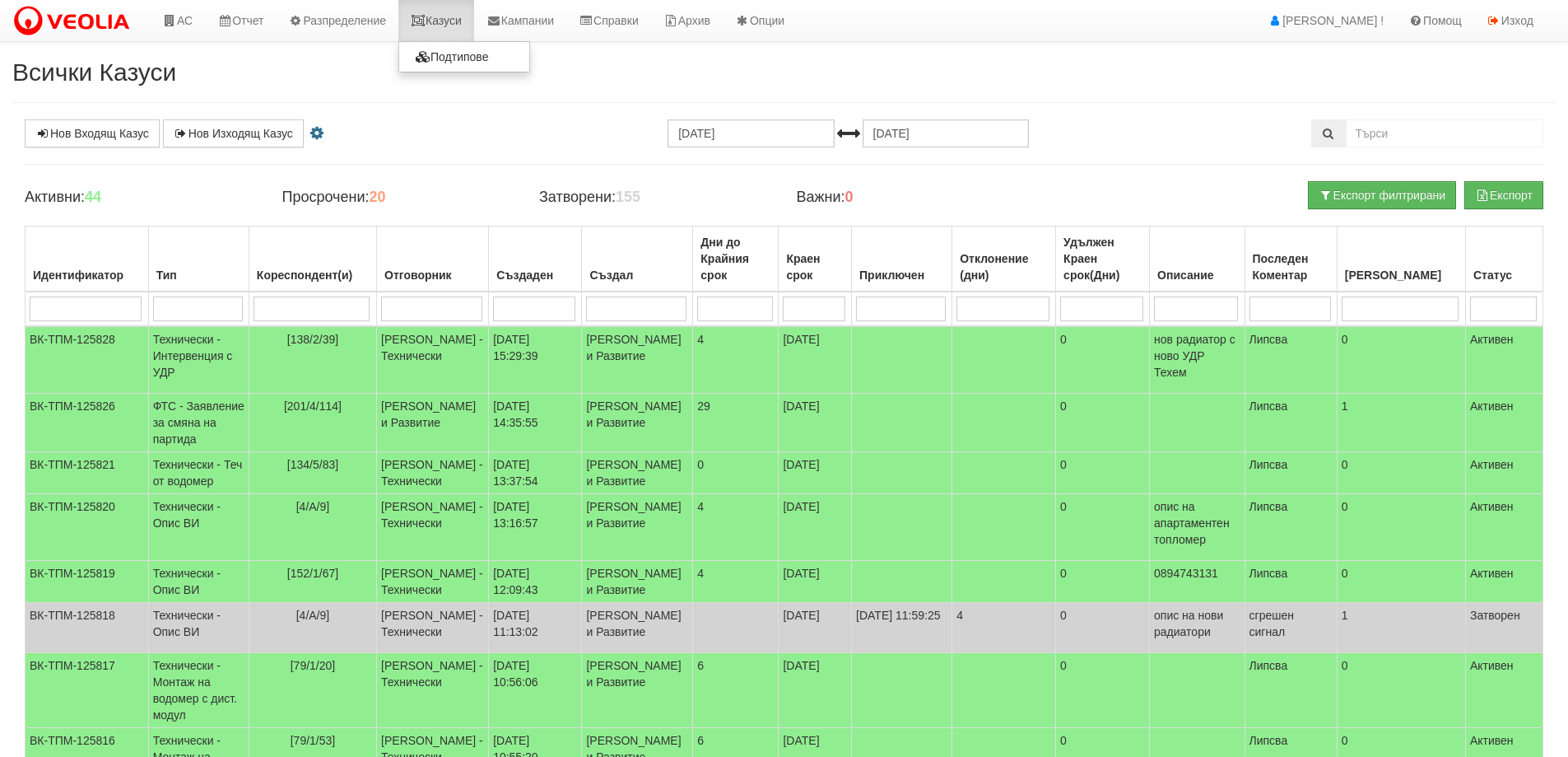
click at [450, 15] on link "Казуси" at bounding box center [436, 20] width 76 height 41
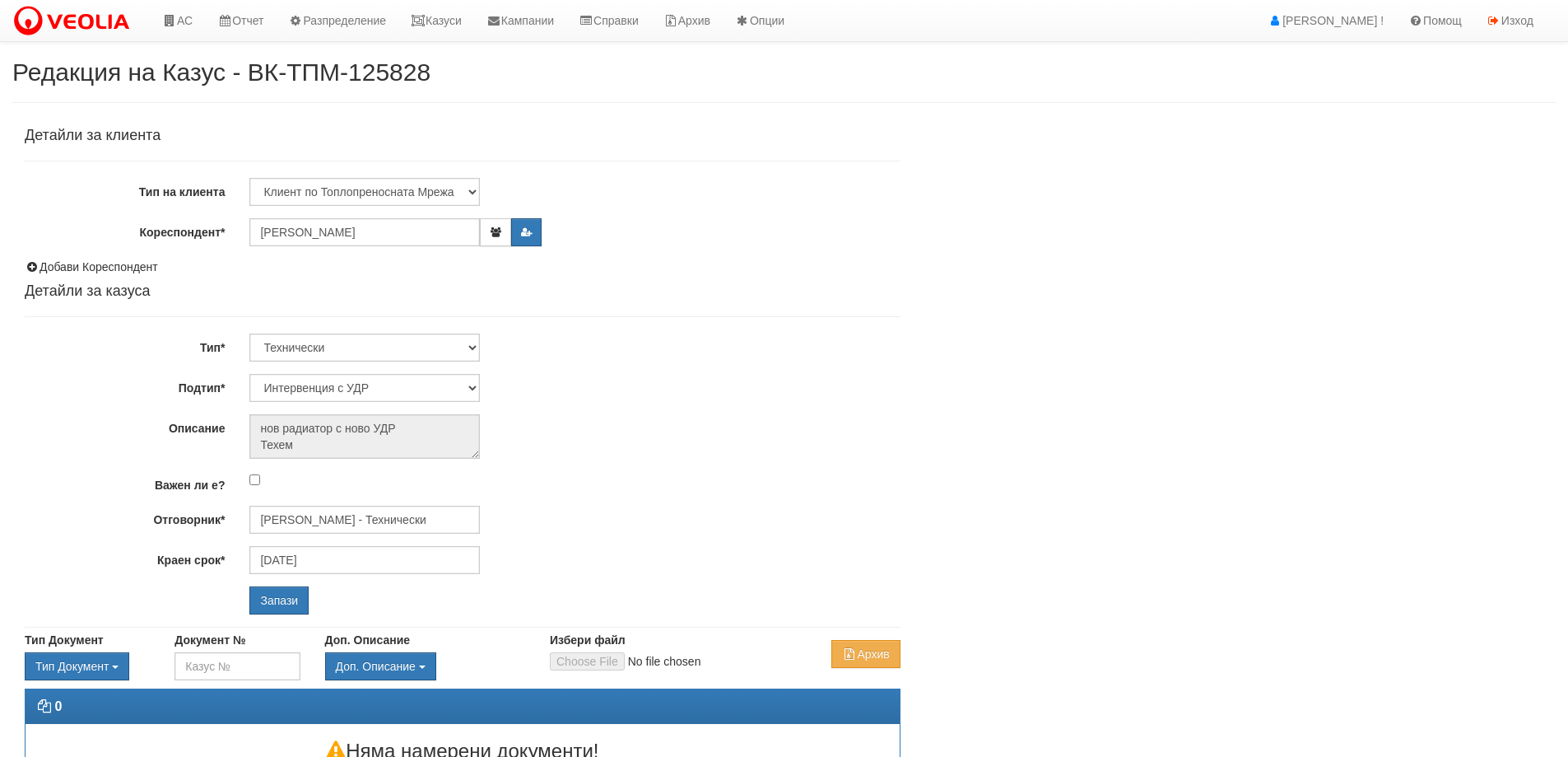
select select "Интервенция с УДР"
click at [439, 514] on input "[PERSON_NAME] - Технически" at bounding box center [365, 519] width 231 height 28
type input "P"
type input "З"
click at [299, 559] on div "[PERSON_NAME] - Технически" at bounding box center [719, 564] width 938 height 21
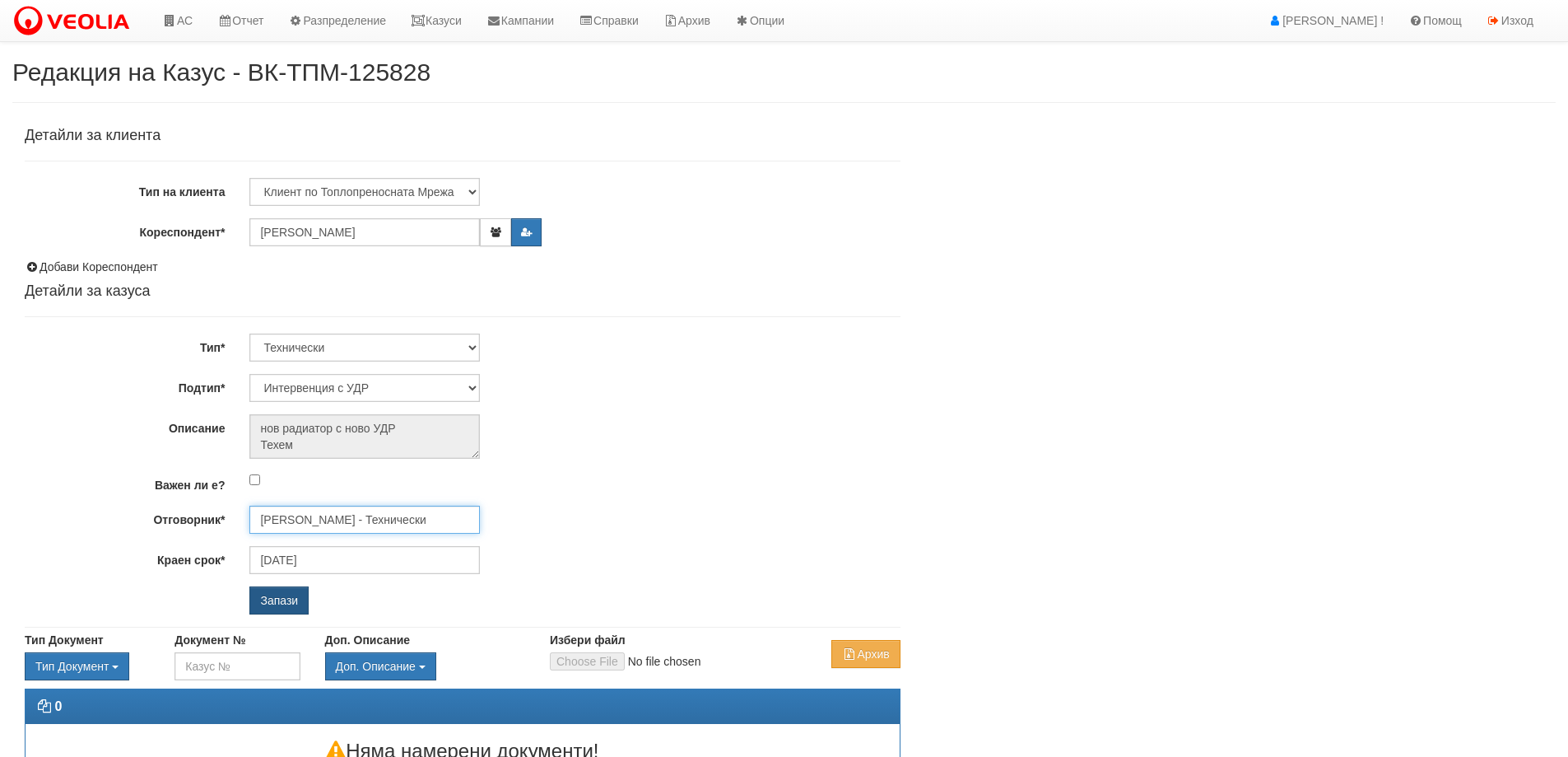
type input "[PERSON_NAME] - Технически"
click at [282, 602] on input "Запази" at bounding box center [279, 600] width 59 height 28
select select "Теч от водомер"
click at [359, 511] on input "[PERSON_NAME] - Технически" at bounding box center [365, 519] width 231 height 28
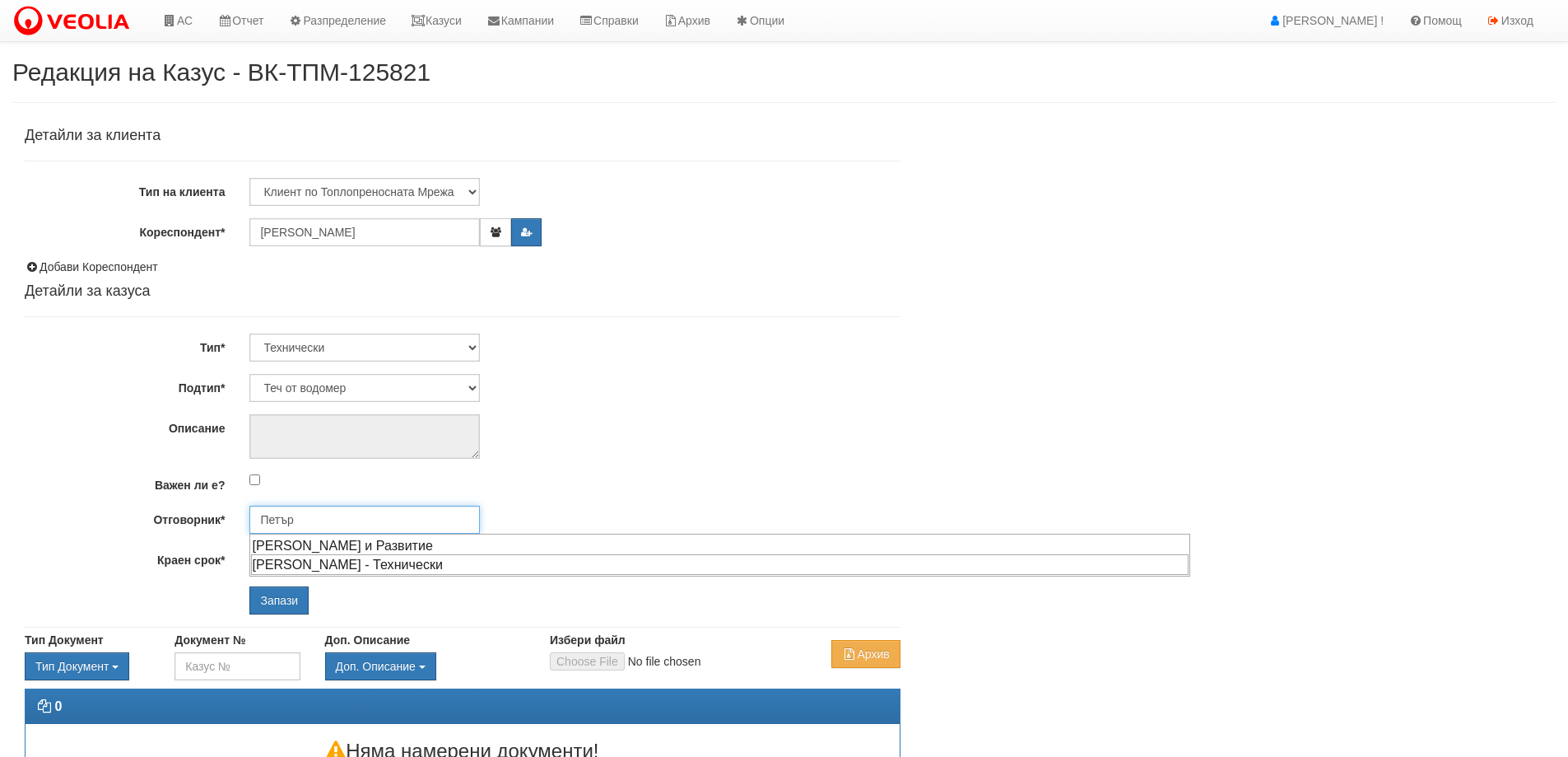
click at [335, 555] on div "Петър Добрев - Технически" at bounding box center [719, 564] width 938 height 21
type input "Петър Добрев - Технически"
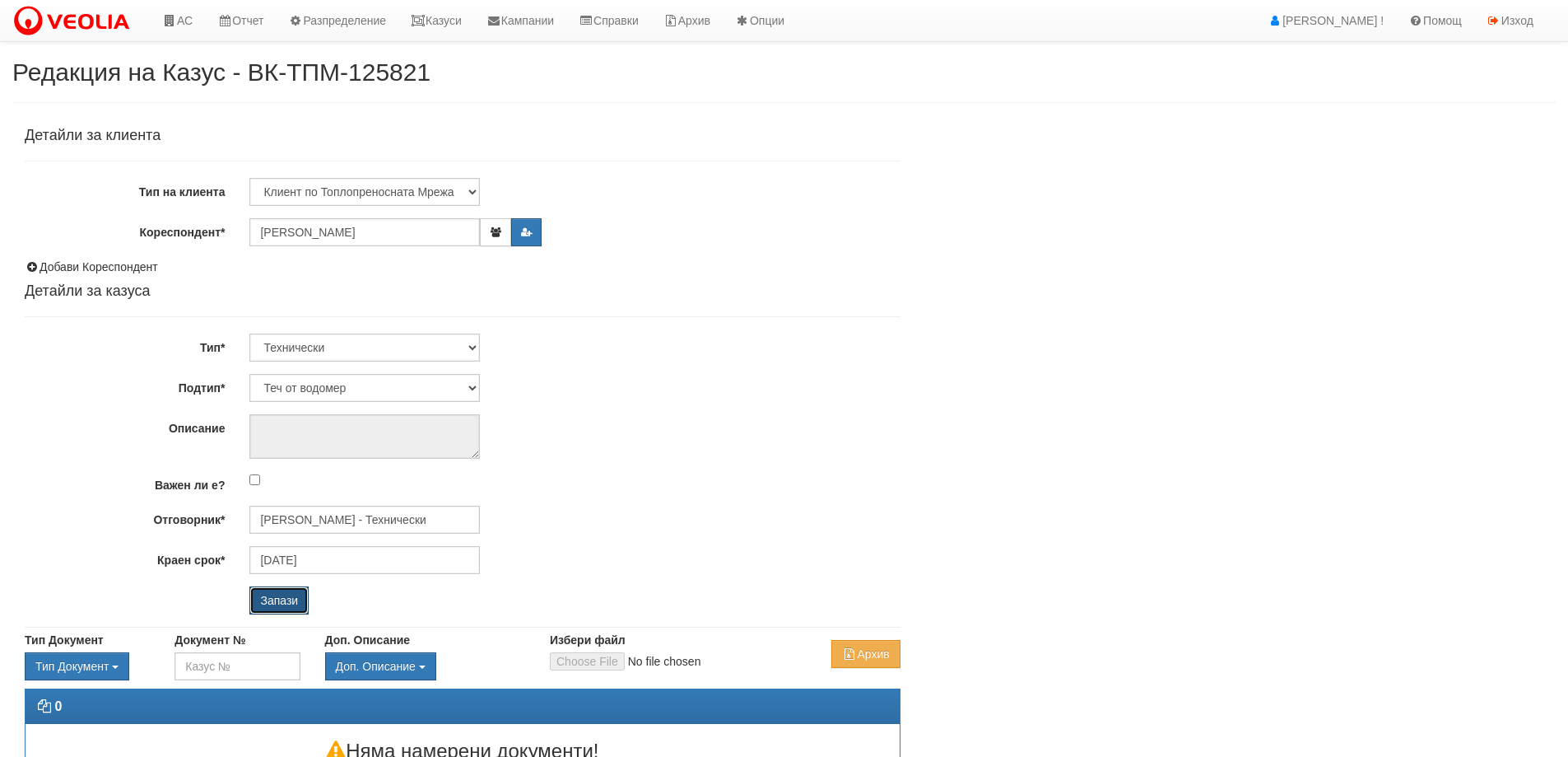
click at [292, 592] on input "Запази" at bounding box center [279, 600] width 59 height 28
select select "Опис ВИ"
click at [345, 508] on input "[PERSON_NAME] - Технически" at bounding box center [365, 519] width 231 height 28
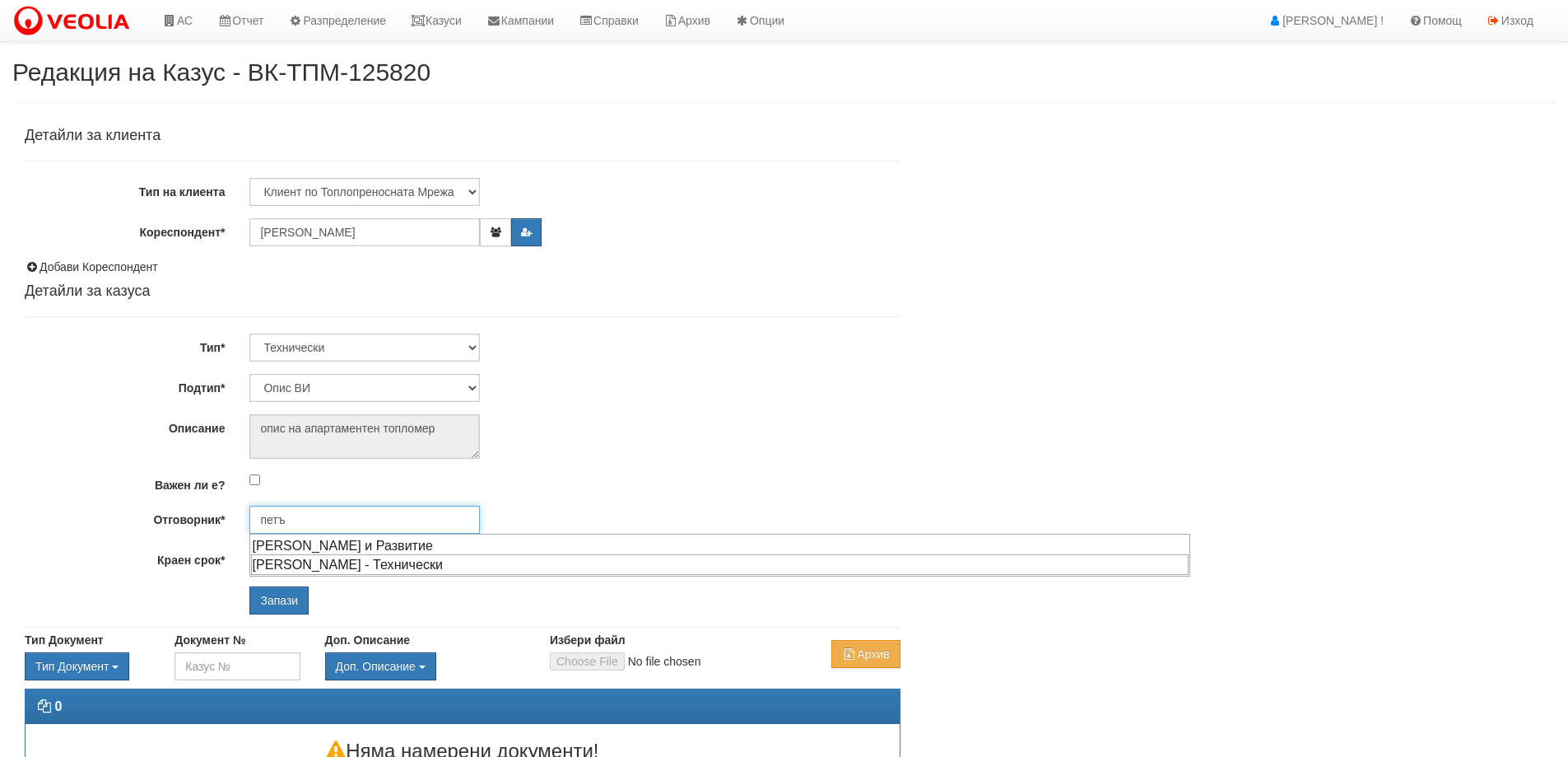
click at [360, 563] on div "[PERSON_NAME] - Технически" at bounding box center [719, 564] width 938 height 21
type input "[PERSON_NAME] - Технически"
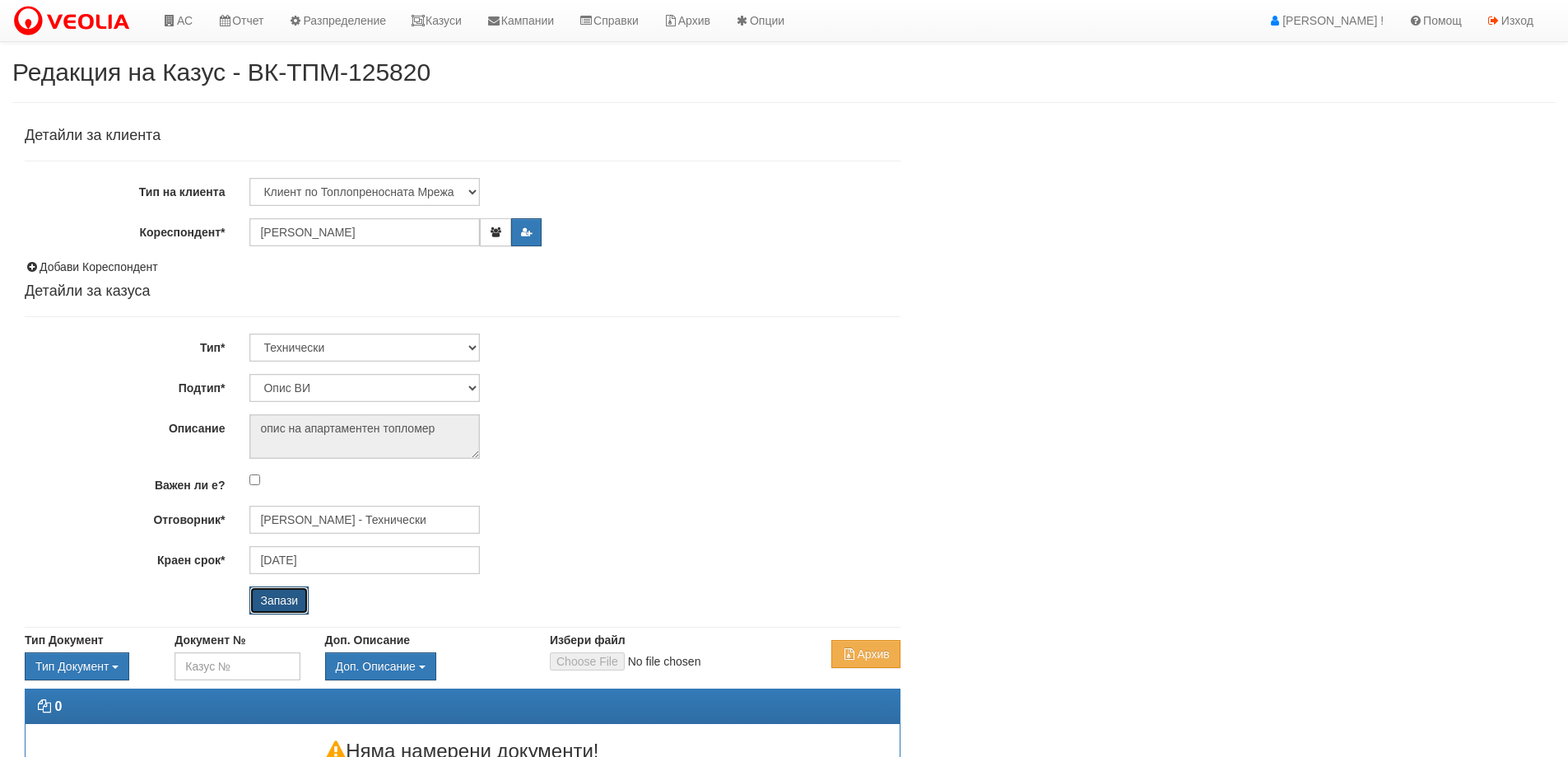
click at [287, 598] on input "Запази" at bounding box center [279, 600] width 59 height 28
select select "Опис ВИ"
click at [323, 523] on input "[PERSON_NAME] - Технически" at bounding box center [365, 519] width 231 height 28
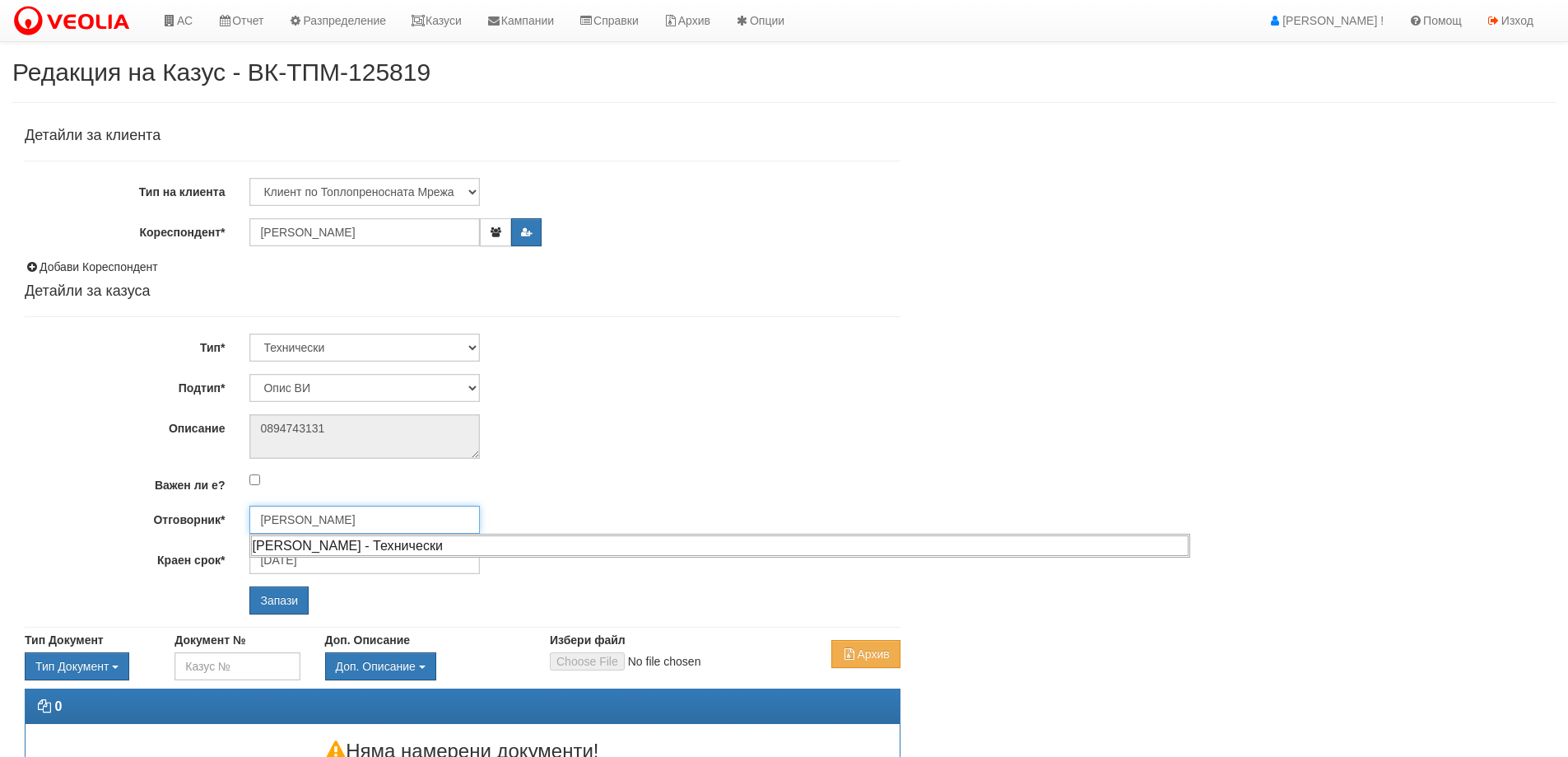
click at [316, 548] on div "[PERSON_NAME] - Технически" at bounding box center [719, 545] width 938 height 21
type input "[PERSON_NAME] - Технически"
click at [297, 609] on input "Запази" at bounding box center [279, 600] width 59 height 28
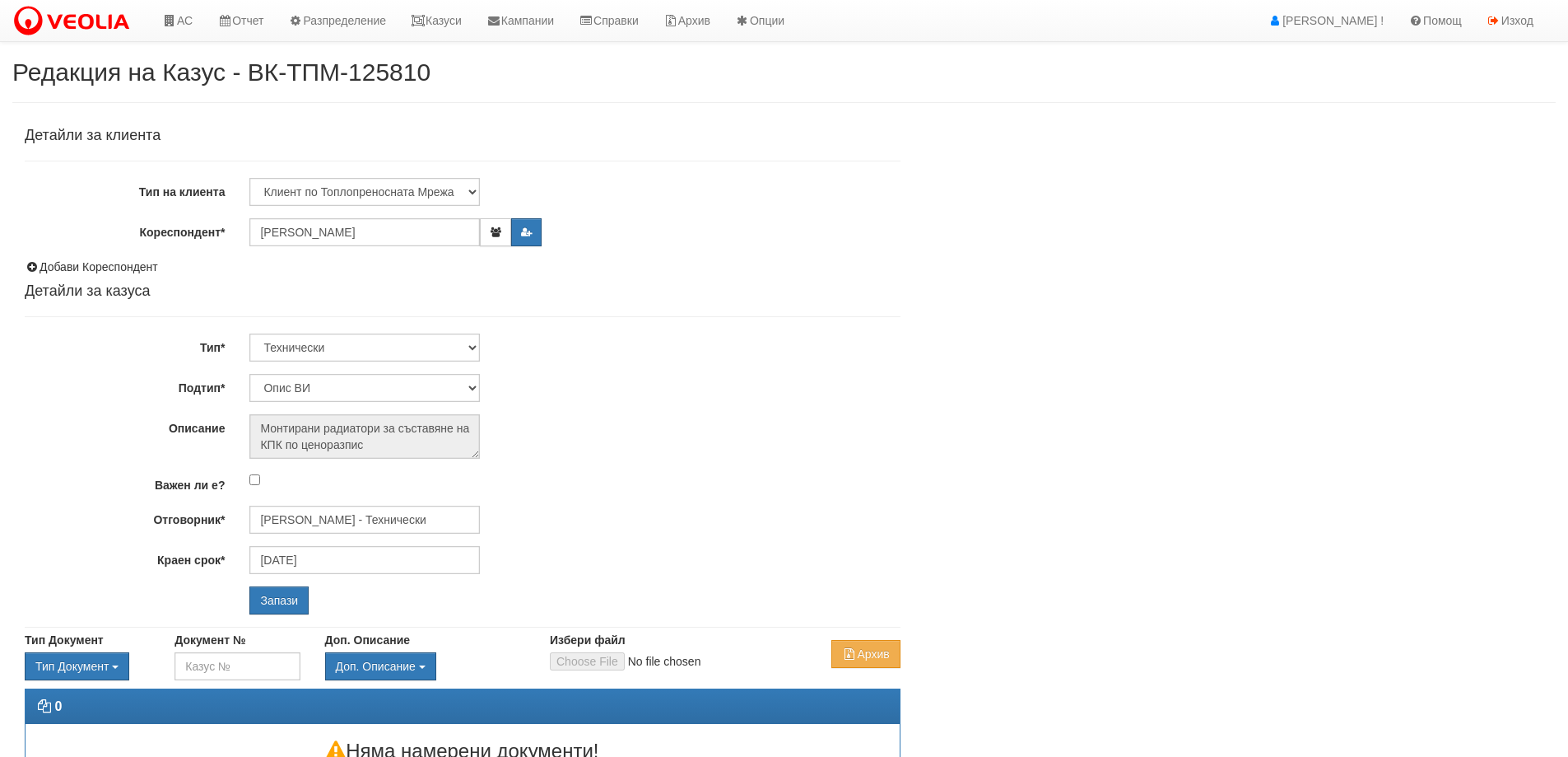
select select "Опис ВИ"
drag, startPoint x: 0, startPoint y: 0, endPoint x: 379, endPoint y: 499, distance: 626.6
click at [379, 499] on div "Детайли за клиента Тип на клиента Клиент по Топлопреносната Мрежа Институция Па…" at bounding box center [462, 371] width 876 height 486
click at [378, 513] on input "[PERSON_NAME] - Технически" at bounding box center [365, 519] width 231 height 28
click at [348, 560] on div "Петър Добрев - Технически" at bounding box center [719, 564] width 938 height 21
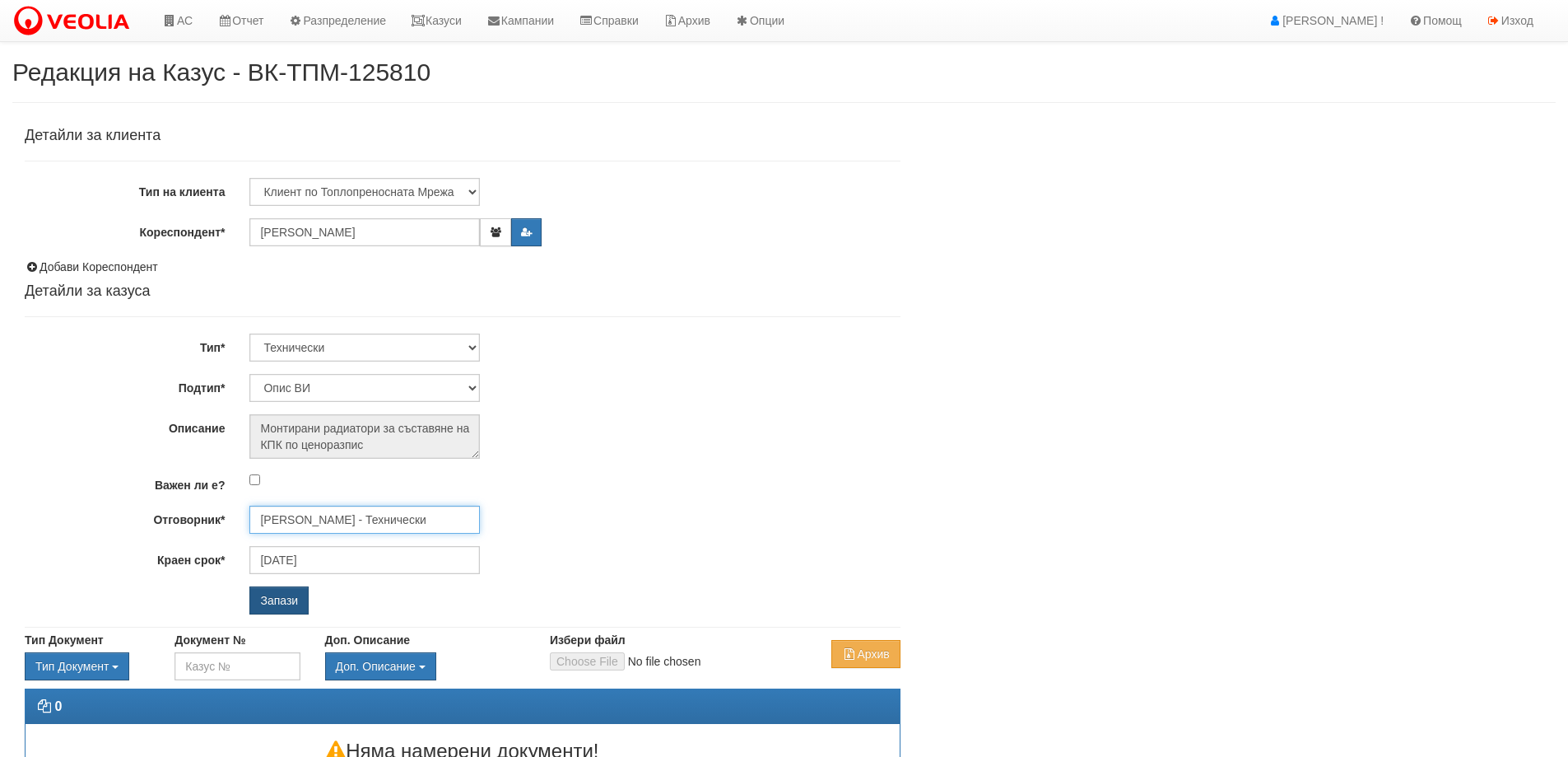
type input "Петър Добрев - Технически"
click at [293, 605] on input "Запази" at bounding box center [279, 600] width 59 height 28
select select "Монтаж на водомер с дист. модул"
click at [352, 522] on input "[PERSON_NAME] - Технически" at bounding box center [365, 519] width 231 height 28
drag, startPoint x: 342, startPoint y: 540, endPoint x: 326, endPoint y: 554, distance: 21.3
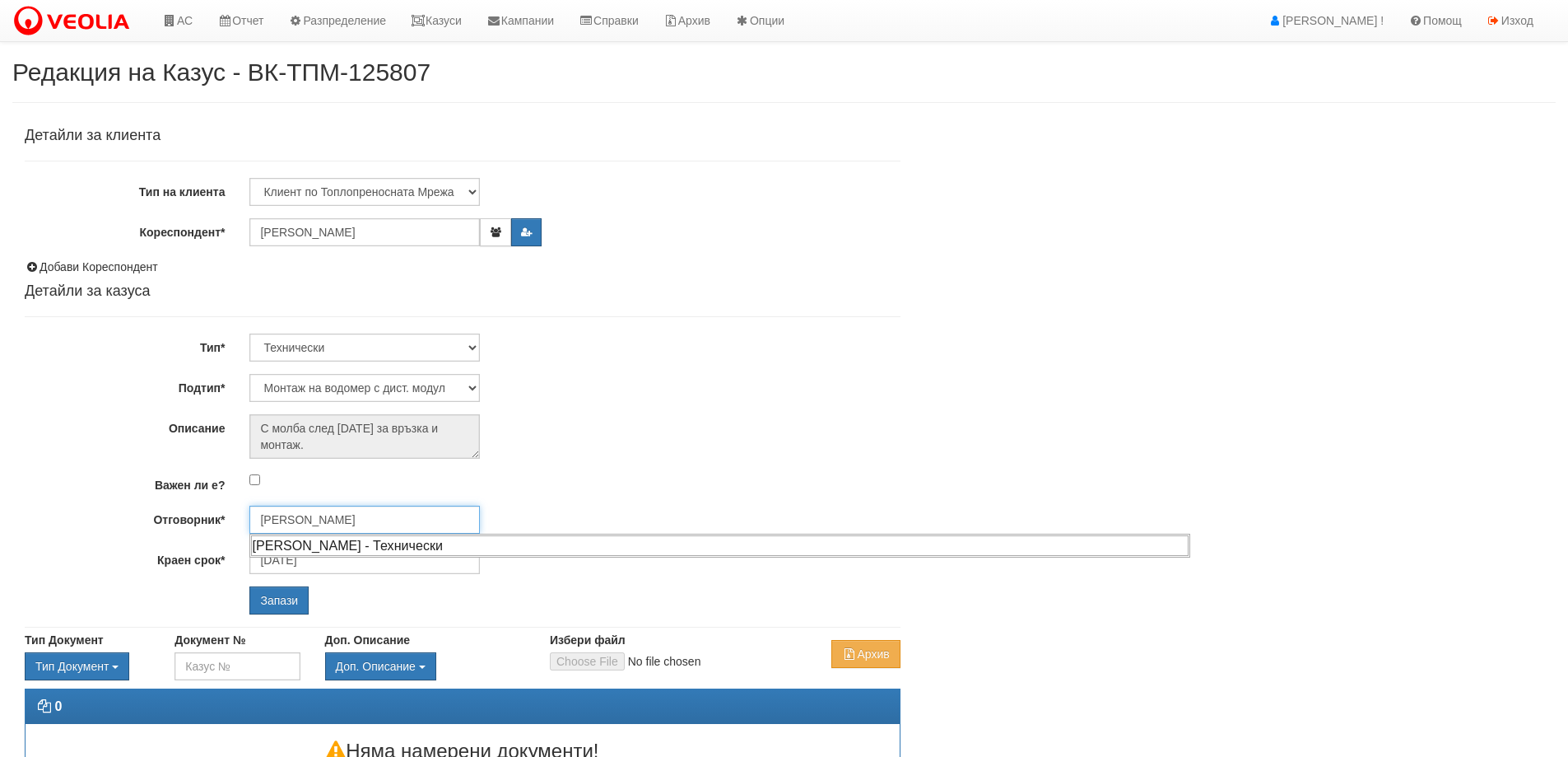
click at [340, 539] on div "[PERSON_NAME] - Технически" at bounding box center [719, 545] width 938 height 21
type input "[PERSON_NAME] - Технически"
drag, startPoint x: 283, startPoint y: 611, endPoint x: 283, endPoint y: 599, distance: 12.0
click at [283, 610] on input "Запази" at bounding box center [279, 600] width 59 height 28
select select "Проблем в АС"
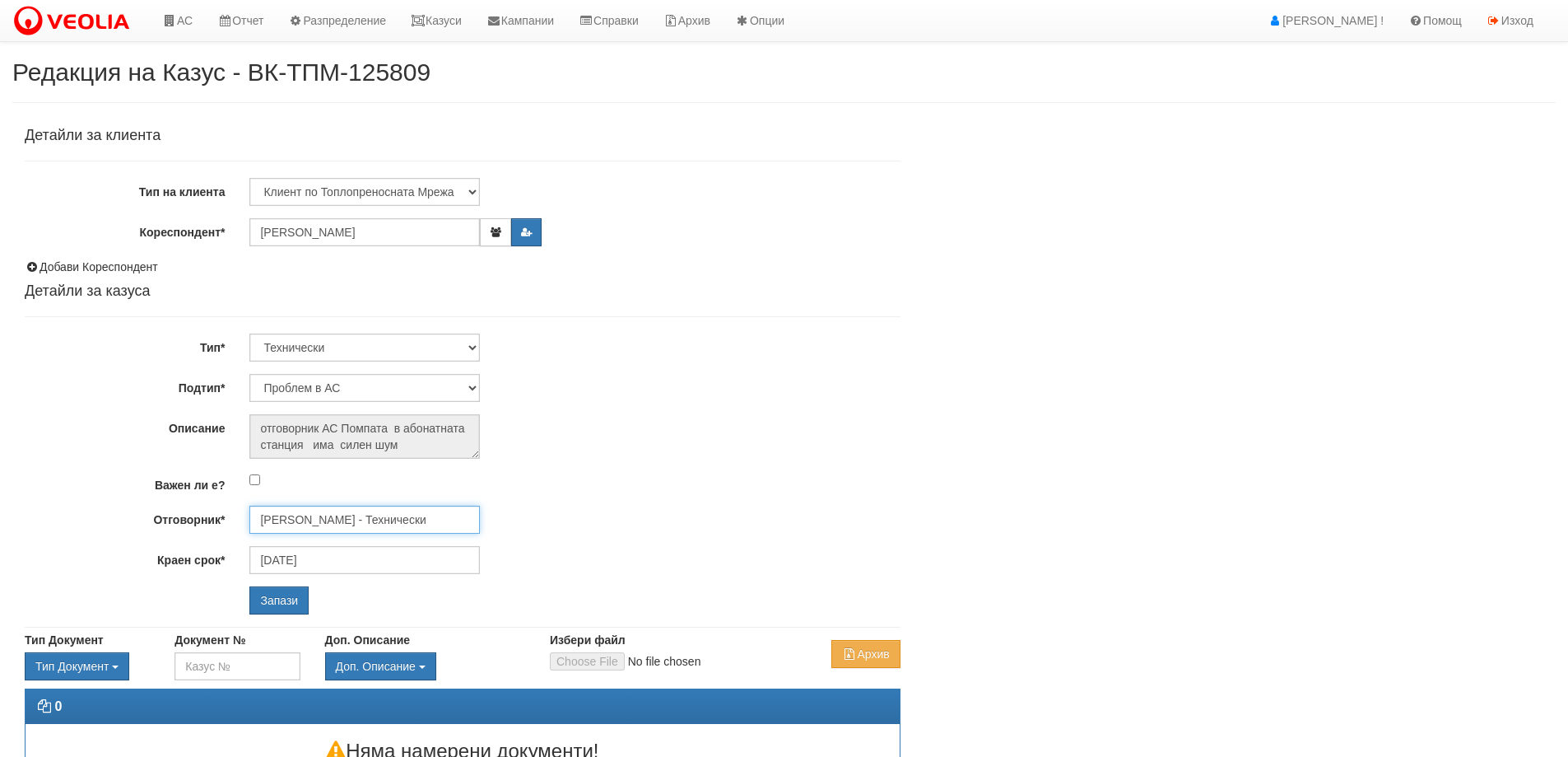
click at [325, 522] on input "Дончо Дончев - Технически" at bounding box center [365, 519] width 231 height 28
click at [344, 533] on ul "Бойко Петков - Технически" at bounding box center [720, 545] width 941 height 24
click at [344, 542] on div "Бойко Петков - Технически" at bounding box center [719, 545] width 938 height 21
type input "Бойко Петков - Технически"
click at [296, 595] on input "Запази" at bounding box center [279, 600] width 59 height 28
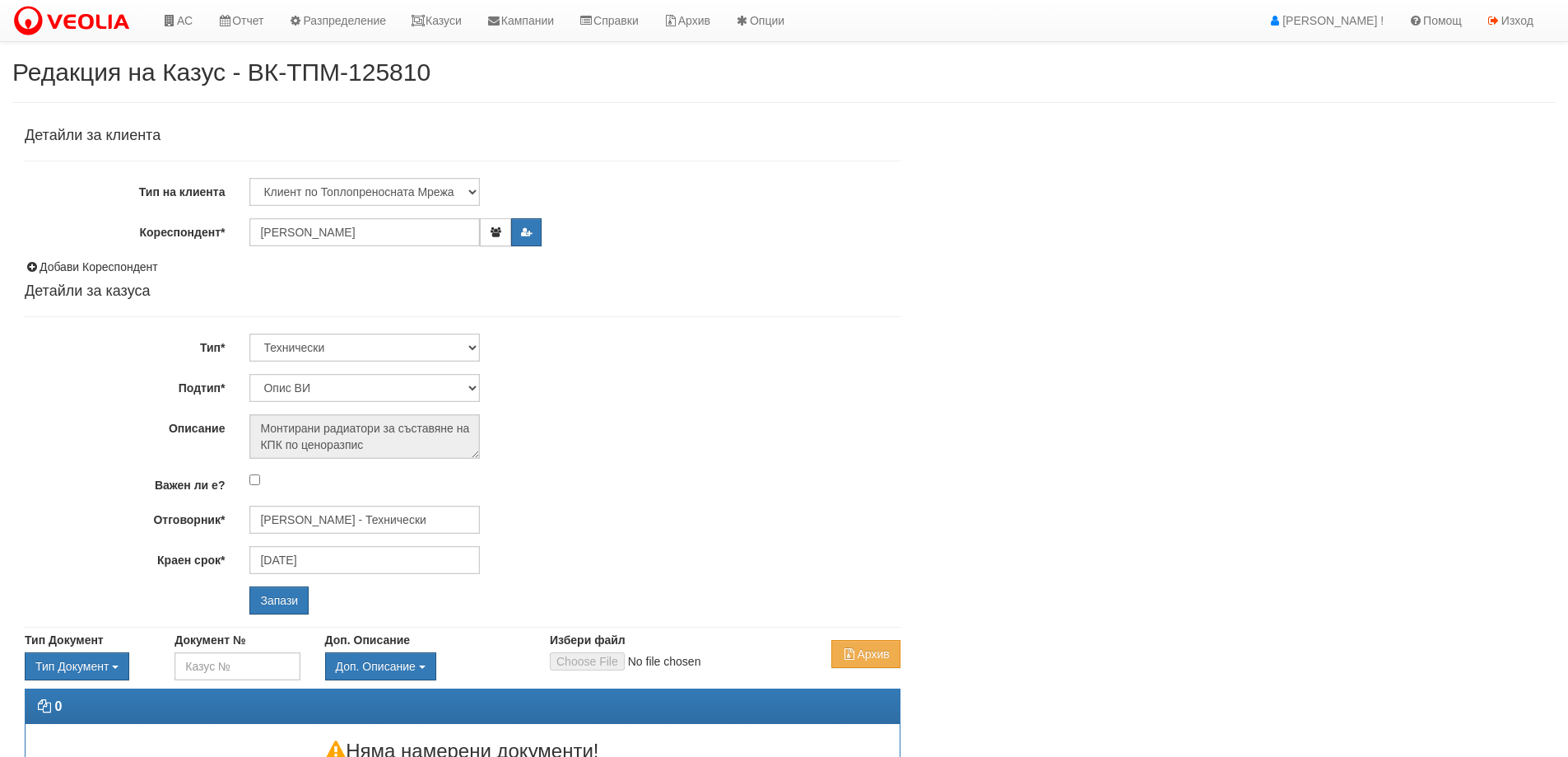
select select "Опис ВИ"
click at [303, 597] on input "Запази" at bounding box center [279, 600] width 59 height 28
select select "Теч от водомер"
drag, startPoint x: 347, startPoint y: 512, endPoint x: 350, endPoint y: 502, distance: 10.4
click at [349, 513] on input "[PERSON_NAME] - Технически" at bounding box center [365, 519] width 231 height 28
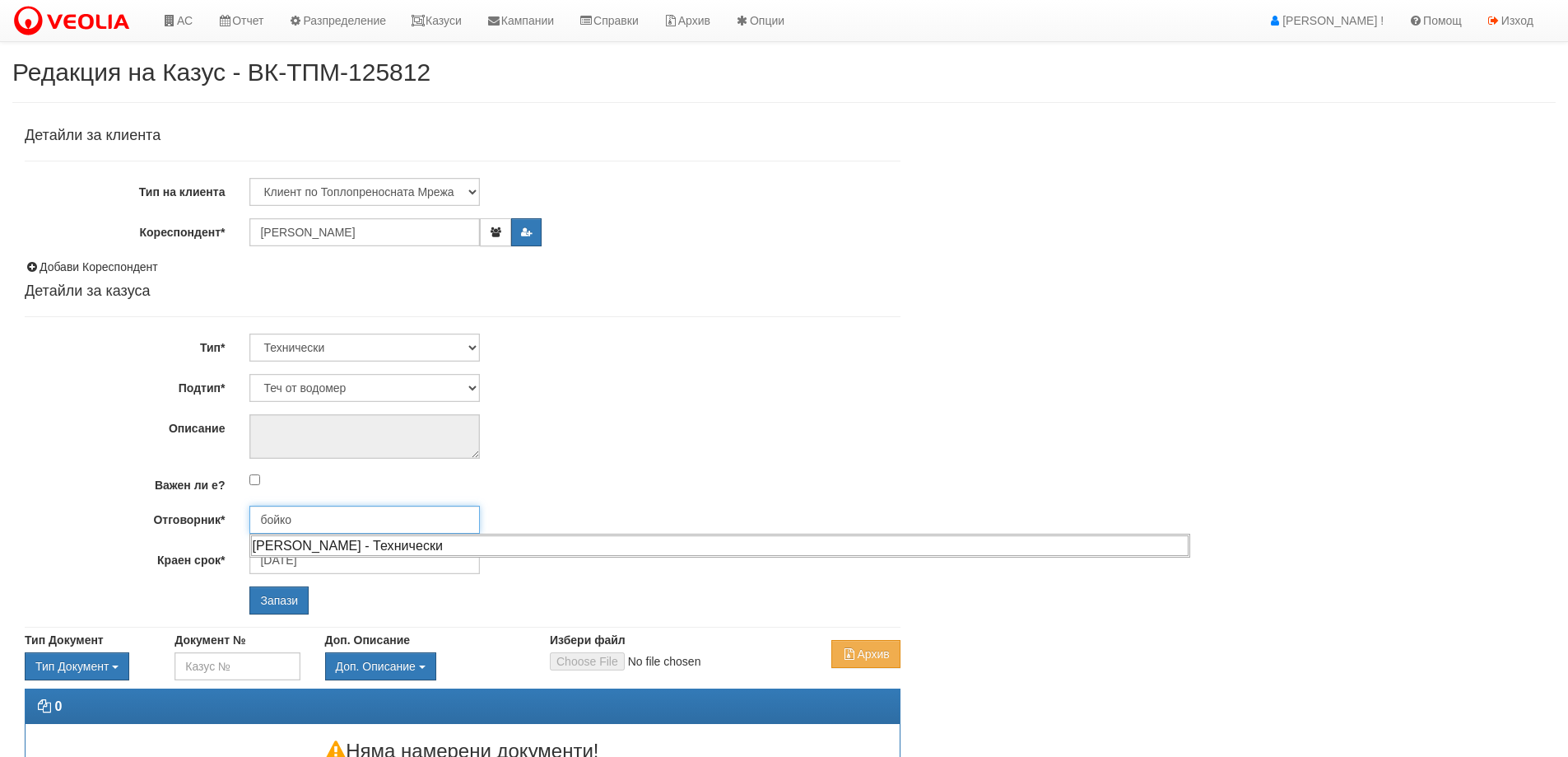
click at [328, 541] on div "Бойко Петков - Технически" at bounding box center [719, 545] width 938 height 21
type input "[PERSON_NAME] - Технически"
click at [288, 611] on input "Запази" at bounding box center [279, 600] width 59 height 28
select select "Монтаж на водомер с дист. модул"
click at [322, 526] on input "[PERSON_NAME] - Технически" at bounding box center [365, 519] width 231 height 28
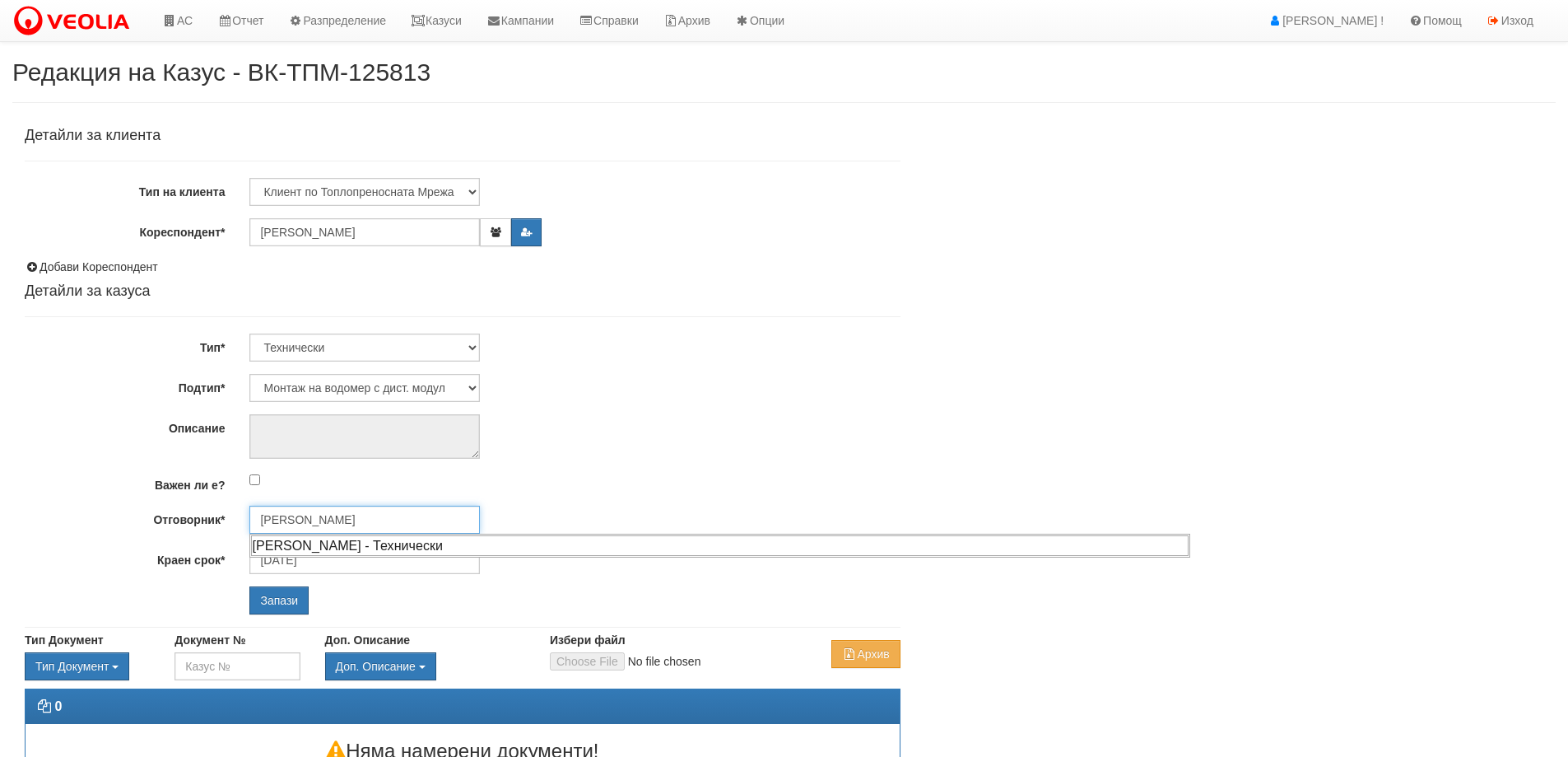
click at [324, 545] on div "Диян Стоянов - Технически" at bounding box center [719, 545] width 938 height 21
type input "Диян Стоянов - Технически"
click at [274, 614] on div "Детайли за клиента Тип на клиента Клиент по Топлопреносната Мрежа Институция Па…" at bounding box center [462, 374] width 901 height 507
click at [274, 599] on input "Запази" at bounding box center [279, 600] width 59 height 28
select select "Монтаж на водомер с дист. модул"
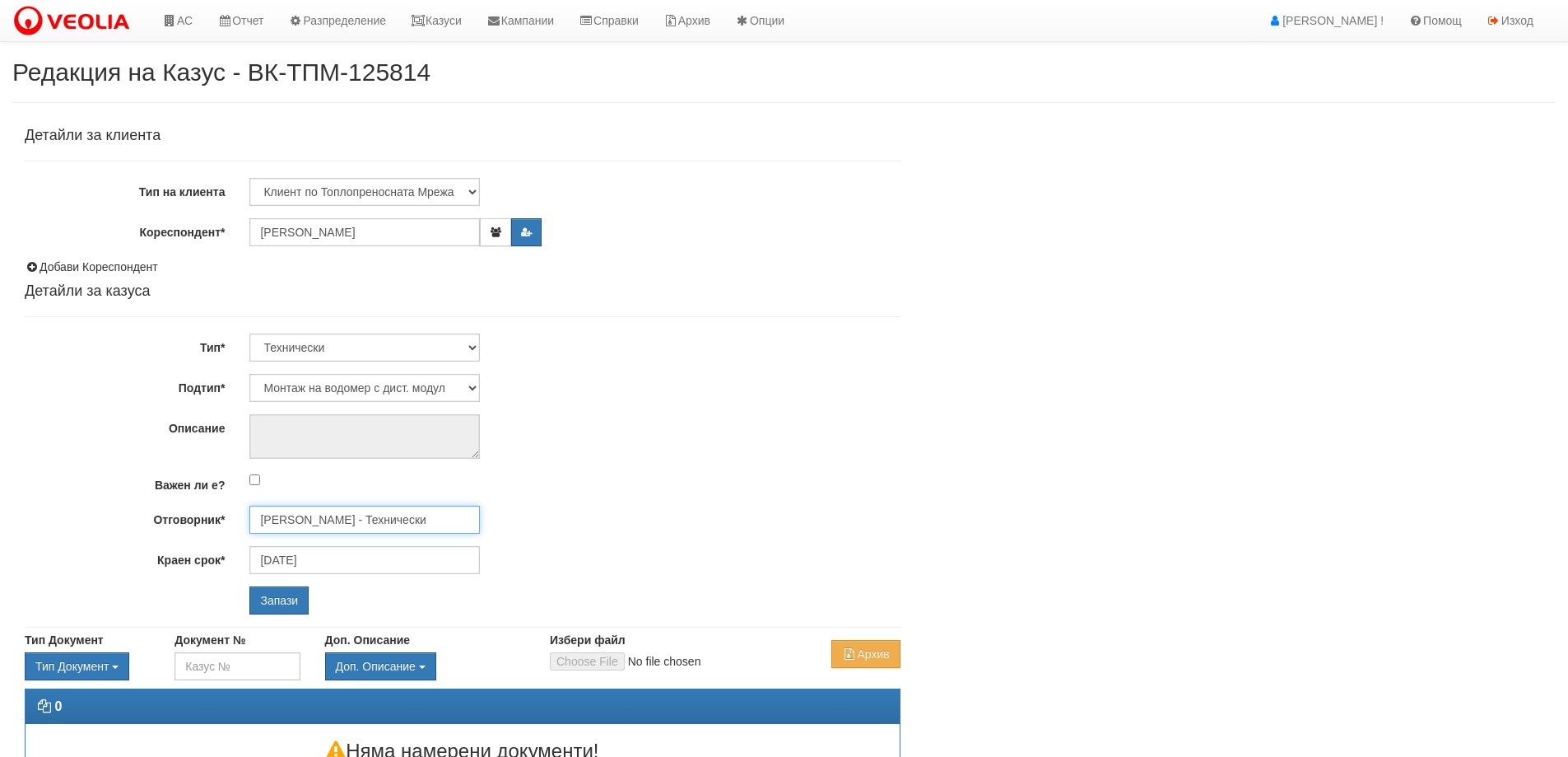
click at [359, 513] on input "[PERSON_NAME] - Технически" at bounding box center [365, 519] width 231 height 28
click at [359, 542] on div "Диян Стоянов - Технически" at bounding box center [719, 545] width 938 height 21
type input "Диян Стоянов - Технически"
click at [296, 592] on input "Запази" at bounding box center [279, 600] width 59 height 28
select select "Монтаж на водомер с дист. модул"
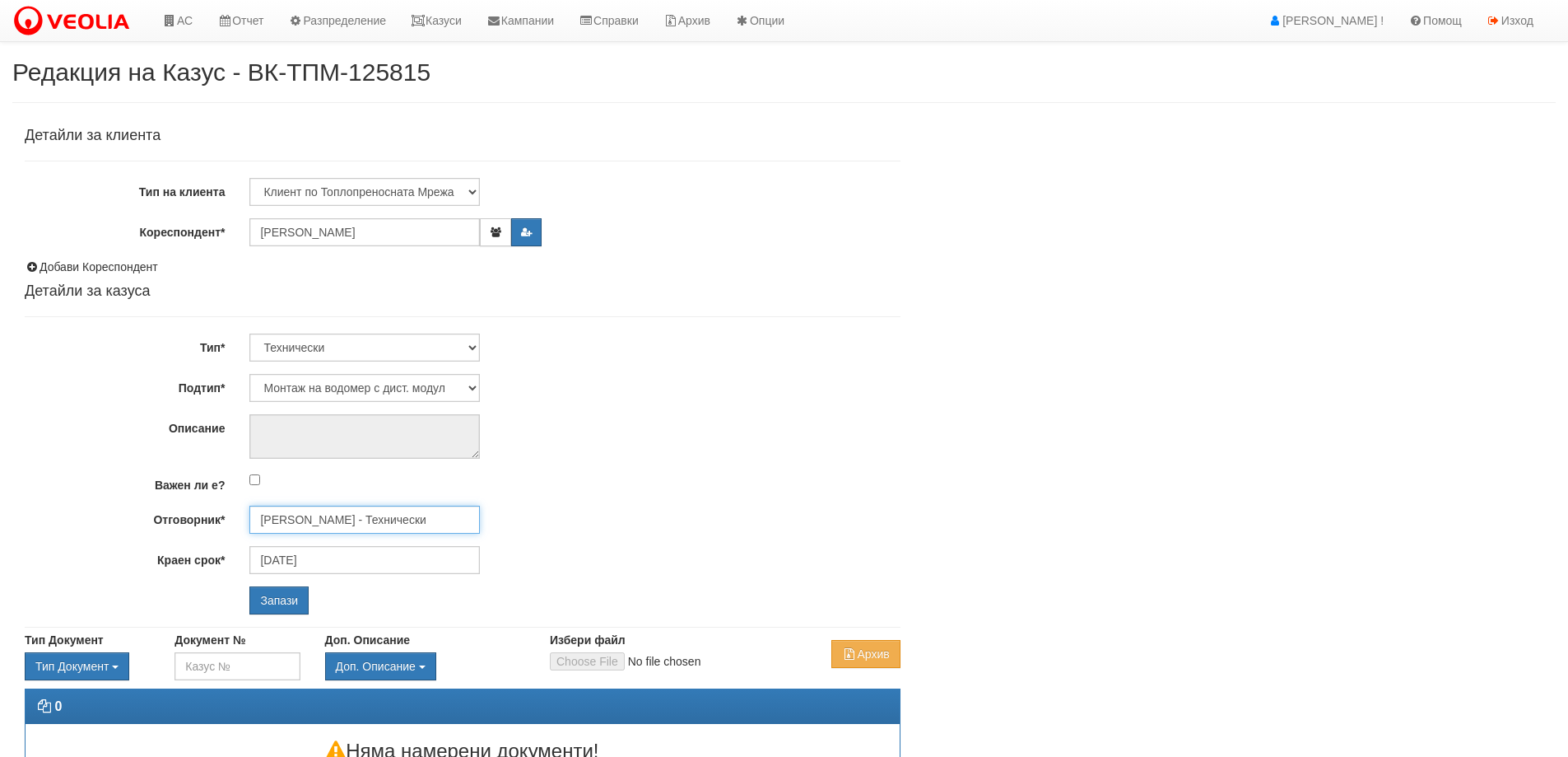
click at [314, 527] on input "[PERSON_NAME] - Технически" at bounding box center [365, 519] width 231 height 28
click at [310, 547] on div "[PERSON_NAME] - Технически" at bounding box center [719, 545] width 938 height 21
type input "[PERSON_NAME] - Технически"
click at [283, 601] on input "Запази" at bounding box center [279, 600] width 59 height 28
select select "Монтаж на водомер с дист. модул"
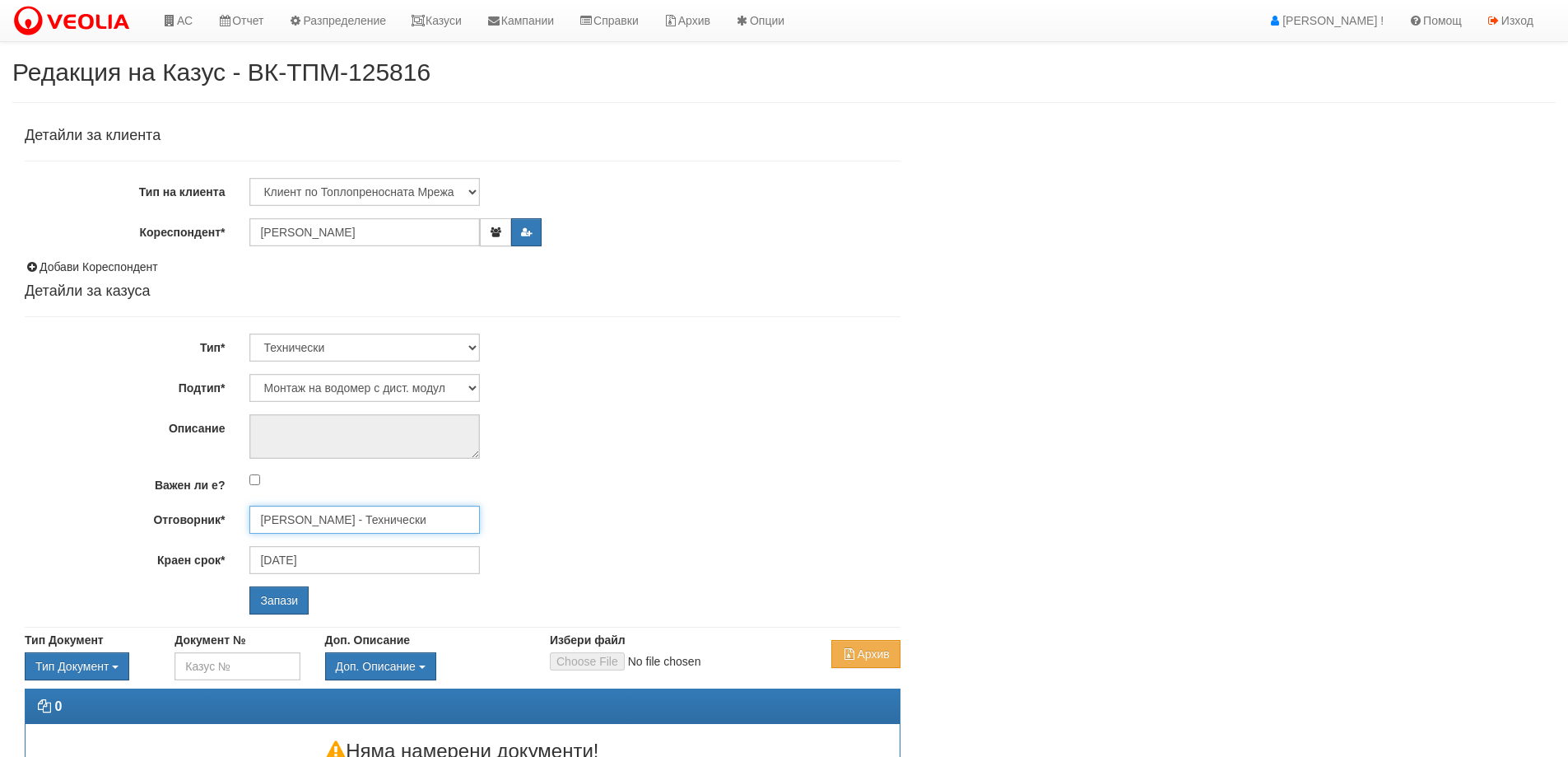
click at [359, 520] on input "[PERSON_NAME] - Технически" at bounding box center [365, 519] width 231 height 28
click at [326, 535] on div "[PERSON_NAME] - Технически" at bounding box center [719, 545] width 938 height 21
type input "[PERSON_NAME] - Технически"
click at [303, 602] on input "Запази" at bounding box center [279, 600] width 59 height 28
select select "Монтаж на водомер с дист. модул"
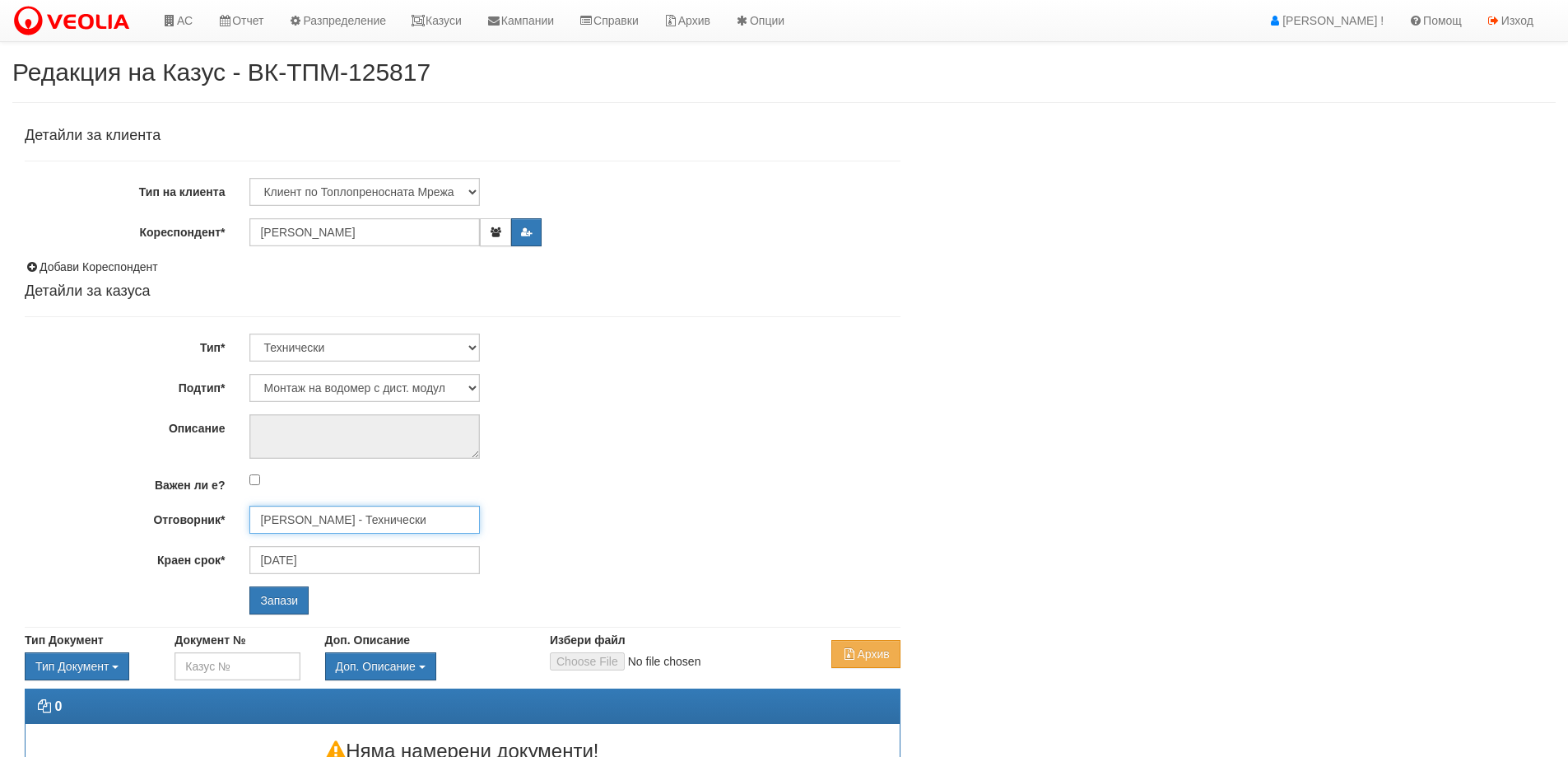
click at [301, 516] on input "[PERSON_NAME] - Технически" at bounding box center [365, 519] width 231 height 28
click at [309, 547] on div "Диян Стоянов - Технически" at bounding box center [719, 545] width 938 height 21
type input "Диян Стоянов - Технически"
click at [288, 604] on input "Запази" at bounding box center [279, 600] width 59 height 28
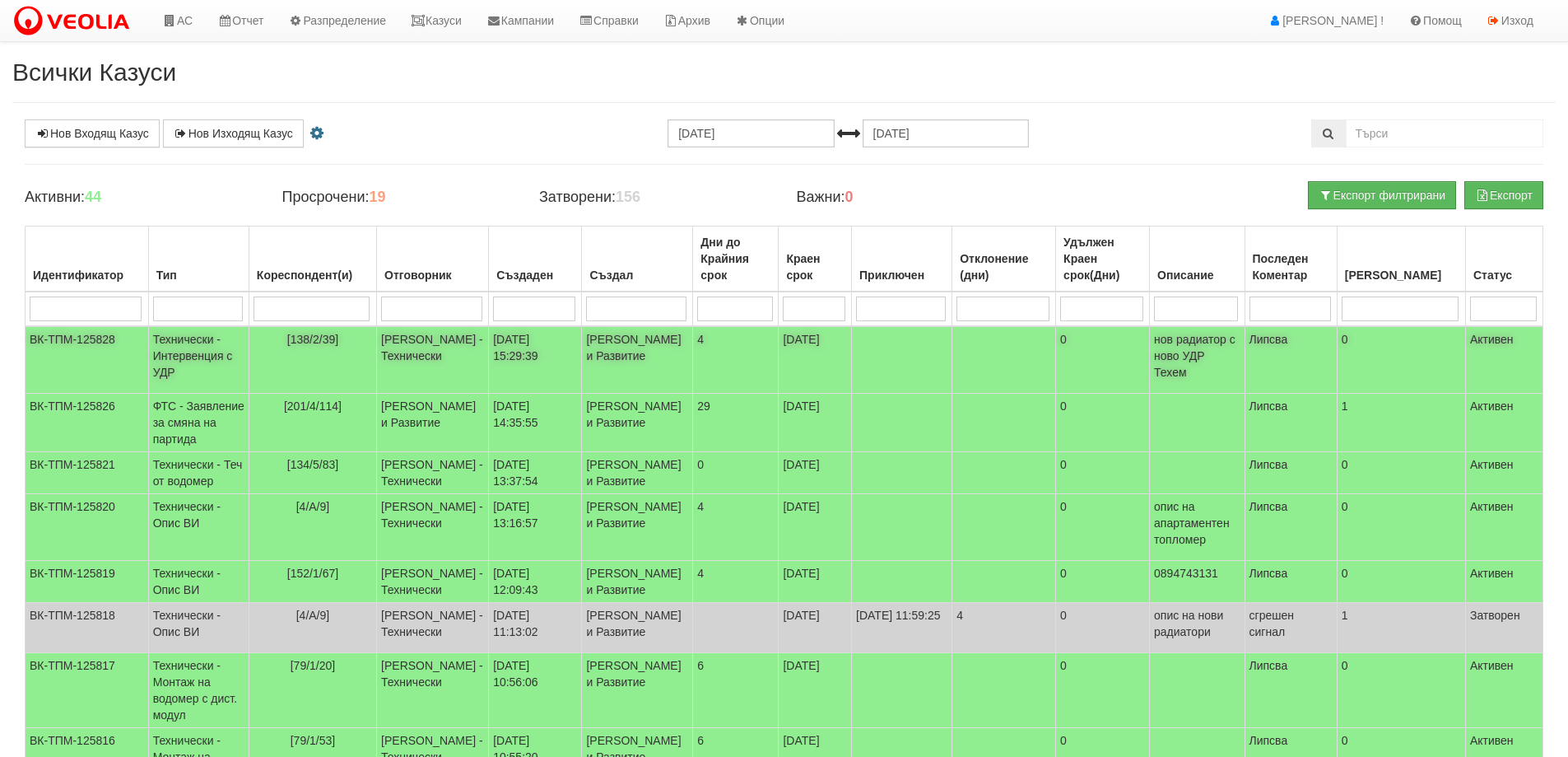
click at [324, 354] on td "[138/2/39]" at bounding box center [313, 360] width 128 height 68
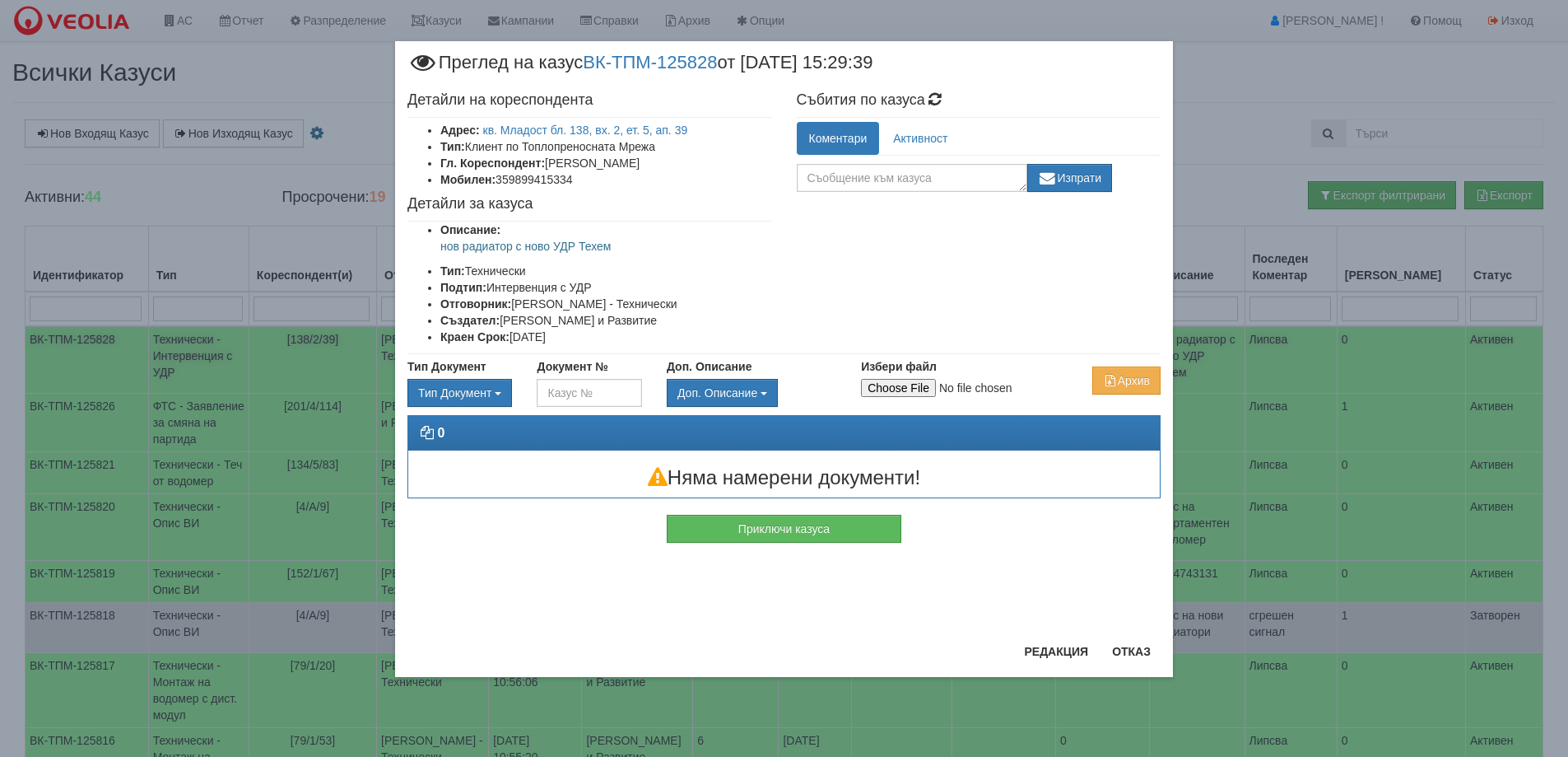
click at [326, 347] on div "× Преглед на казус ВК-ТПМ-125828 от 06/10/2025 15:29:39 Детайли на кореспондент…" at bounding box center [784, 359] width 963 height 718
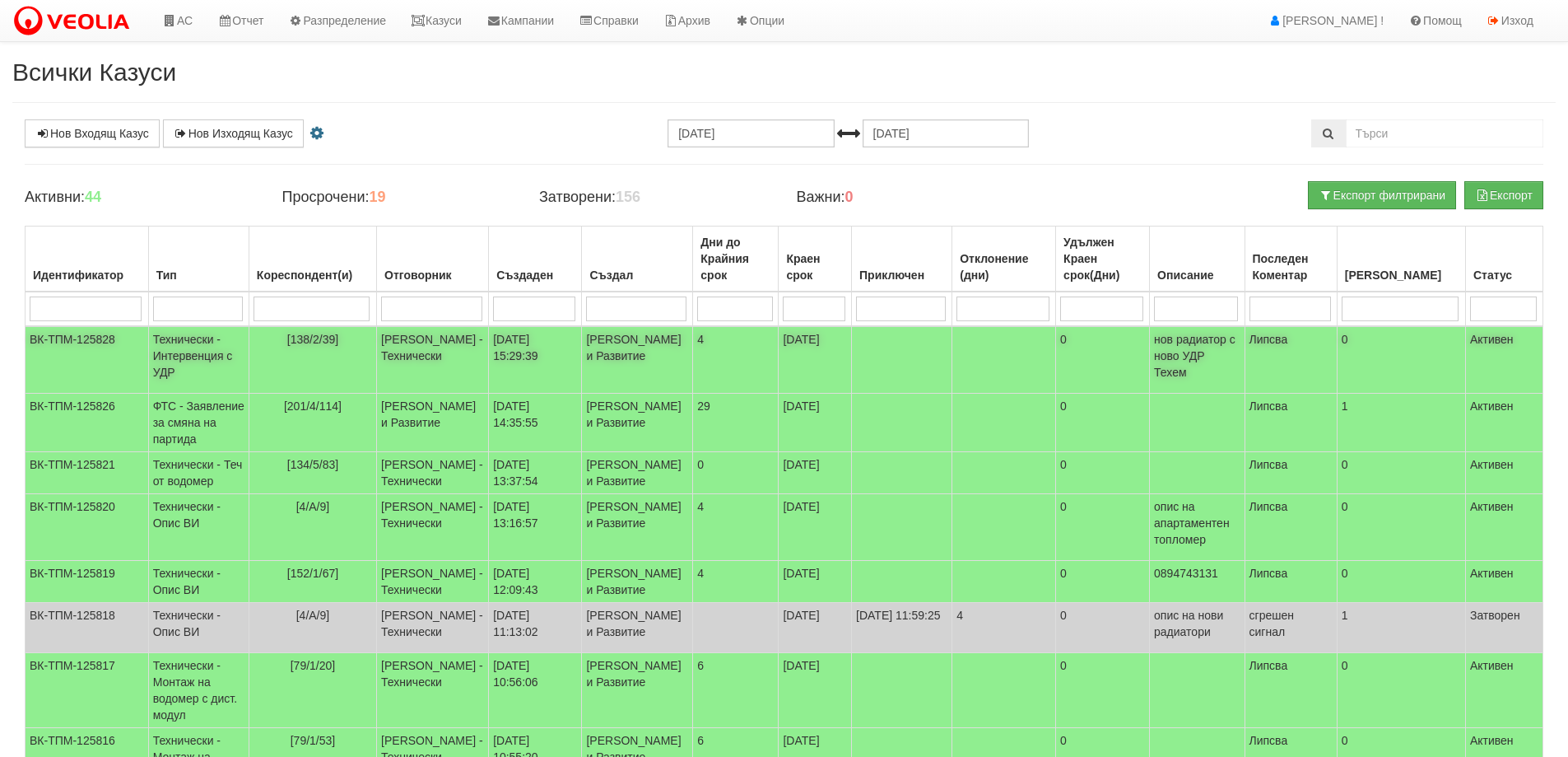
click at [331, 345] on span "[138/2/39]" at bounding box center [313, 339] width 51 height 13
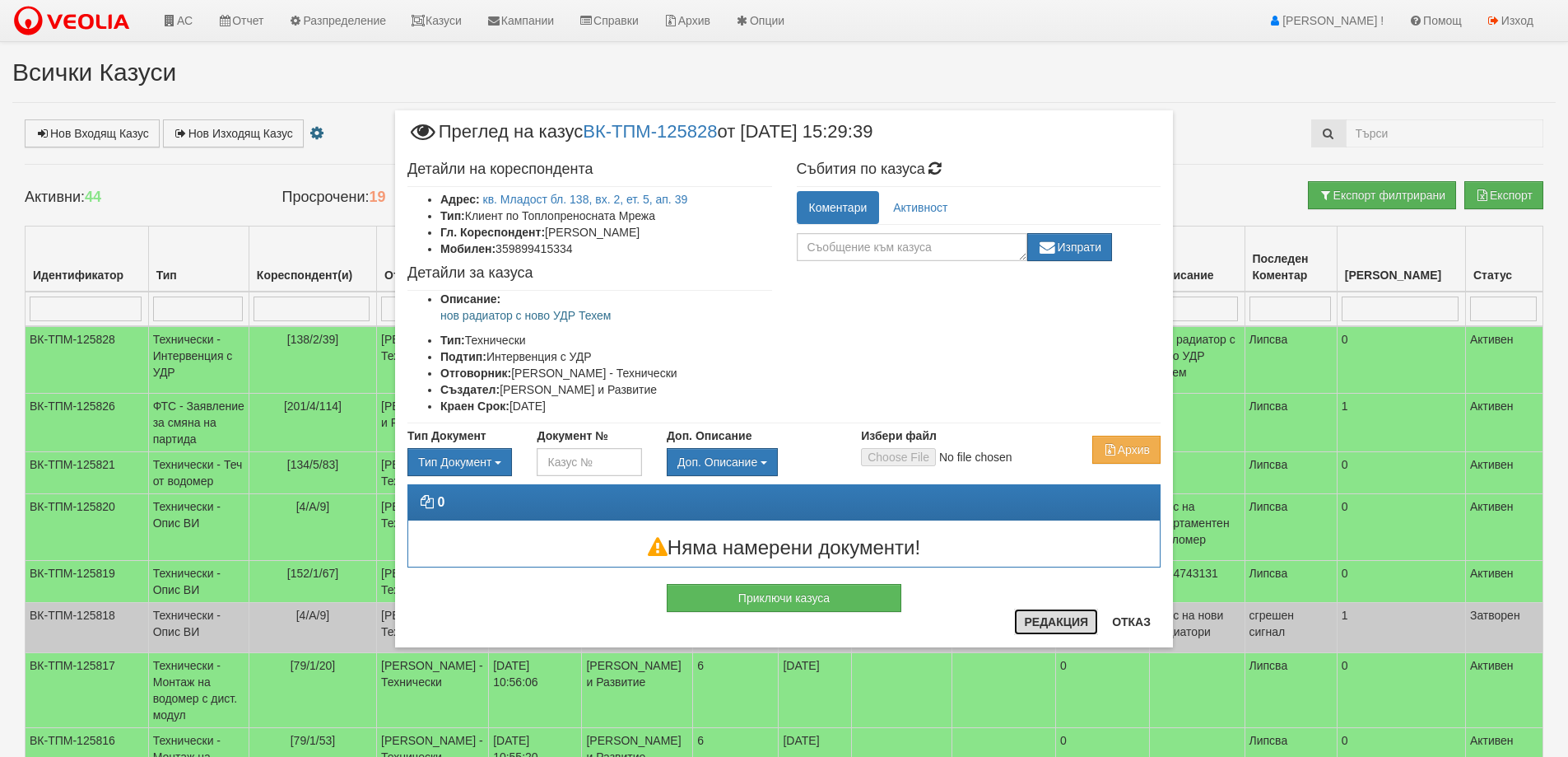
click at [1066, 622] on button "Редакция" at bounding box center [1057, 621] width 84 height 26
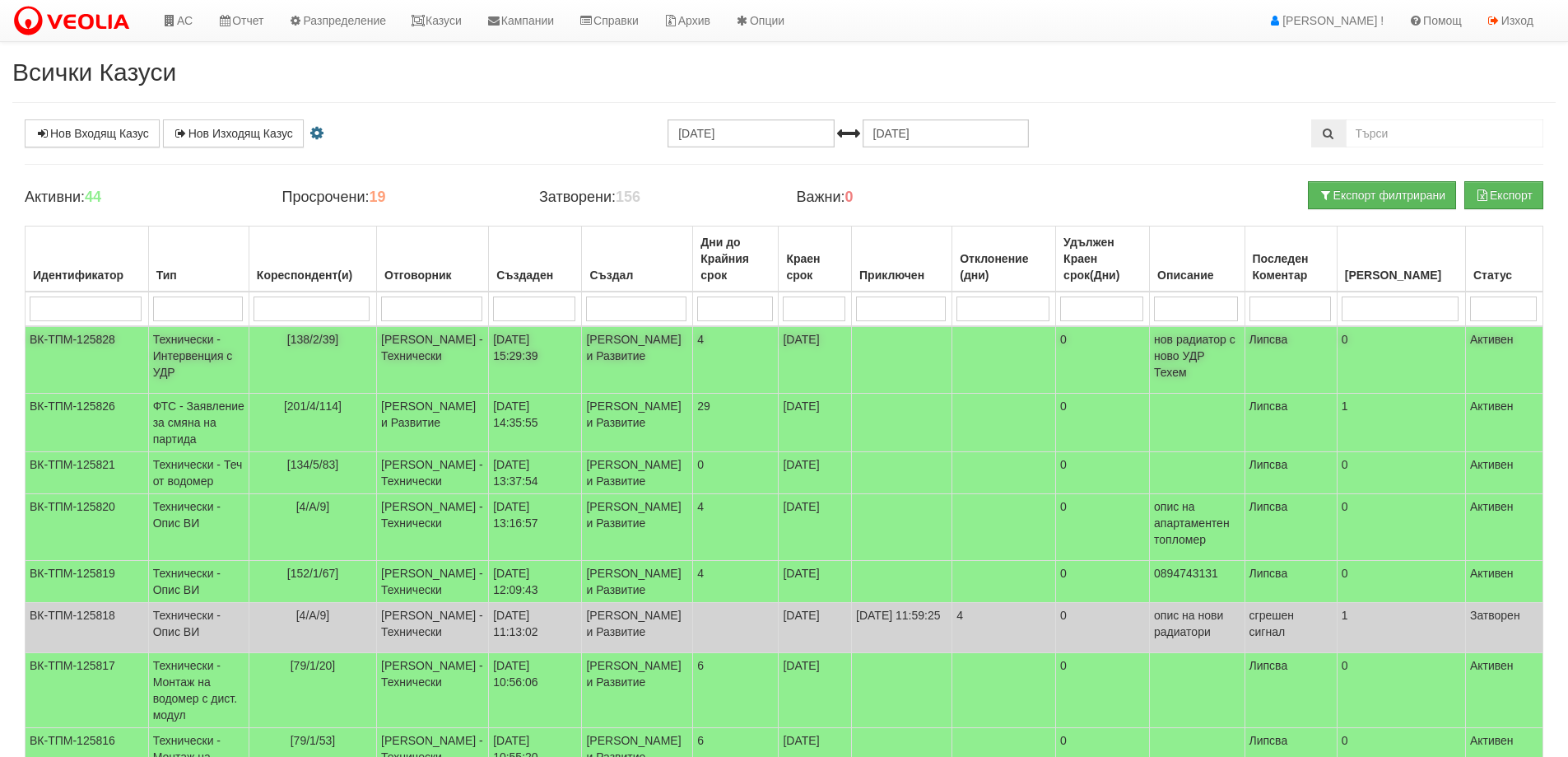
click at [433, 339] on td "[PERSON_NAME] - Технически" at bounding box center [433, 360] width 112 height 68
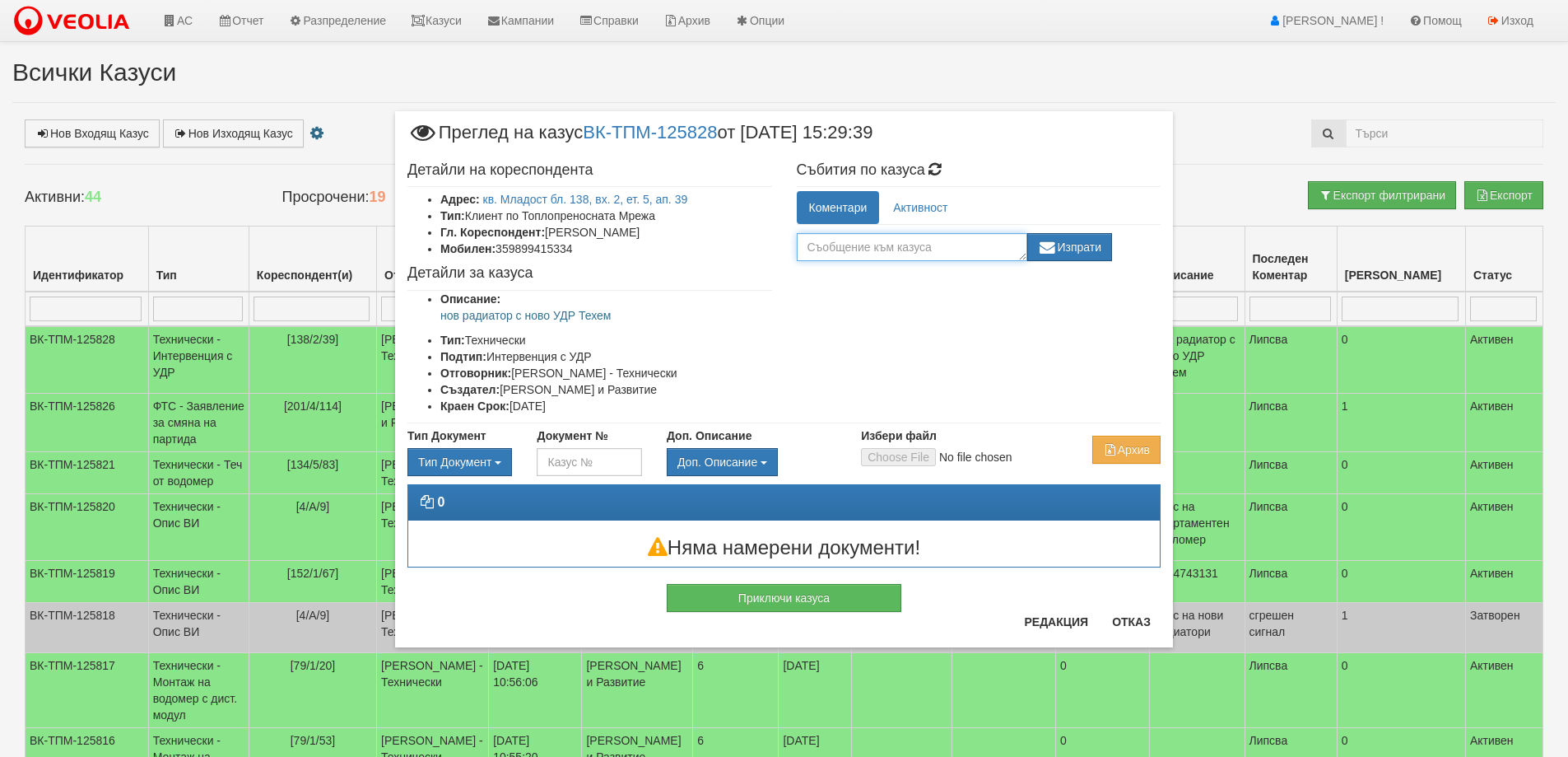
click at [904, 245] on textarea at bounding box center [912, 247] width 231 height 28
type textarea "Заплатено към Техем"
click at [1085, 253] on button "Изпрати" at bounding box center [1071, 247] width 86 height 28
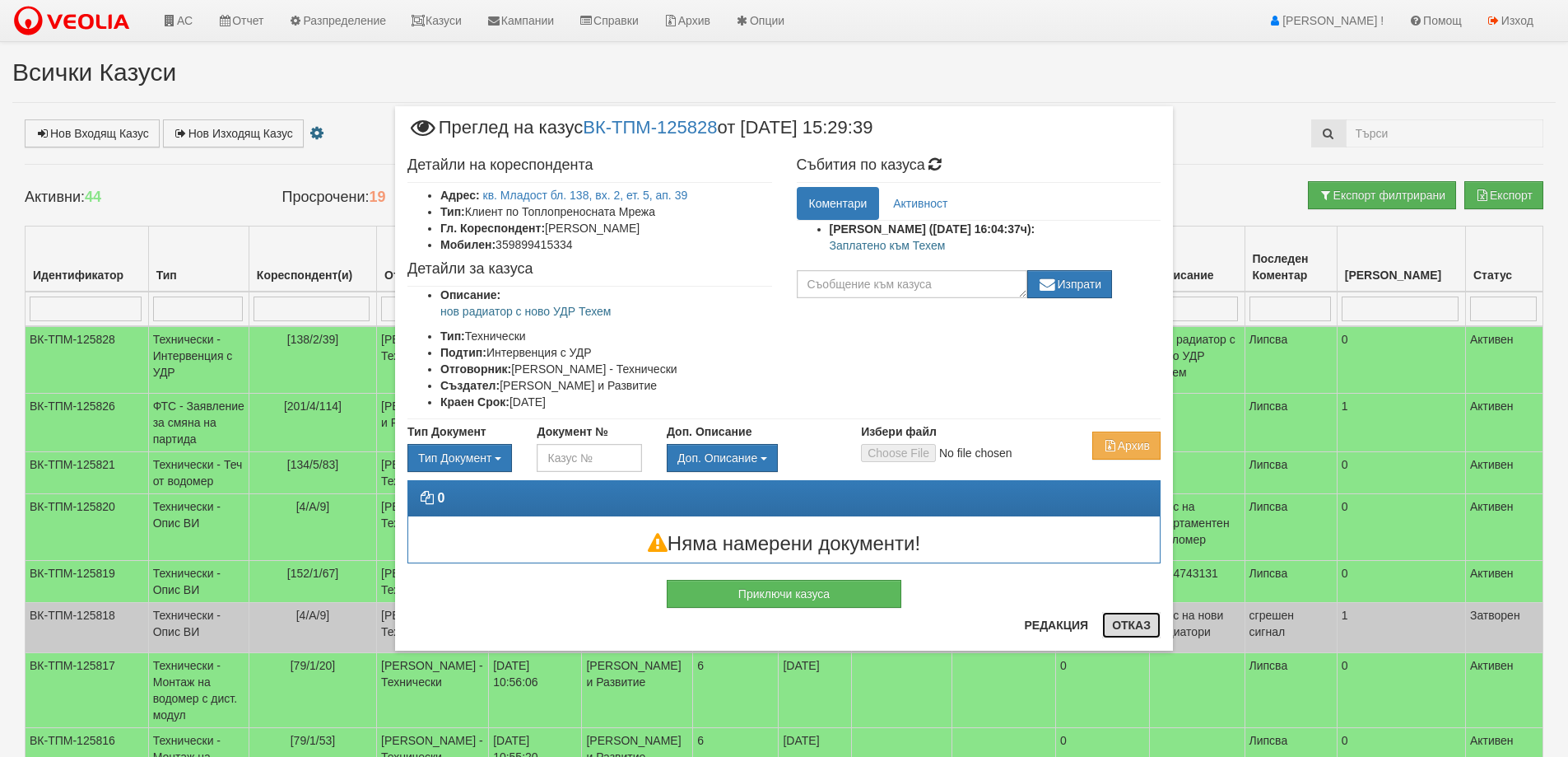
click at [1140, 623] on button "Отказ" at bounding box center [1132, 624] width 59 height 26
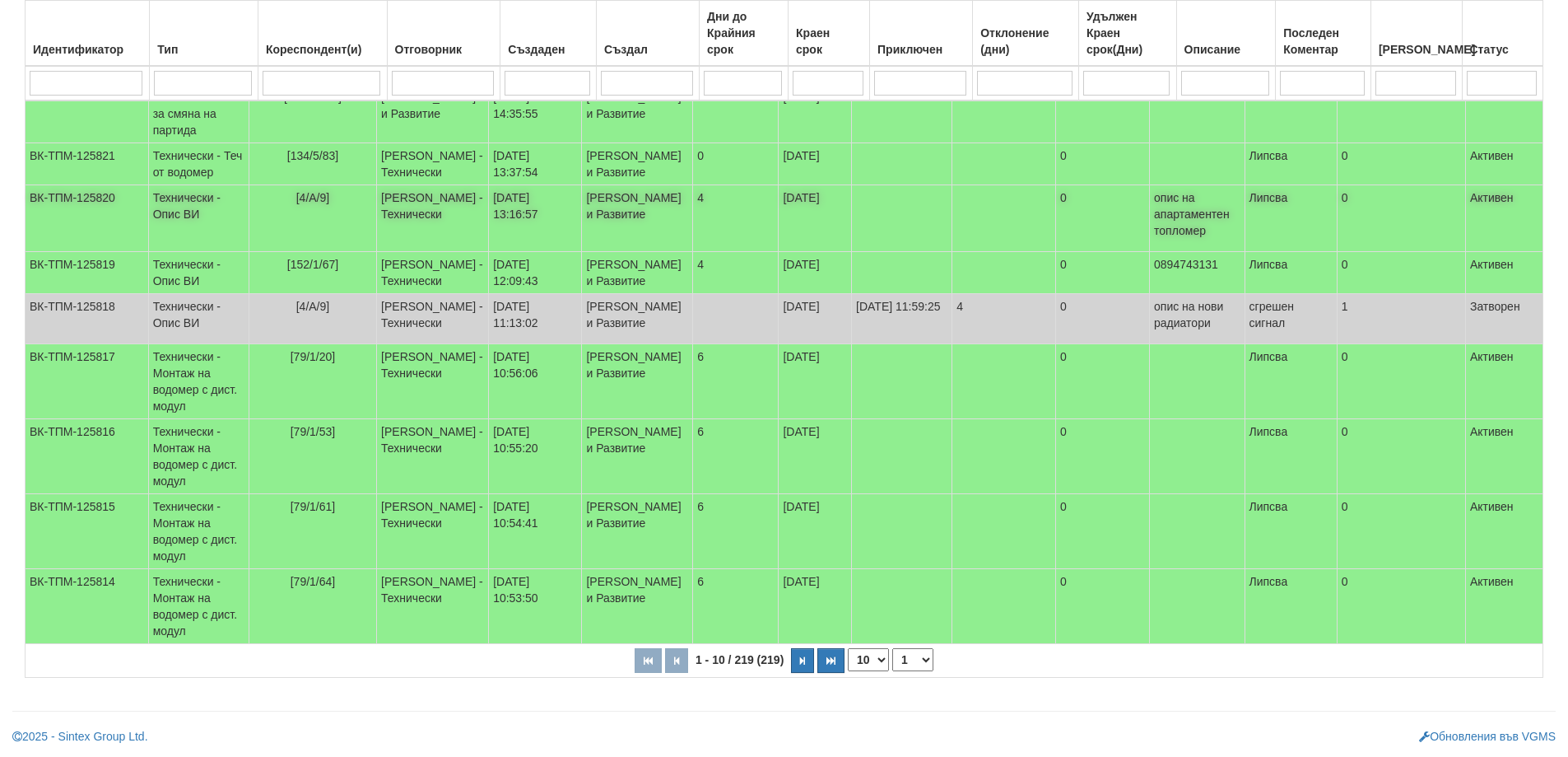
scroll to position [330, 0]
click at [803, 665] on icon "button" at bounding box center [802, 660] width 5 height 9
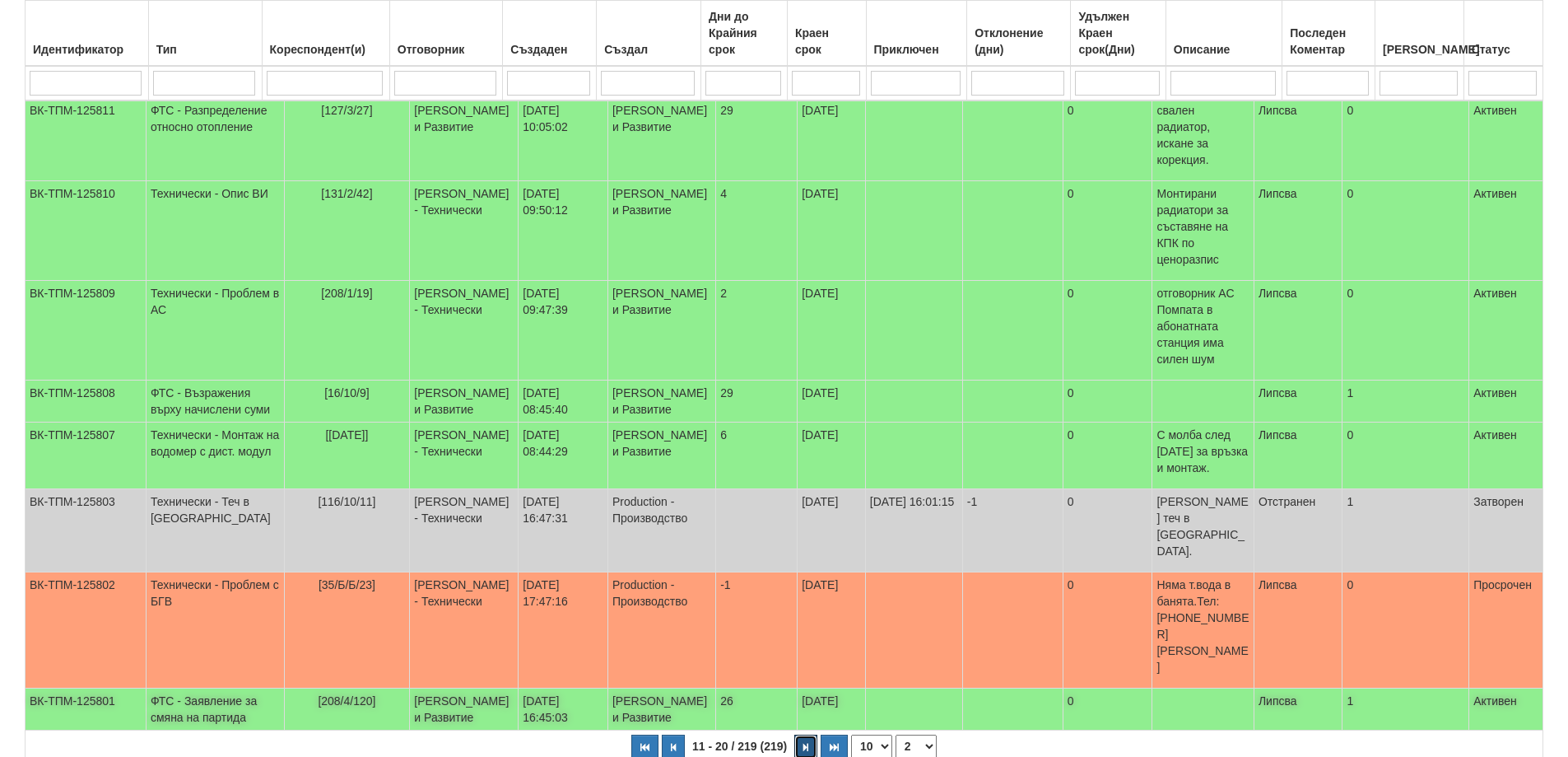
scroll to position [375, 0]
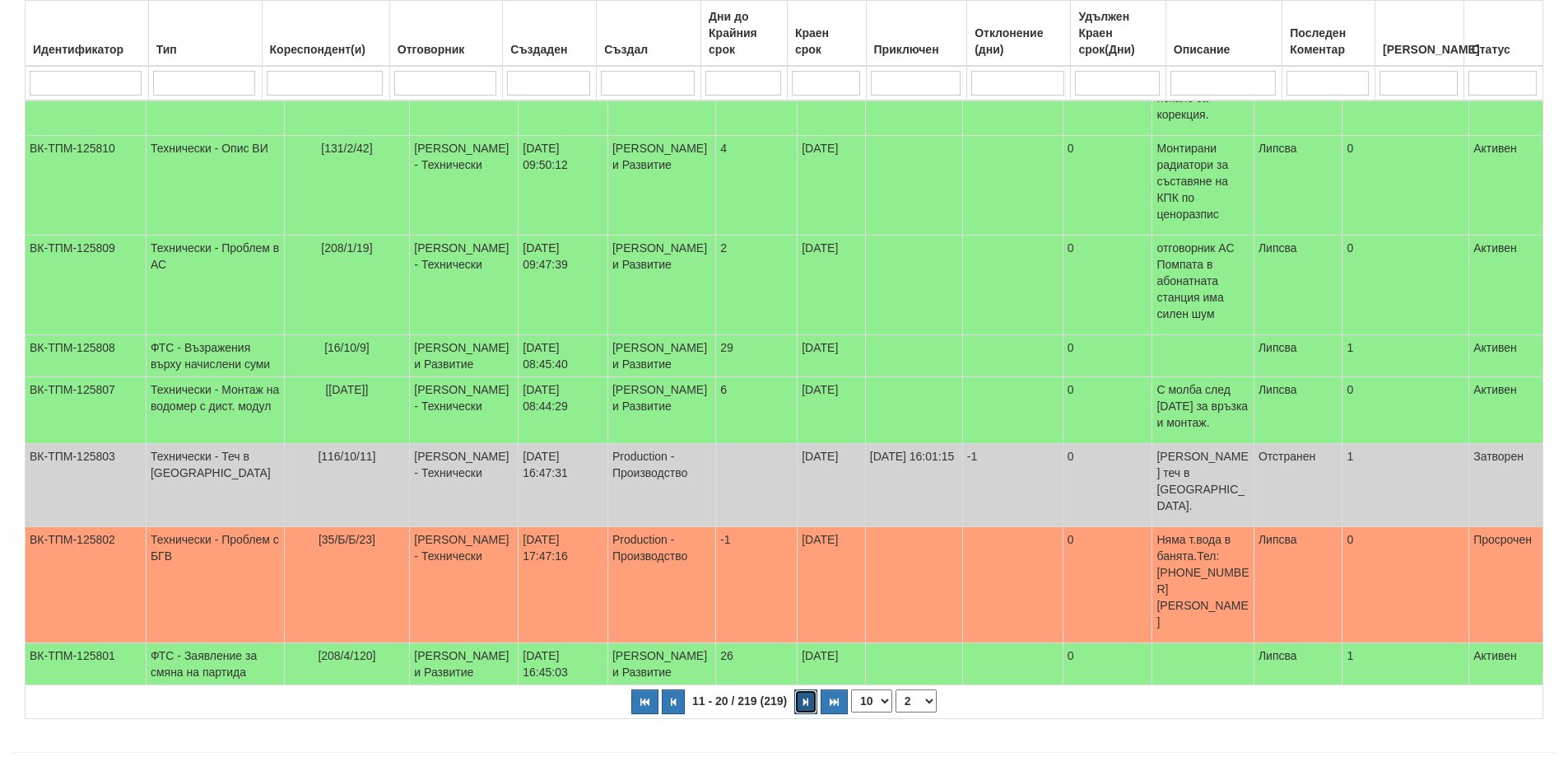
click at [811, 689] on button "button" at bounding box center [805, 701] width 23 height 25
select select "3"
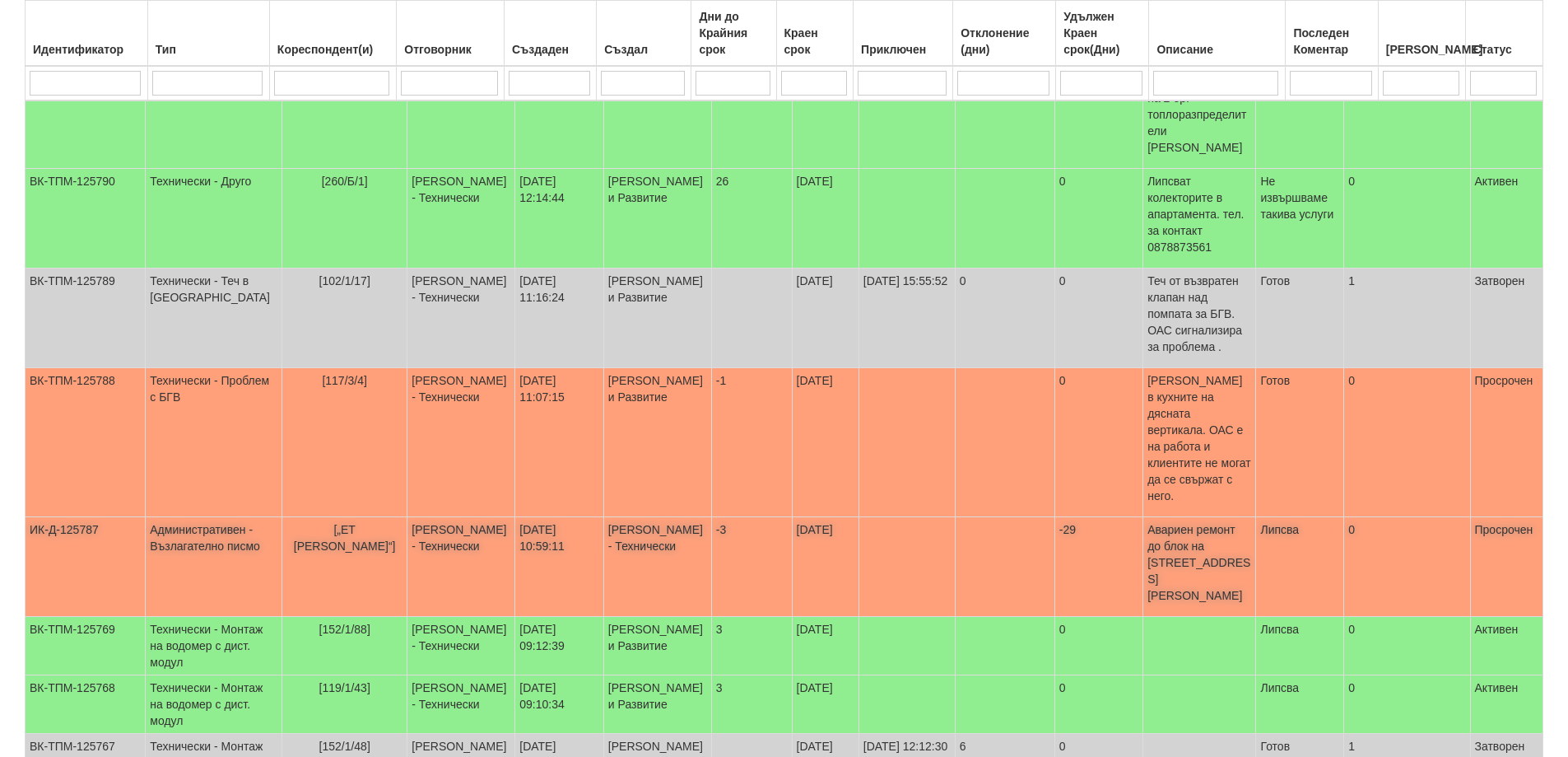
click at [345, 522] on span "[„ЕТ Станка Василева“]" at bounding box center [345, 537] width 102 height 30
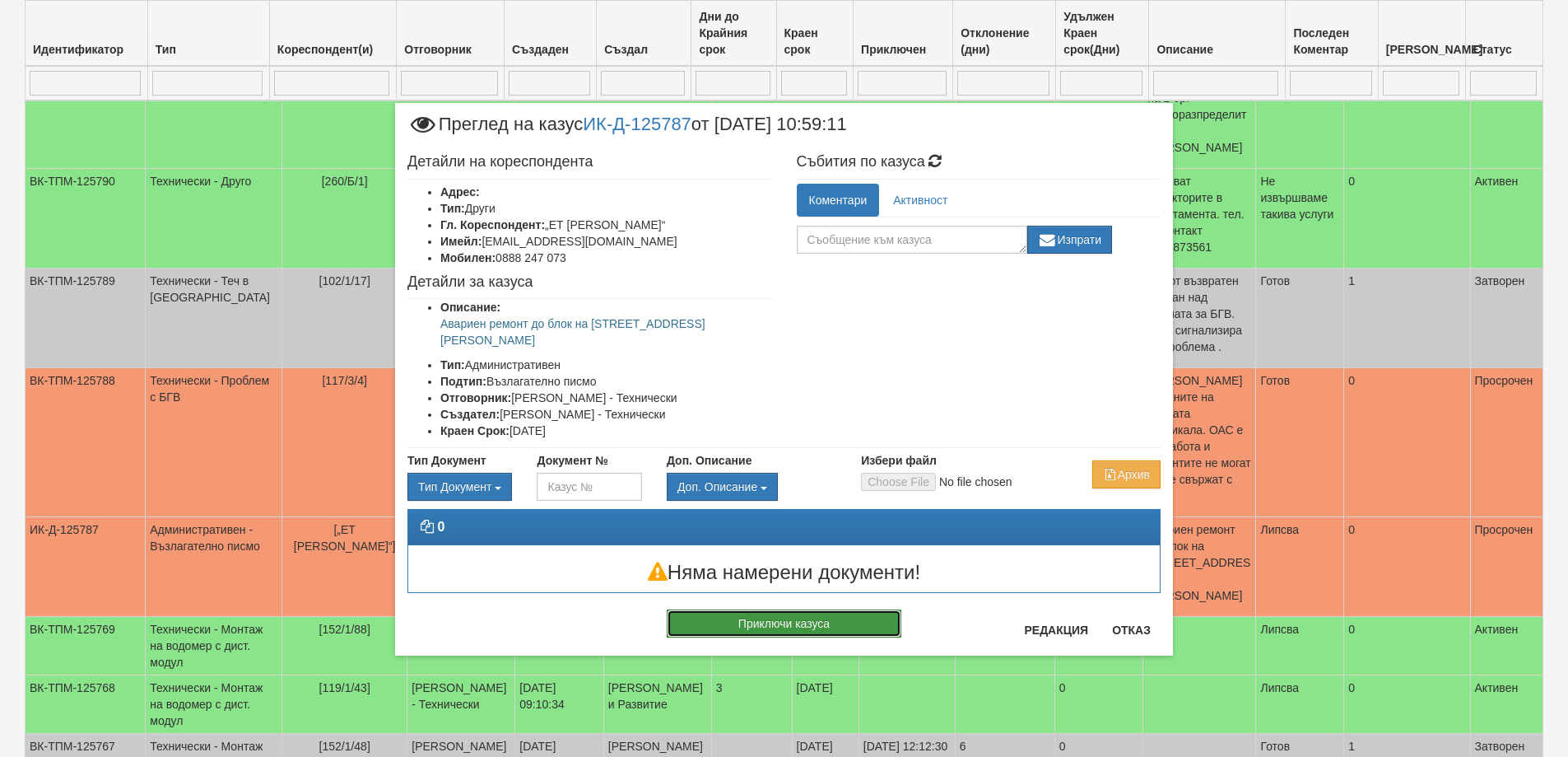
click at [763, 609] on button "Приключи казуса" at bounding box center [784, 623] width 235 height 28
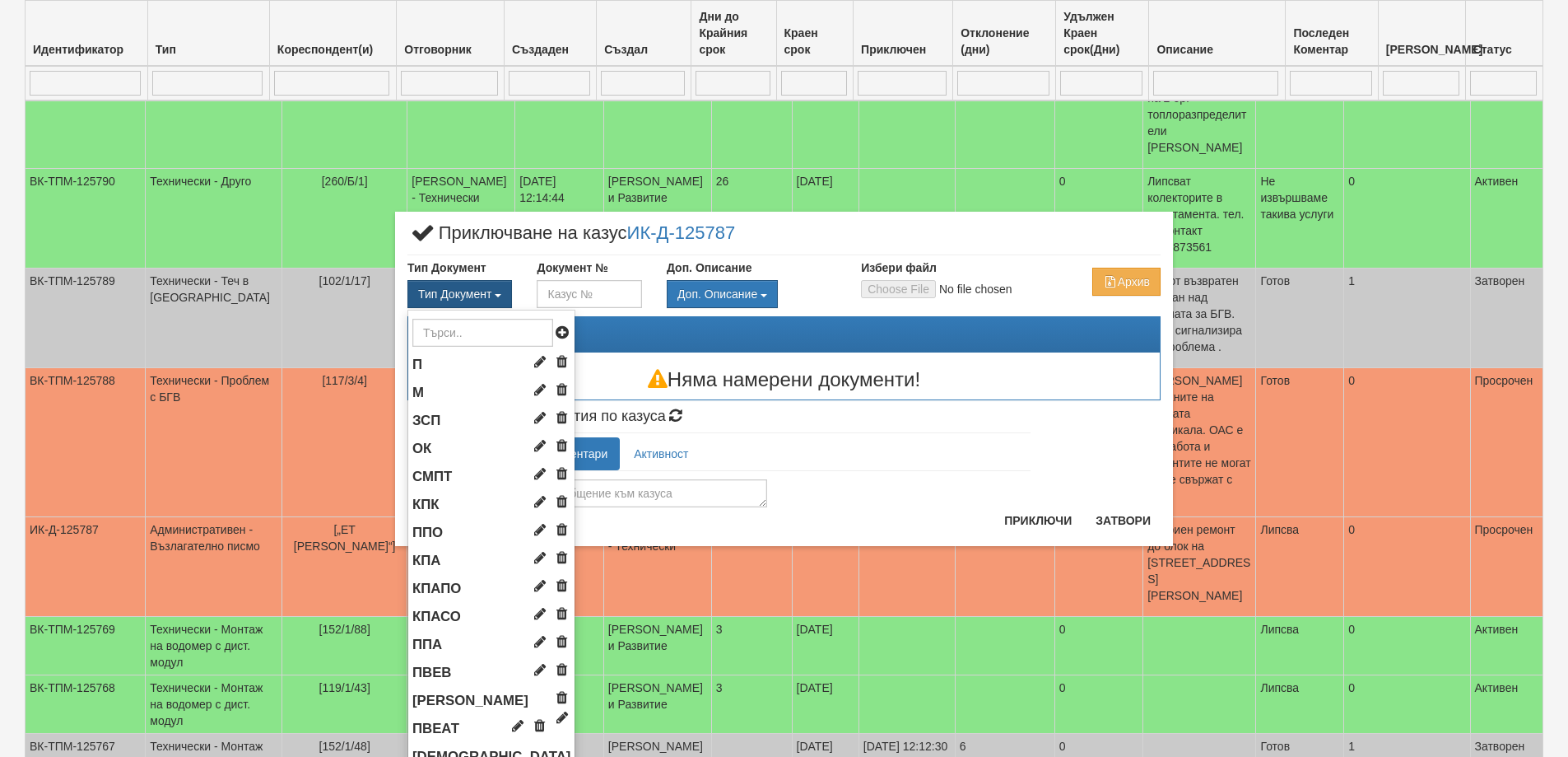
click at [466, 290] on span "Тип Документ" at bounding box center [454, 294] width 73 height 13
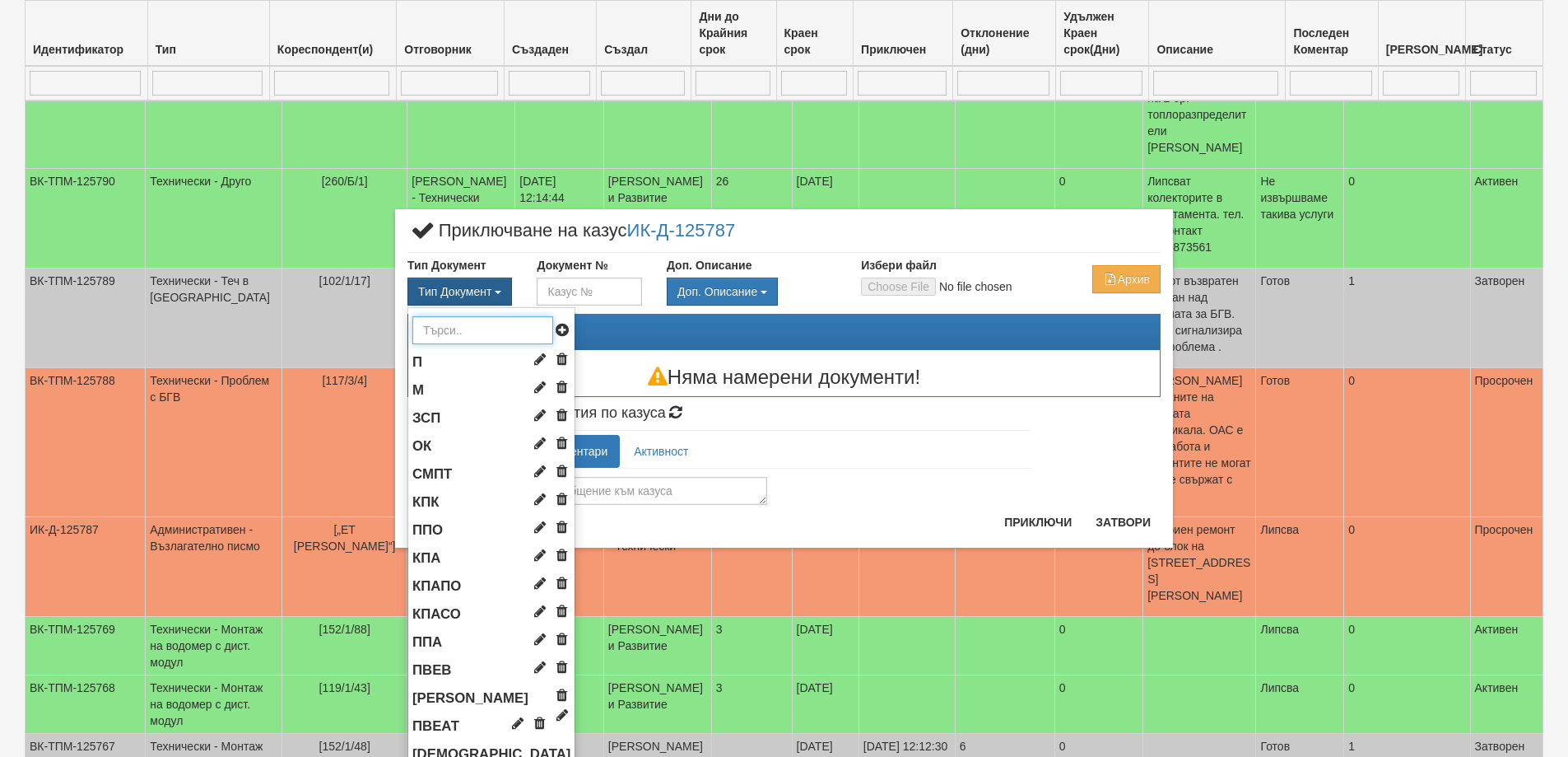
click at [453, 326] on input "text" at bounding box center [482, 331] width 141 height 28
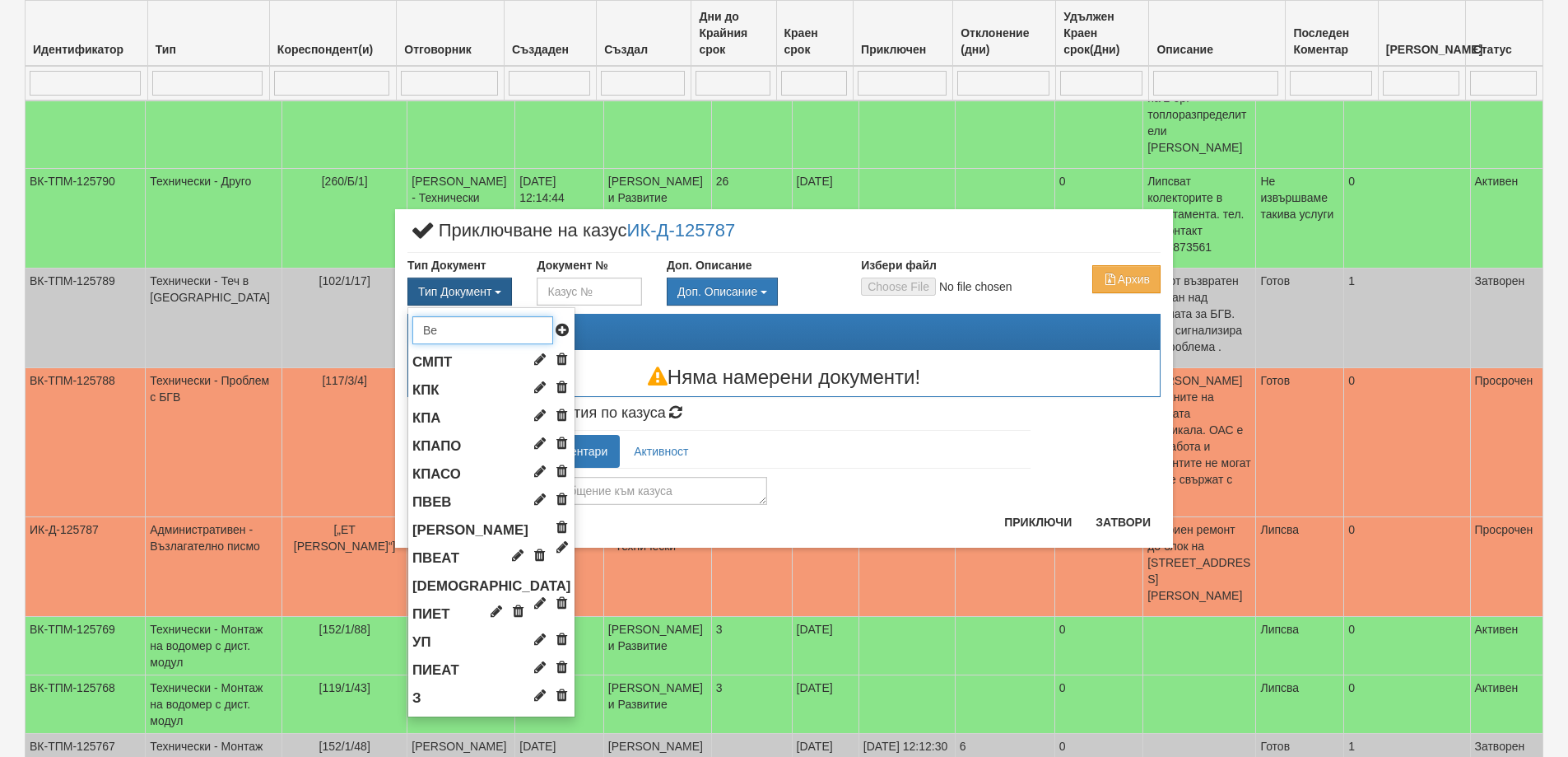
type input "В"
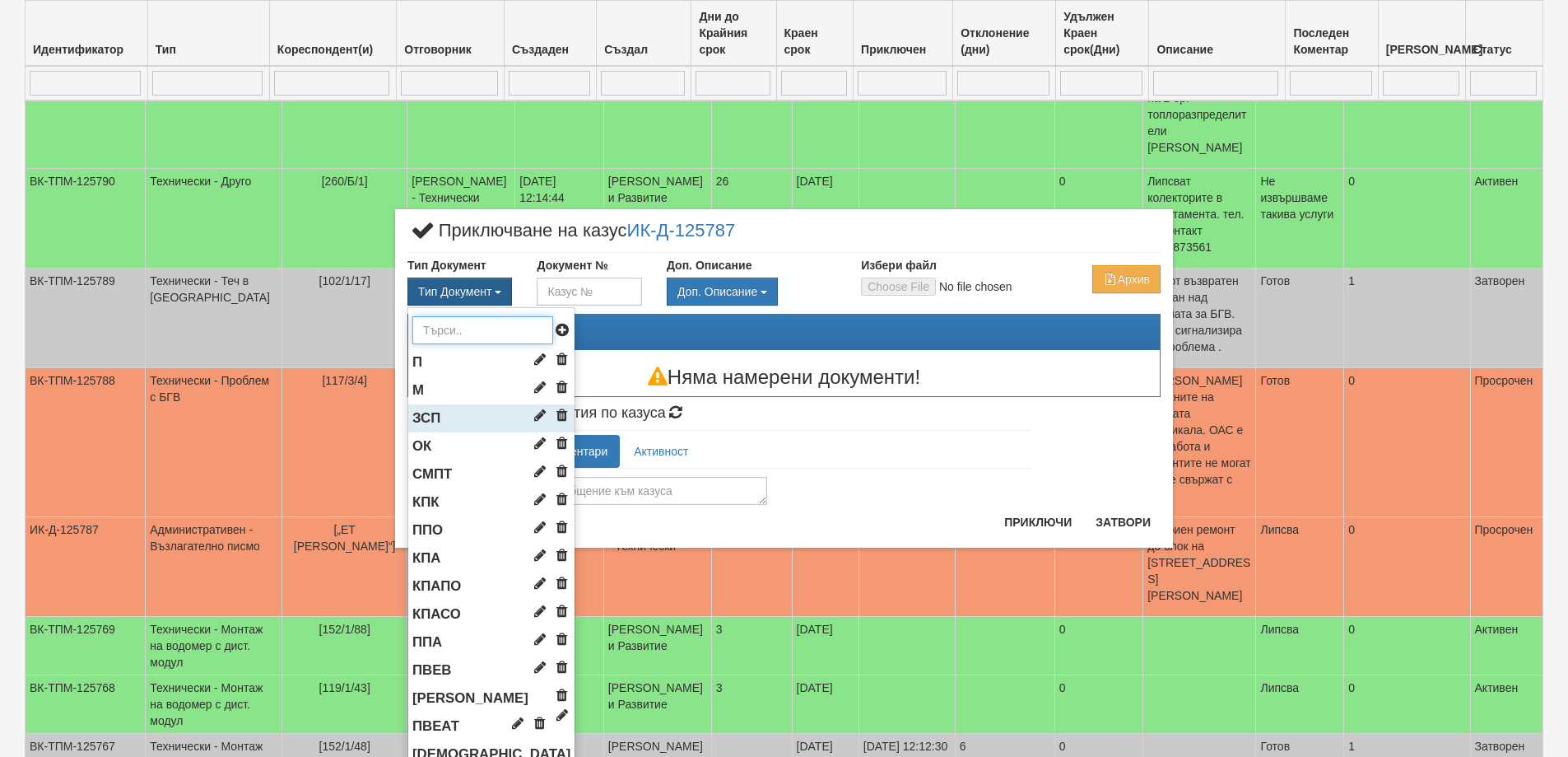
type input "в"
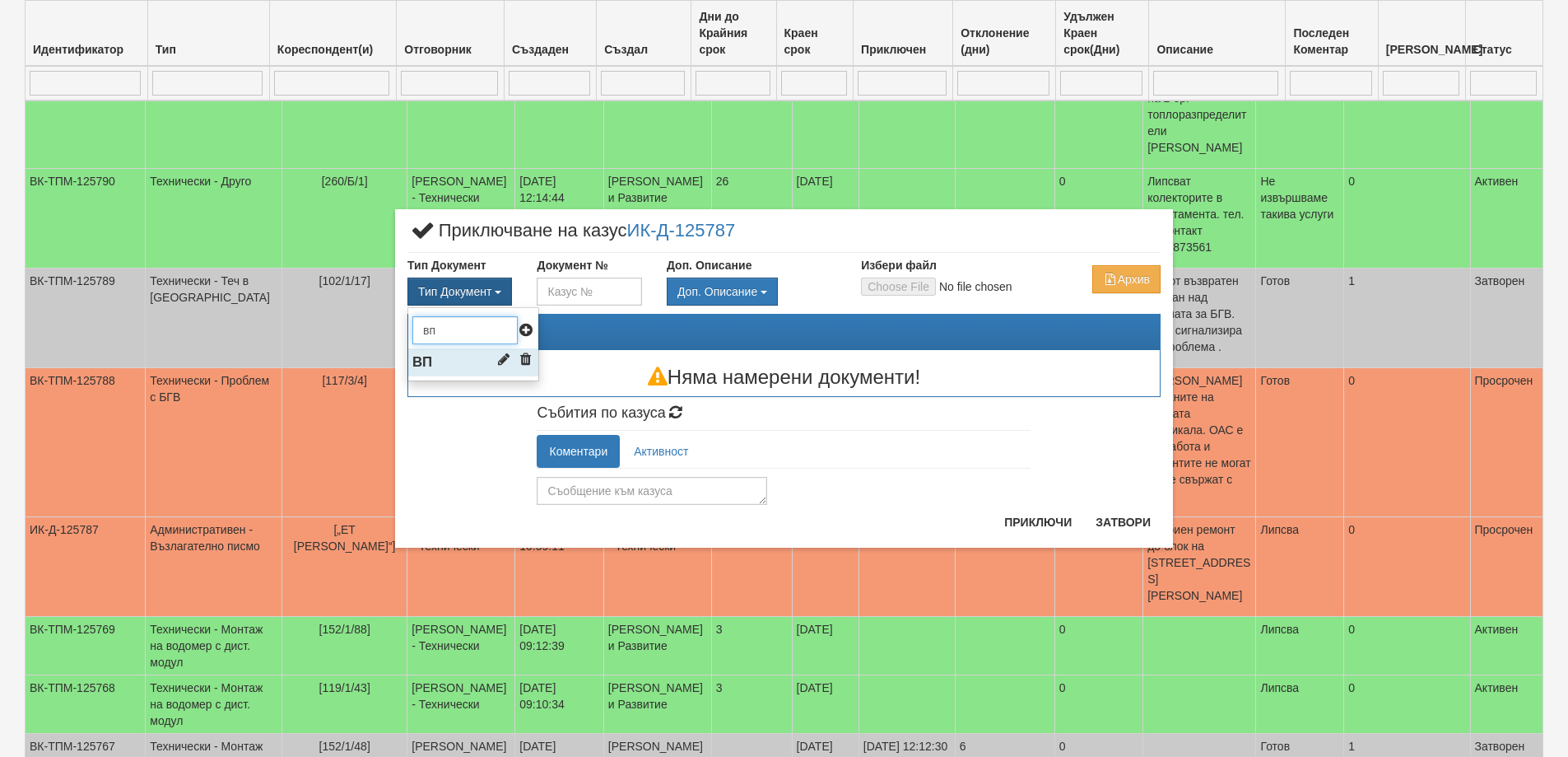
type input "вп"
click at [449, 360] on li "ВП" at bounding box center [473, 363] width 130 height 28
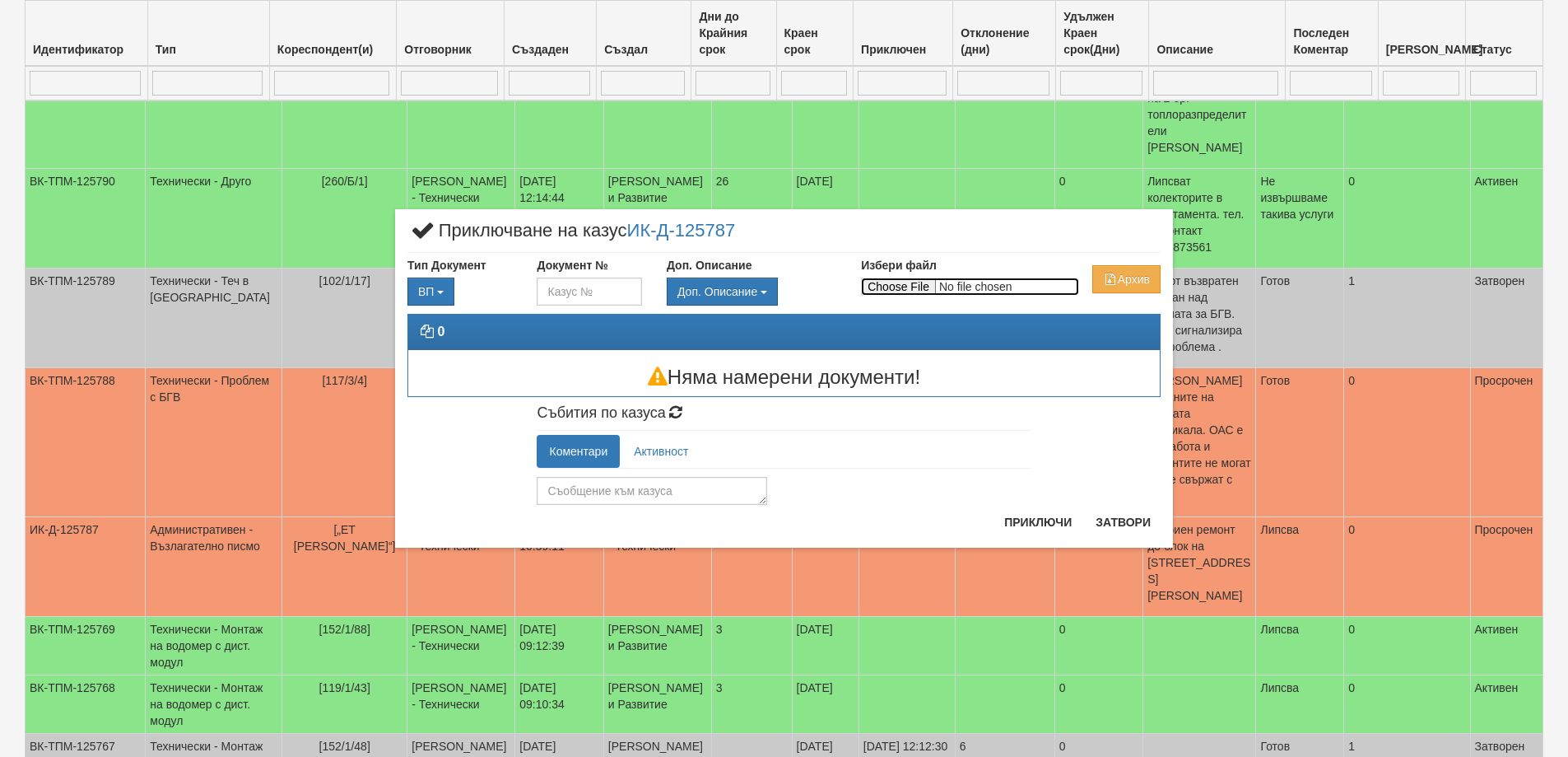
click at [905, 288] on input "Избери файл" at bounding box center [970, 287] width 218 height 18
type input "C:\fakepath\Възл_писмо_Станка-Михайлов_08.pdf"
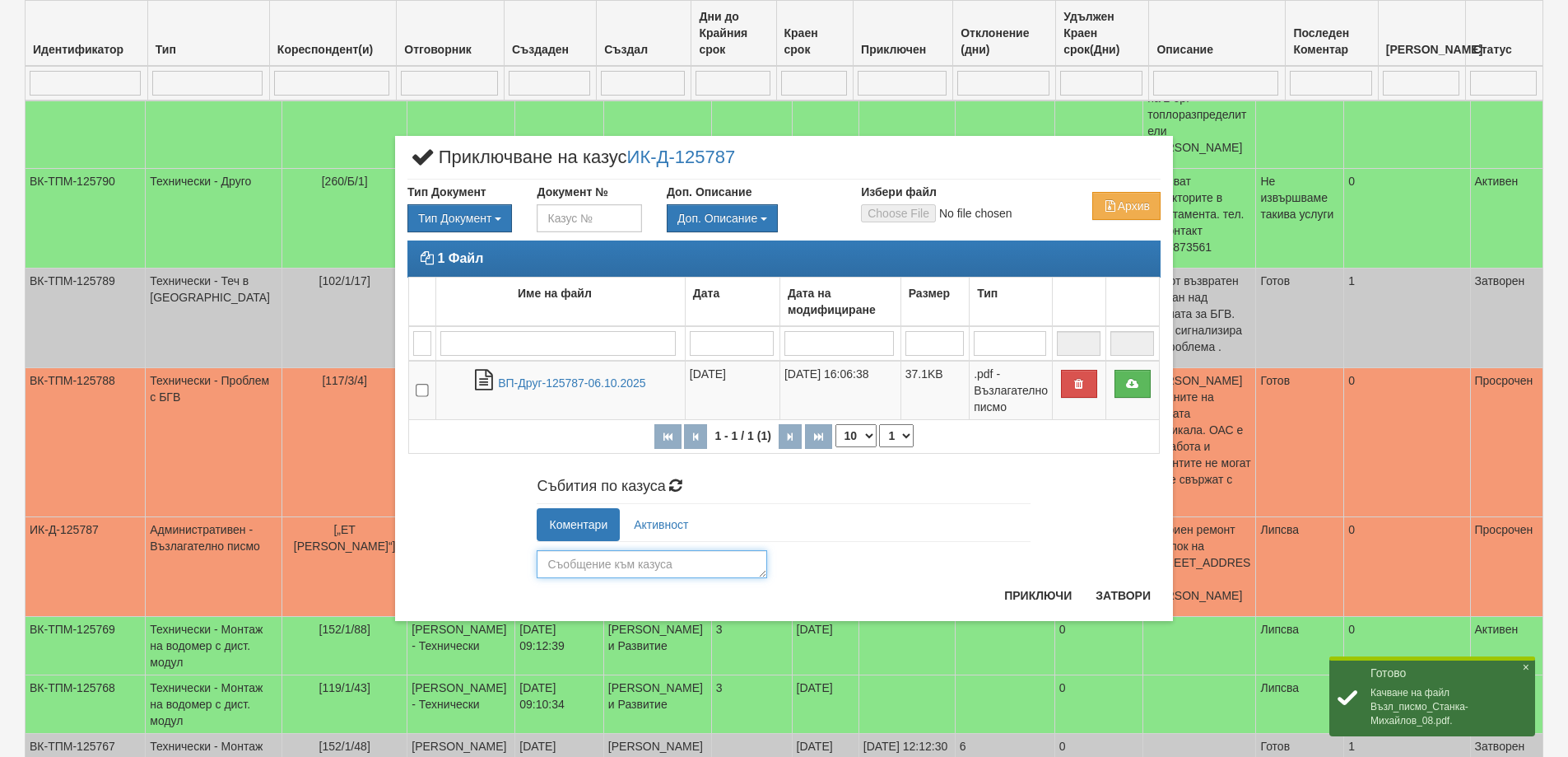
click at [644, 560] on textarea at bounding box center [651, 564] width 231 height 28
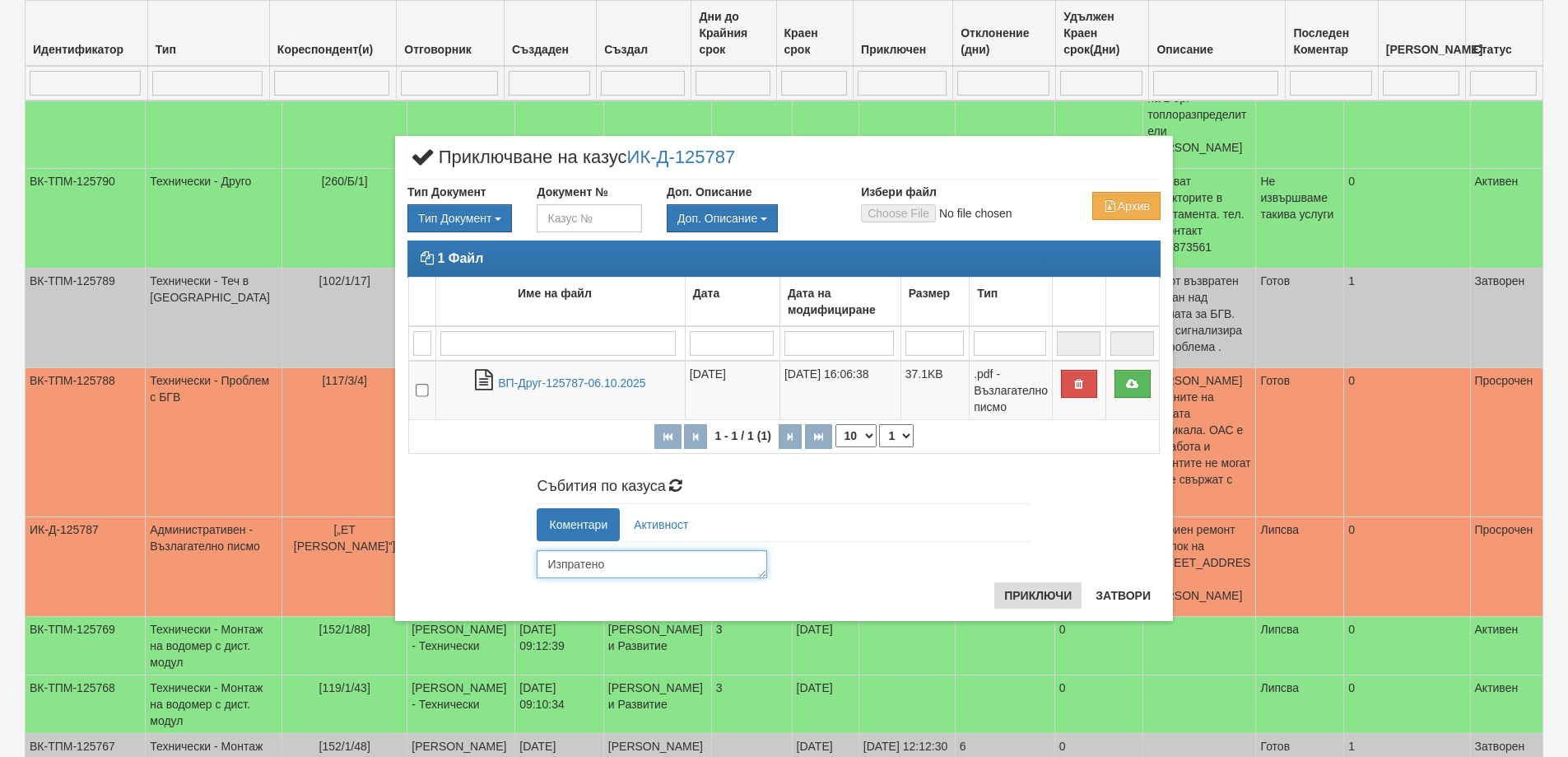
type textarea "Изпратено"
click at [1035, 588] on button "Приключи" at bounding box center [1038, 595] width 87 height 26
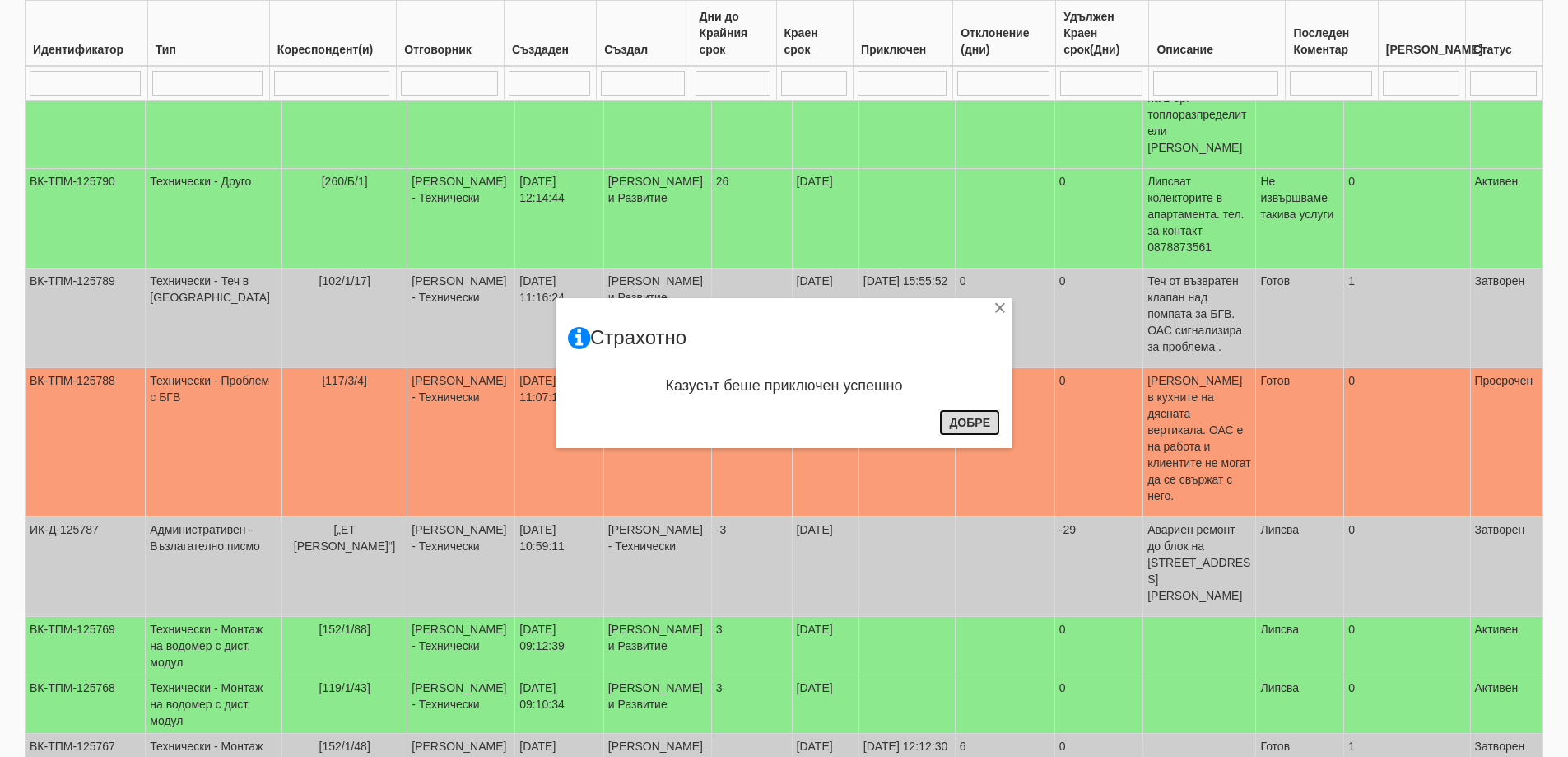
click at [977, 414] on button "Добре" at bounding box center [970, 422] width 61 height 26
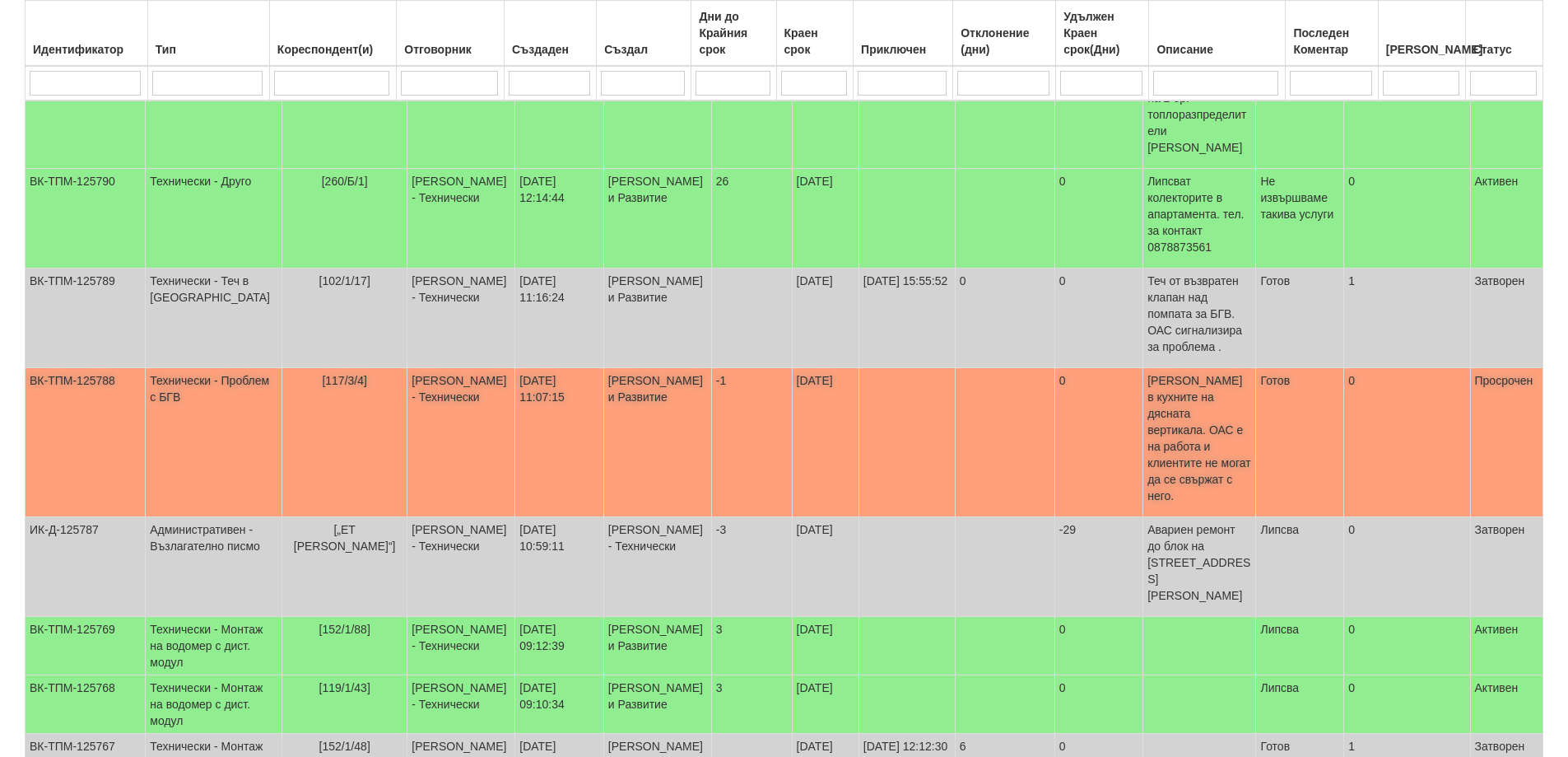
click at [1200, 400] on p "Няма БГВ в кухните на дясната вертикала. ОАС е на работа и клиентите не могат д…" at bounding box center [1199, 438] width 104 height 132
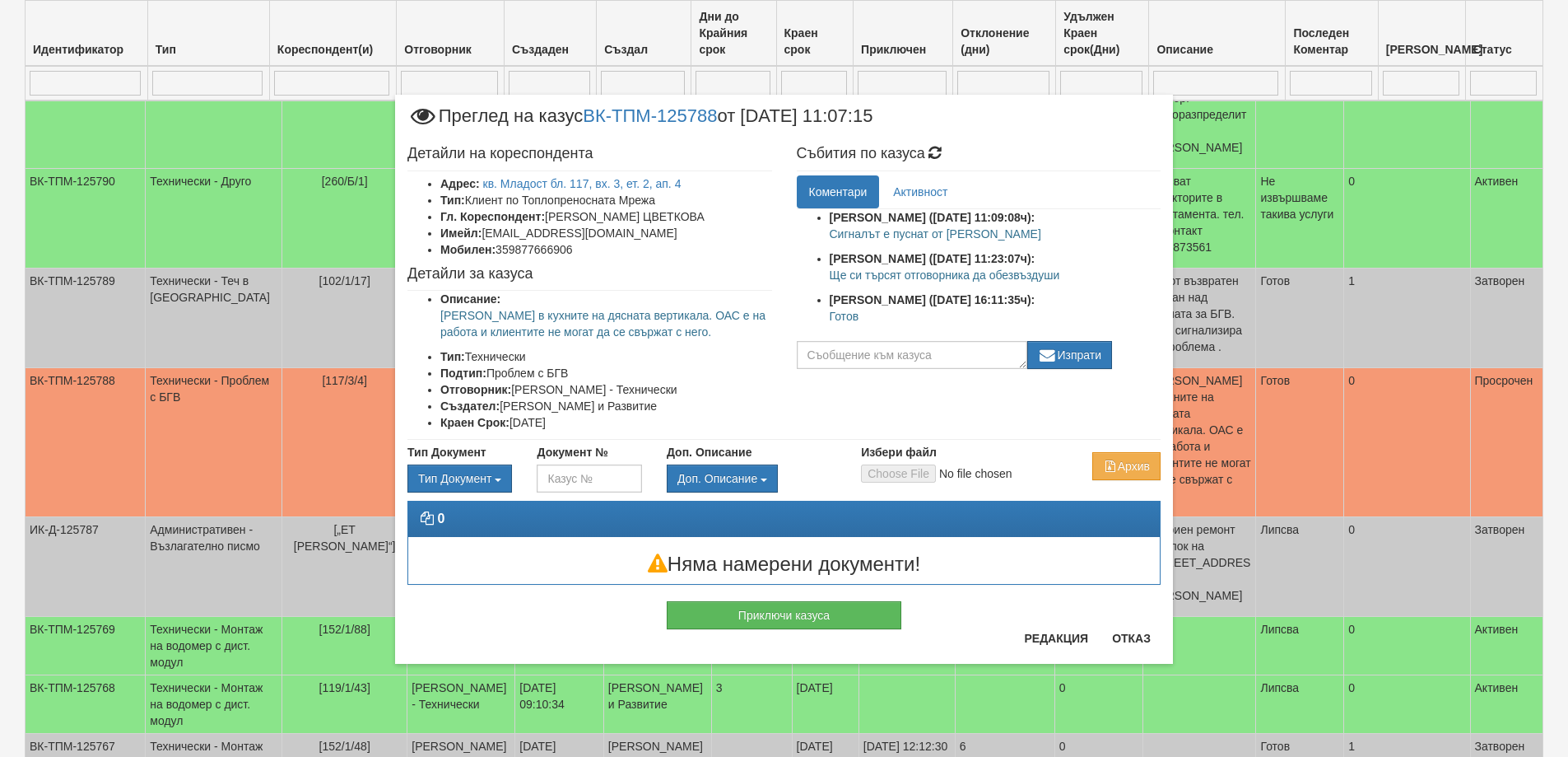
click at [839, 316] on p "Готов" at bounding box center [996, 316] width 332 height 16
copy p "Готов"
click at [789, 619] on button "Приключи казуса" at bounding box center [784, 615] width 235 height 28
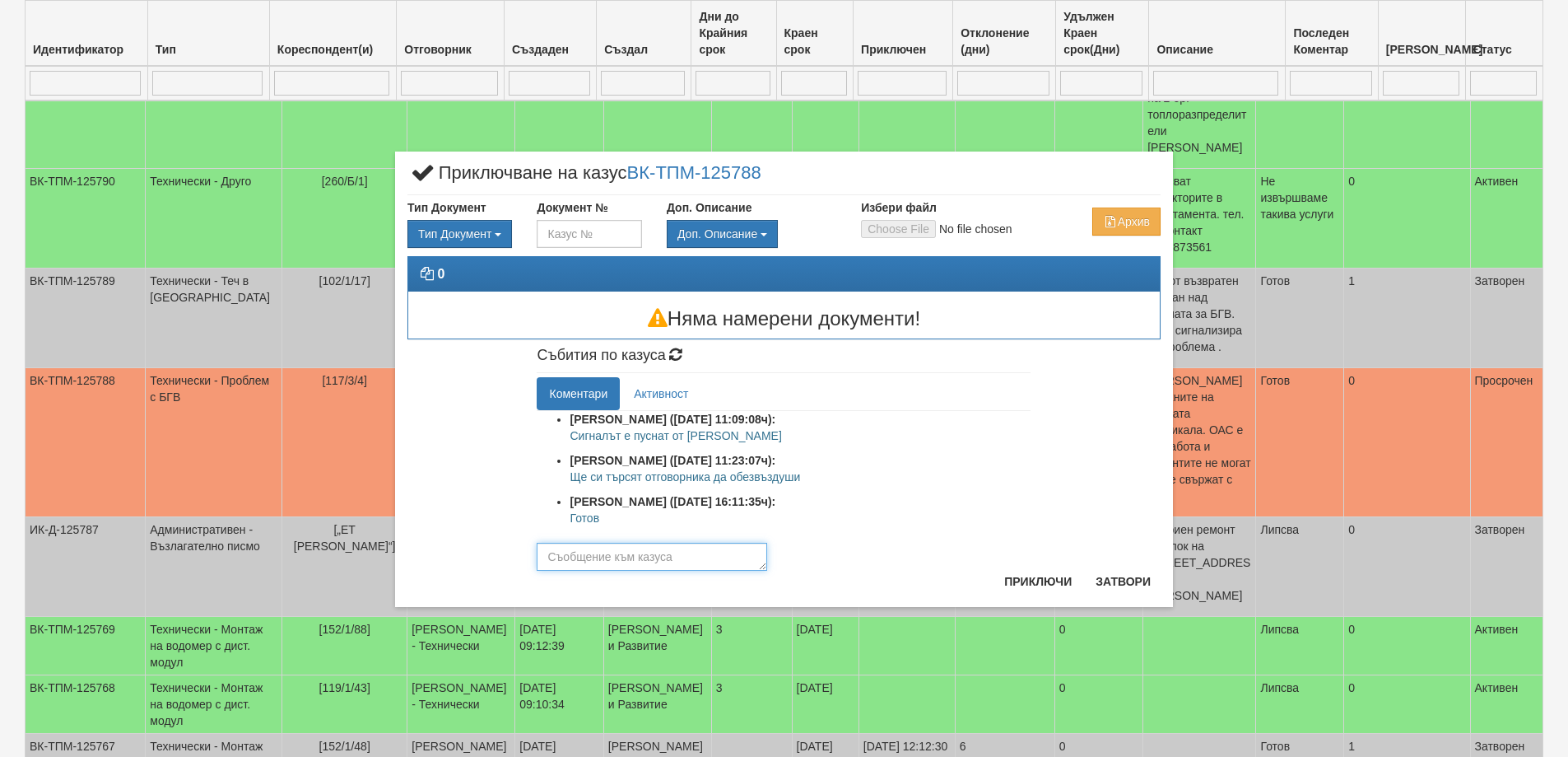
drag, startPoint x: 644, startPoint y: 551, endPoint x: 663, endPoint y: 555, distance: 19.4
click at [644, 551] on textarea at bounding box center [651, 556] width 231 height 28
paste textarea "Готов"
type textarea "Готов"
click at [1020, 588] on button "Приключи" at bounding box center [1038, 581] width 87 height 26
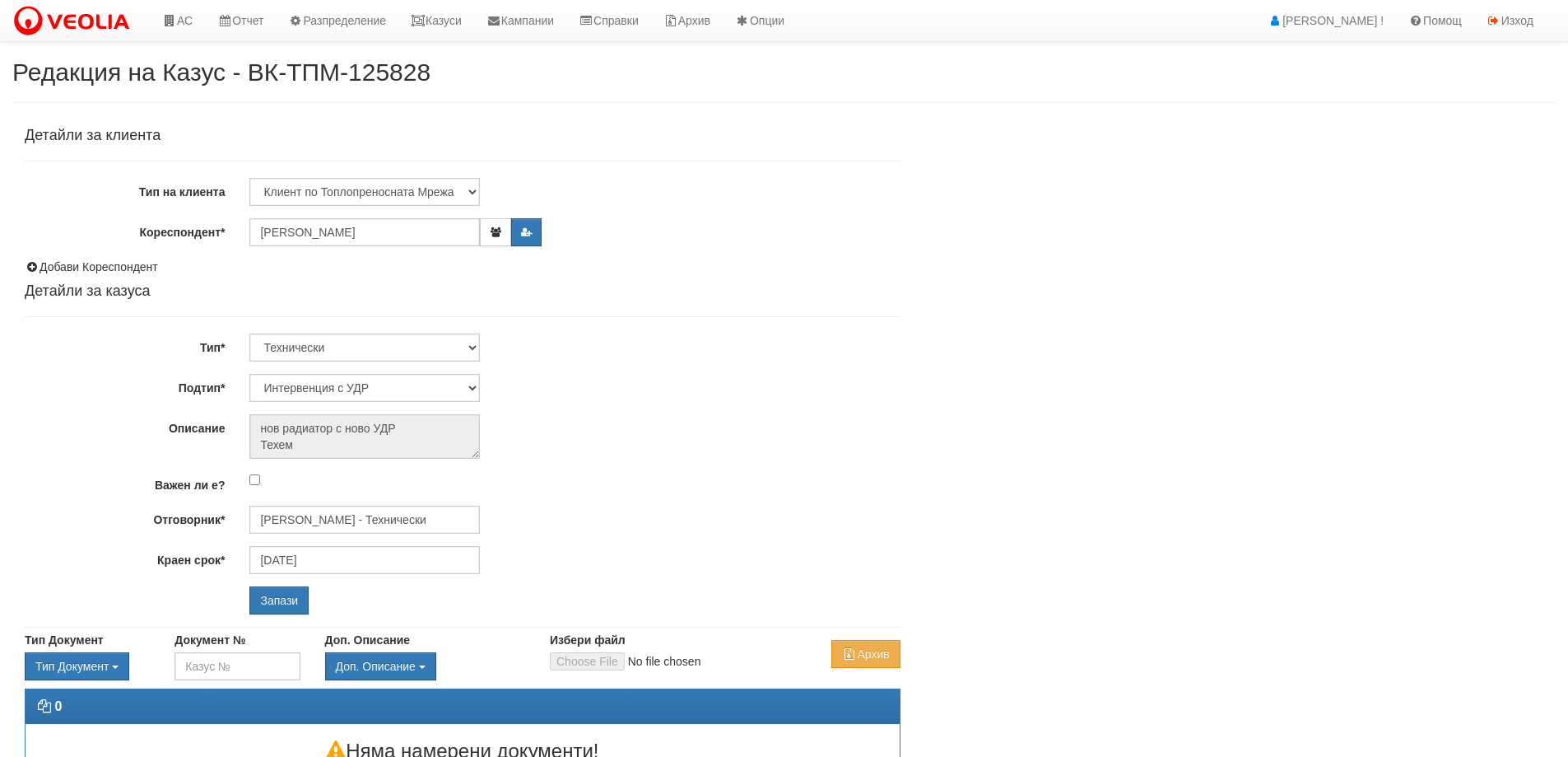
select select "Интервенция с УДР"
click at [382, 514] on input "[PERSON_NAME] - Технически" at bounding box center [365, 519] width 231 height 28
click at [319, 559] on div "[PERSON_NAME] - Технически" at bounding box center [719, 564] width 938 height 21
type input "[PERSON_NAME] - Технически"
click at [286, 604] on input "Запази" at bounding box center [279, 600] width 59 height 28
